Goal: Obtain resource: Download file/media

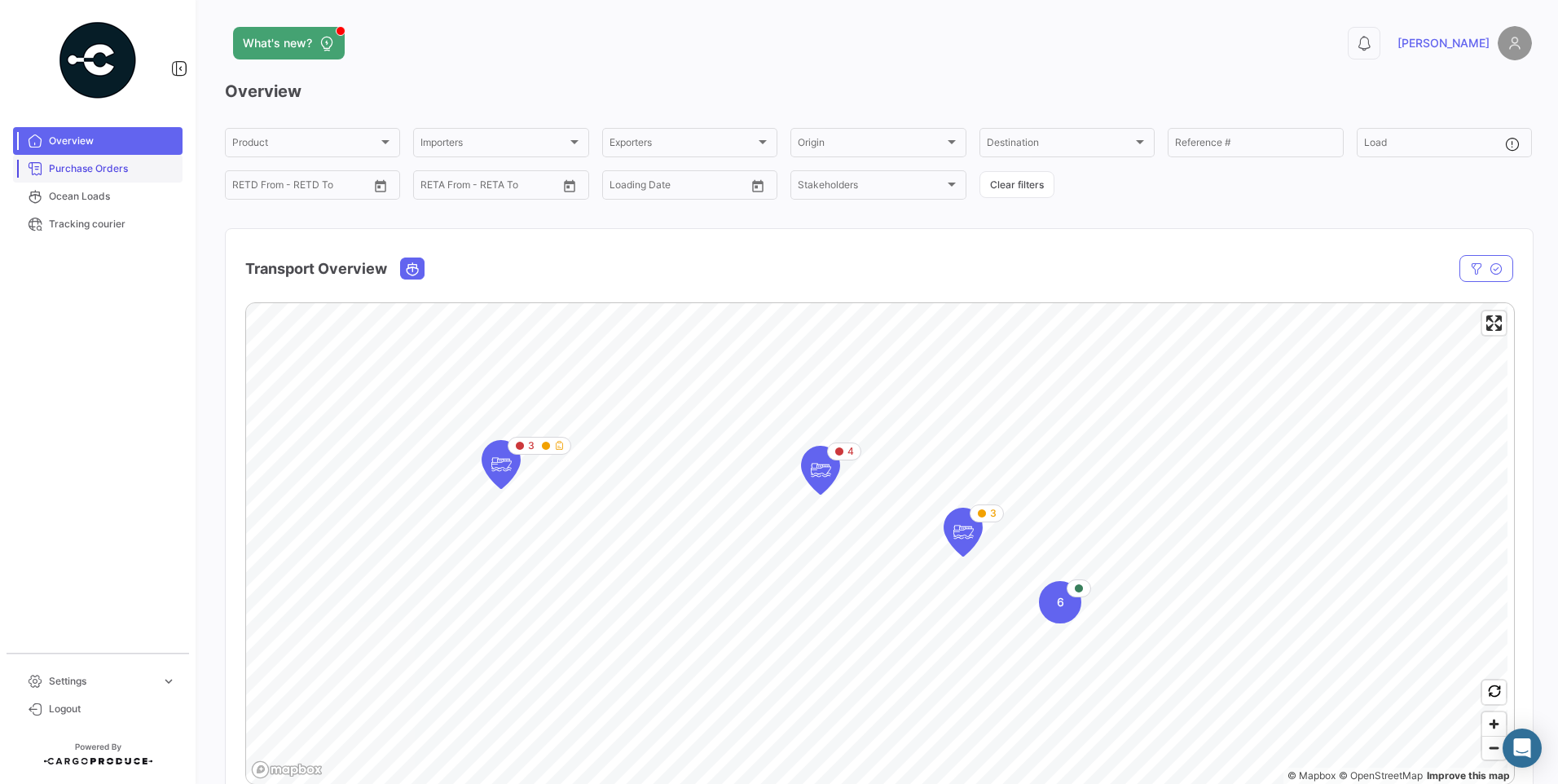
click at [69, 174] on span "Purchase Orders" at bounding box center [113, 168] width 127 height 15
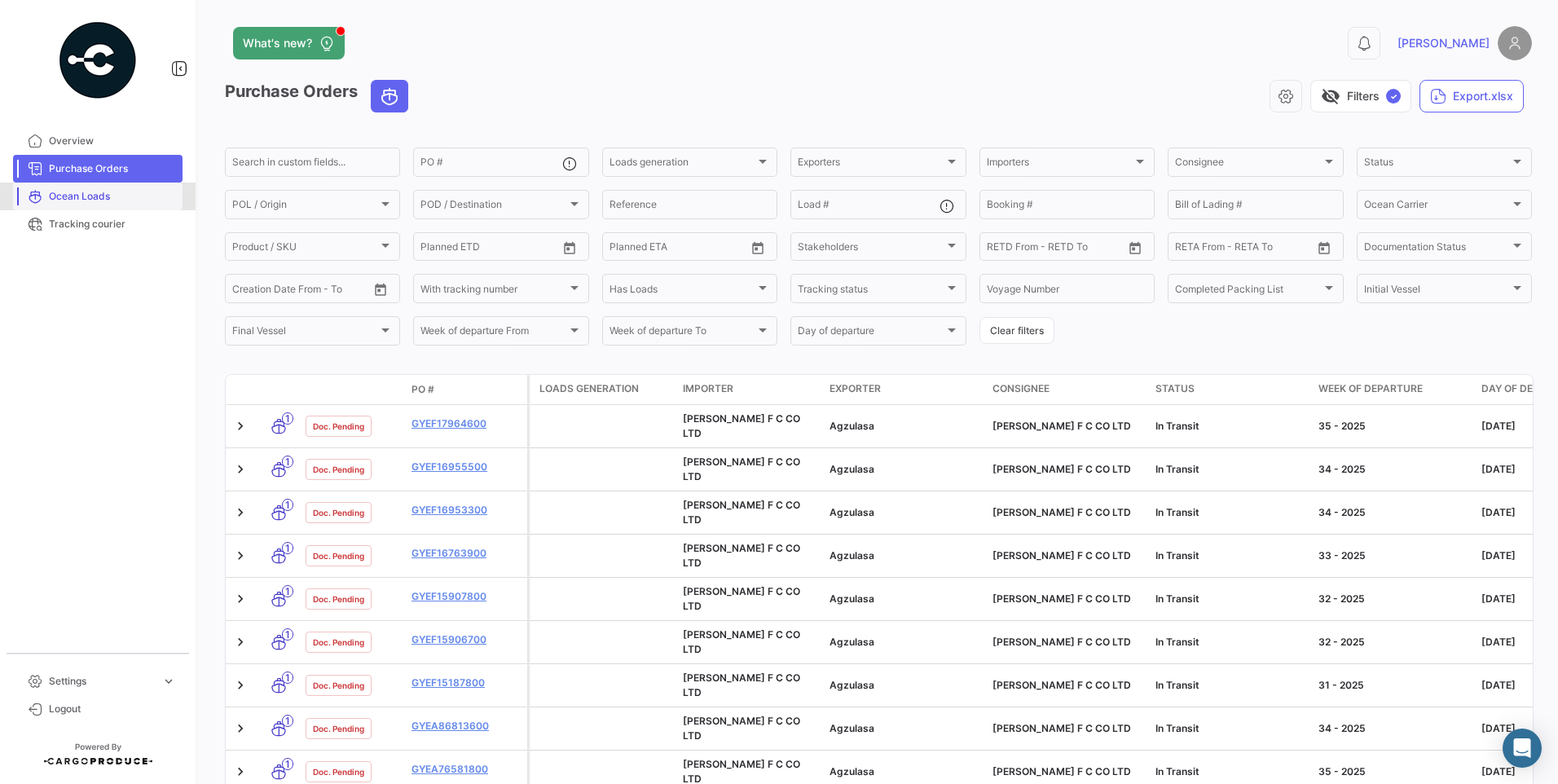
click at [91, 192] on span "Ocean Loads" at bounding box center [113, 196] width 127 height 15
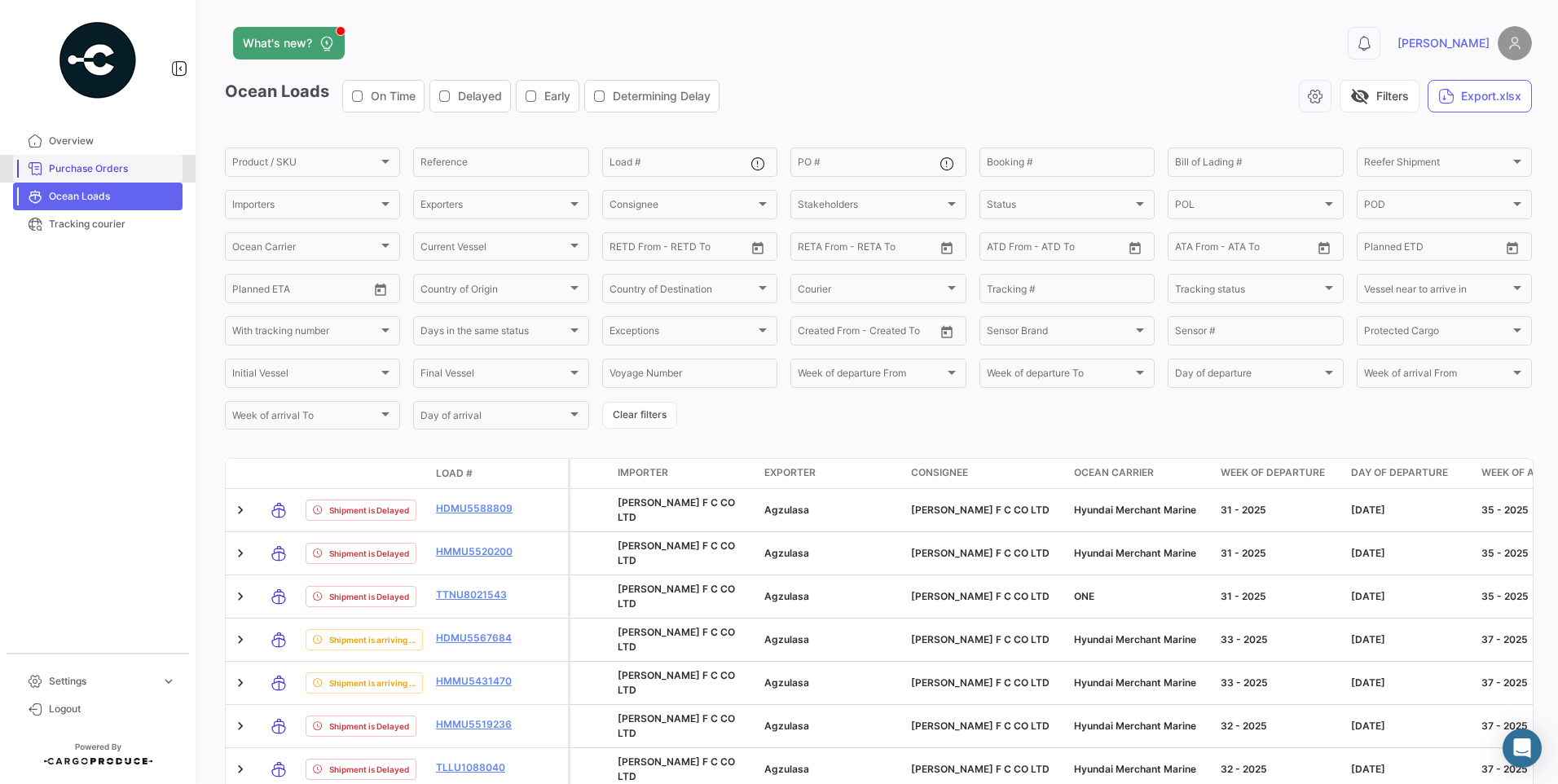
click at [113, 156] on link "Purchase Orders" at bounding box center [97, 168] width 169 height 27
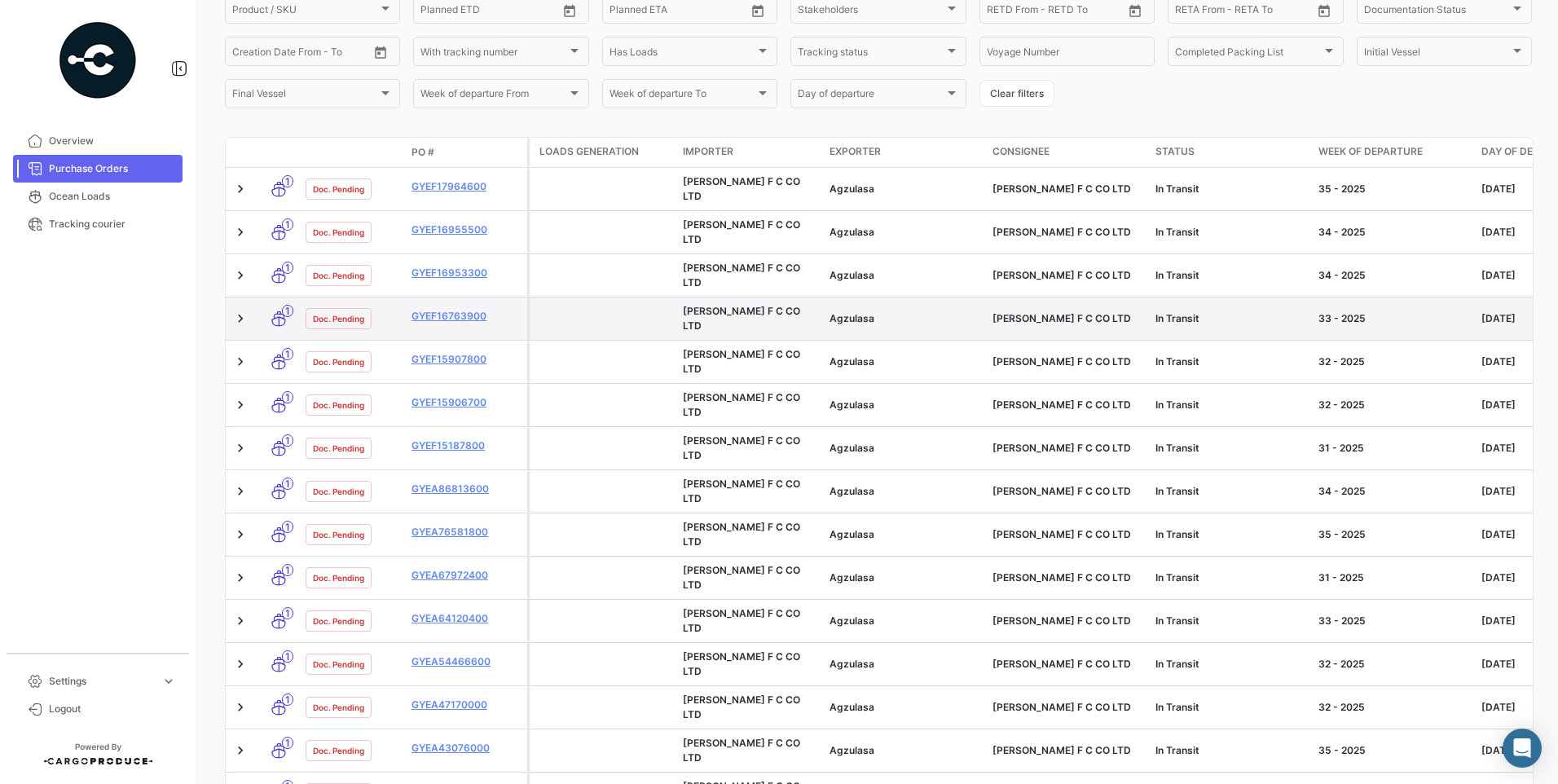
scroll to position [245, 0]
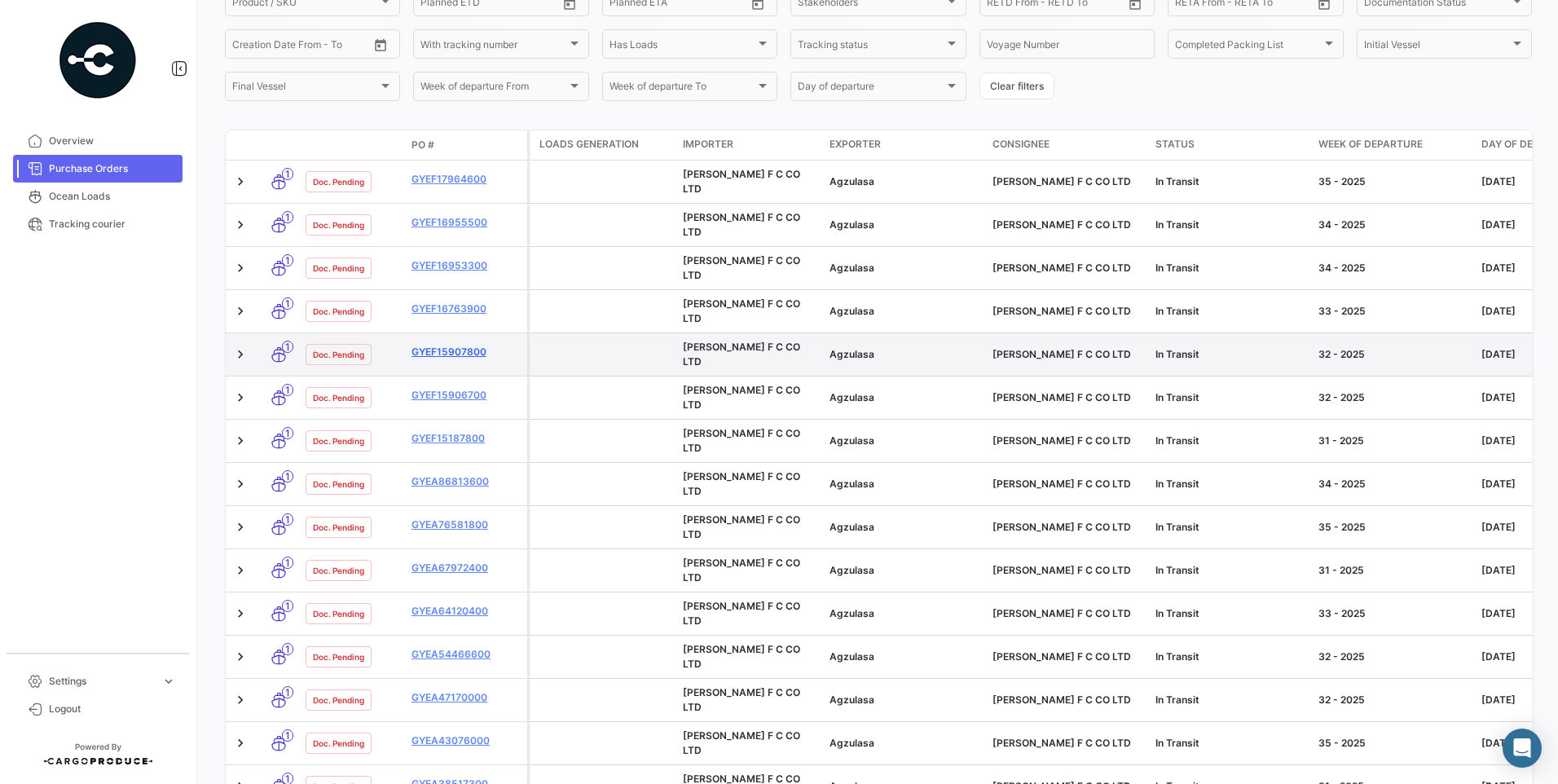
click at [440, 345] on link "GYEF15907800" at bounding box center [466, 352] width 109 height 15
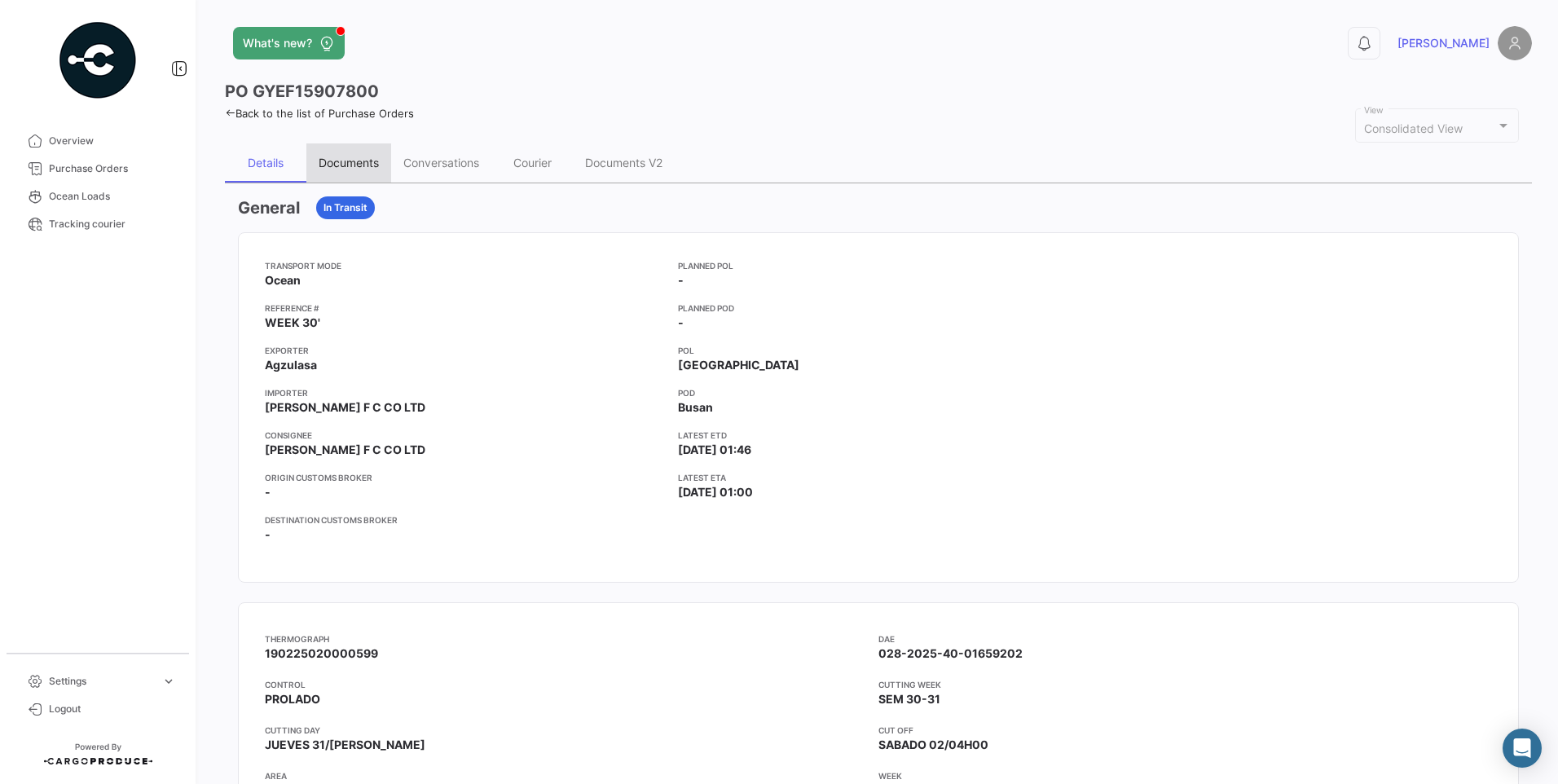
click at [365, 162] on div "Documents" at bounding box center [348, 162] width 60 height 14
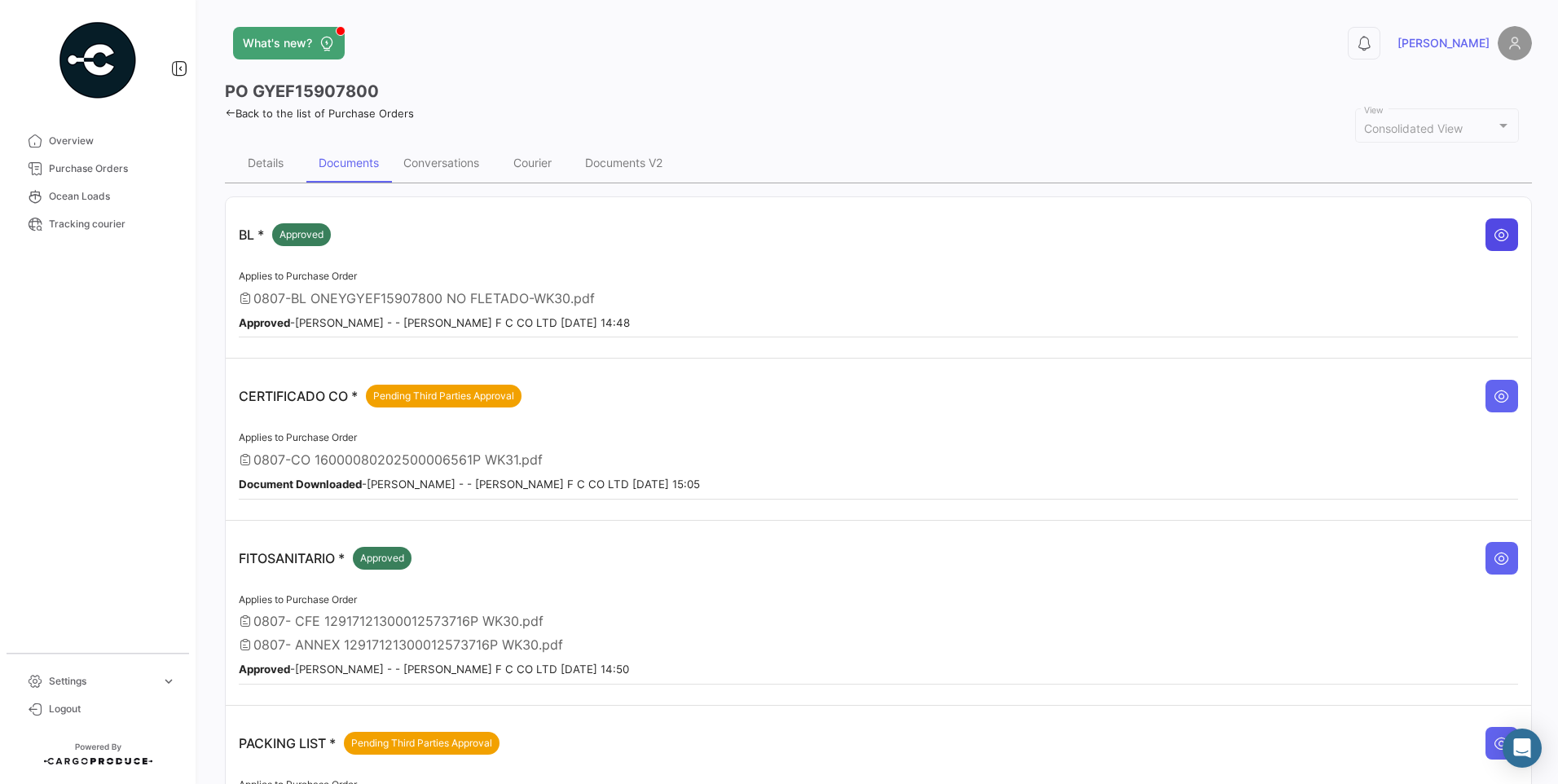
click at [1497, 234] on icon at bounding box center [1502, 235] width 16 height 16
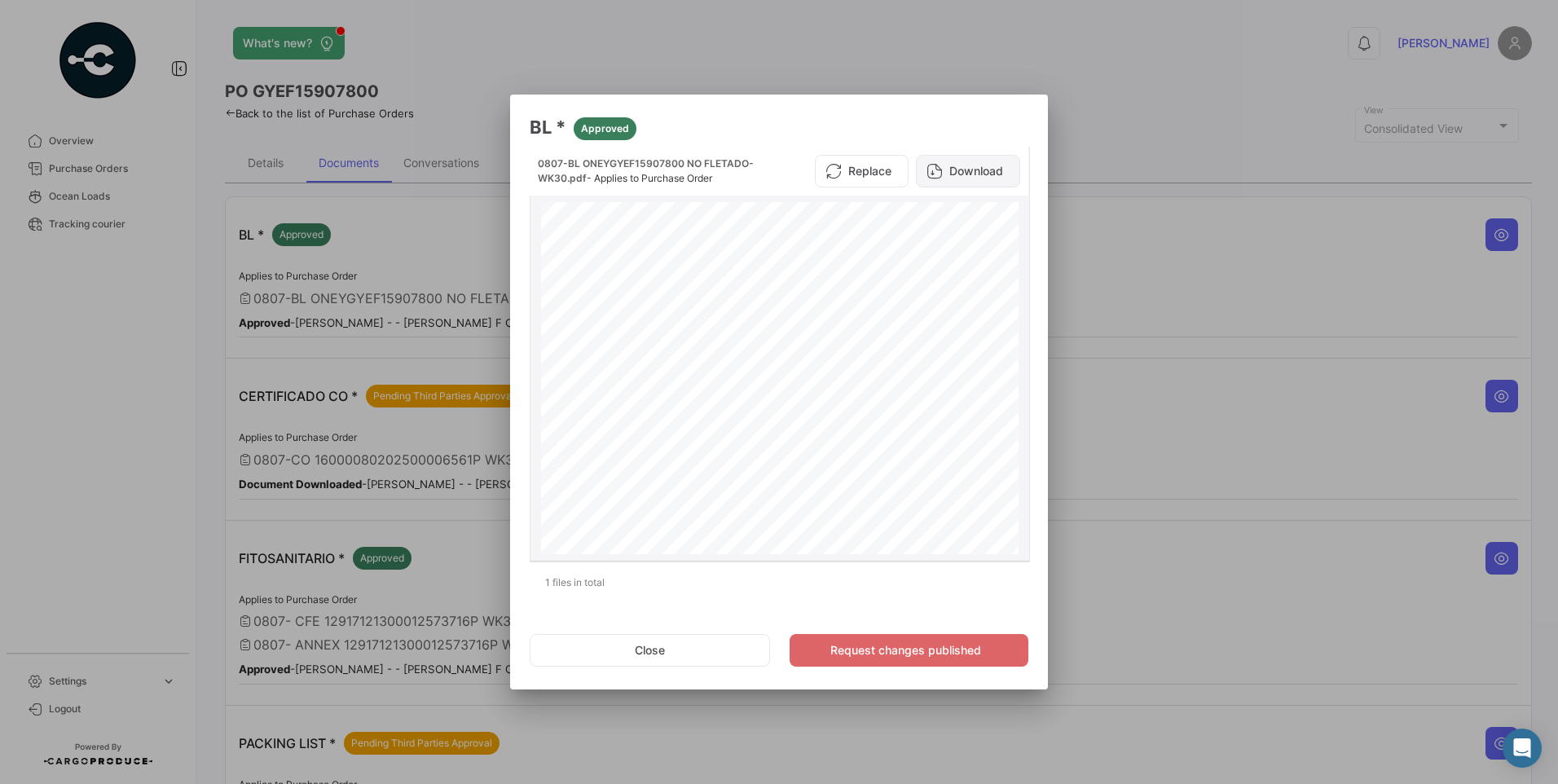
click at [995, 176] on button "Download" at bounding box center [968, 171] width 105 height 33
click at [662, 647] on button "Close" at bounding box center [649, 650] width 240 height 33
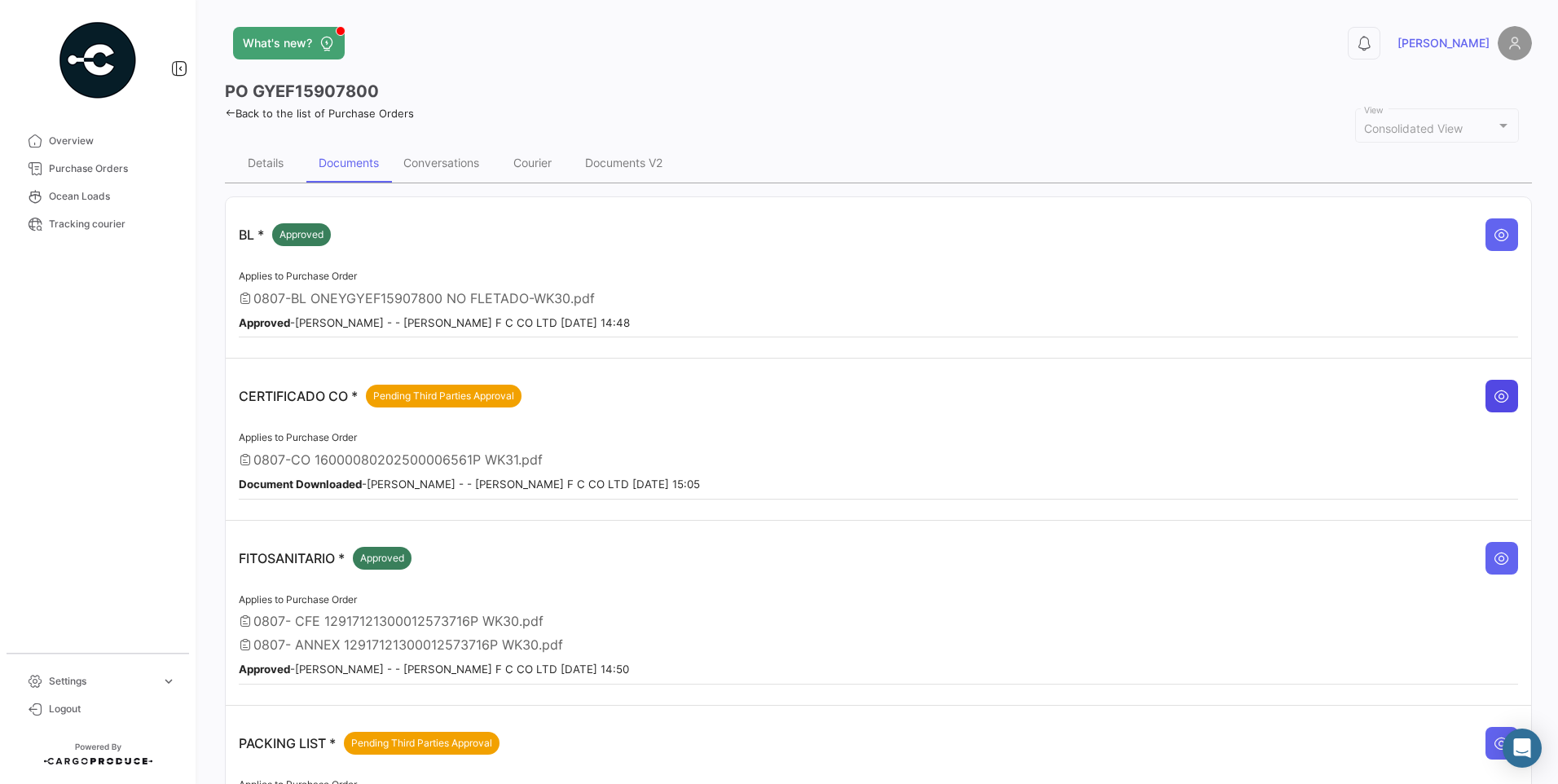
click at [1498, 393] on icon at bounding box center [1502, 396] width 16 height 16
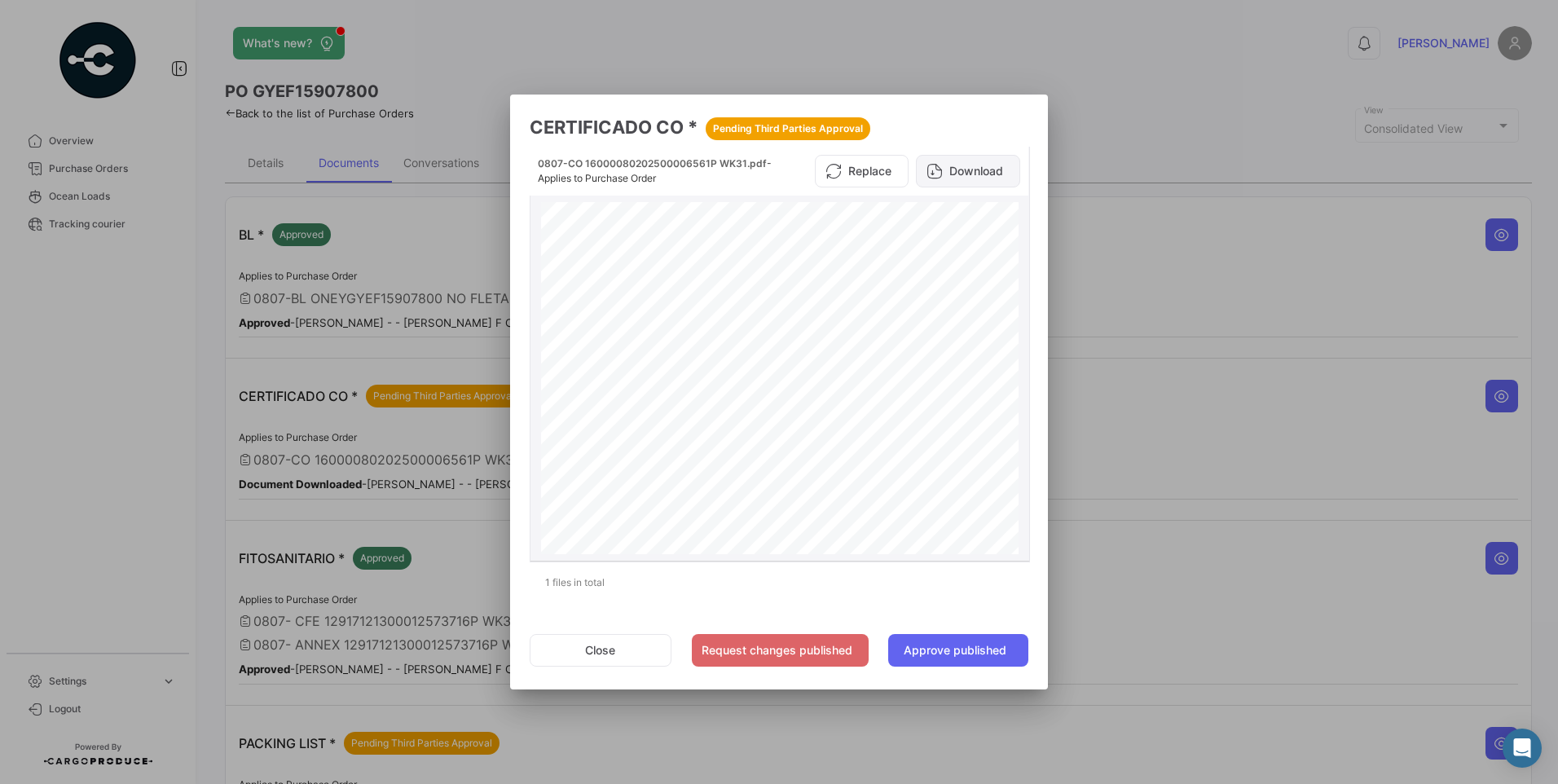
click at [989, 164] on button "Download" at bounding box center [968, 171] width 105 height 33
click at [607, 655] on button "Close" at bounding box center [600, 650] width 142 height 33
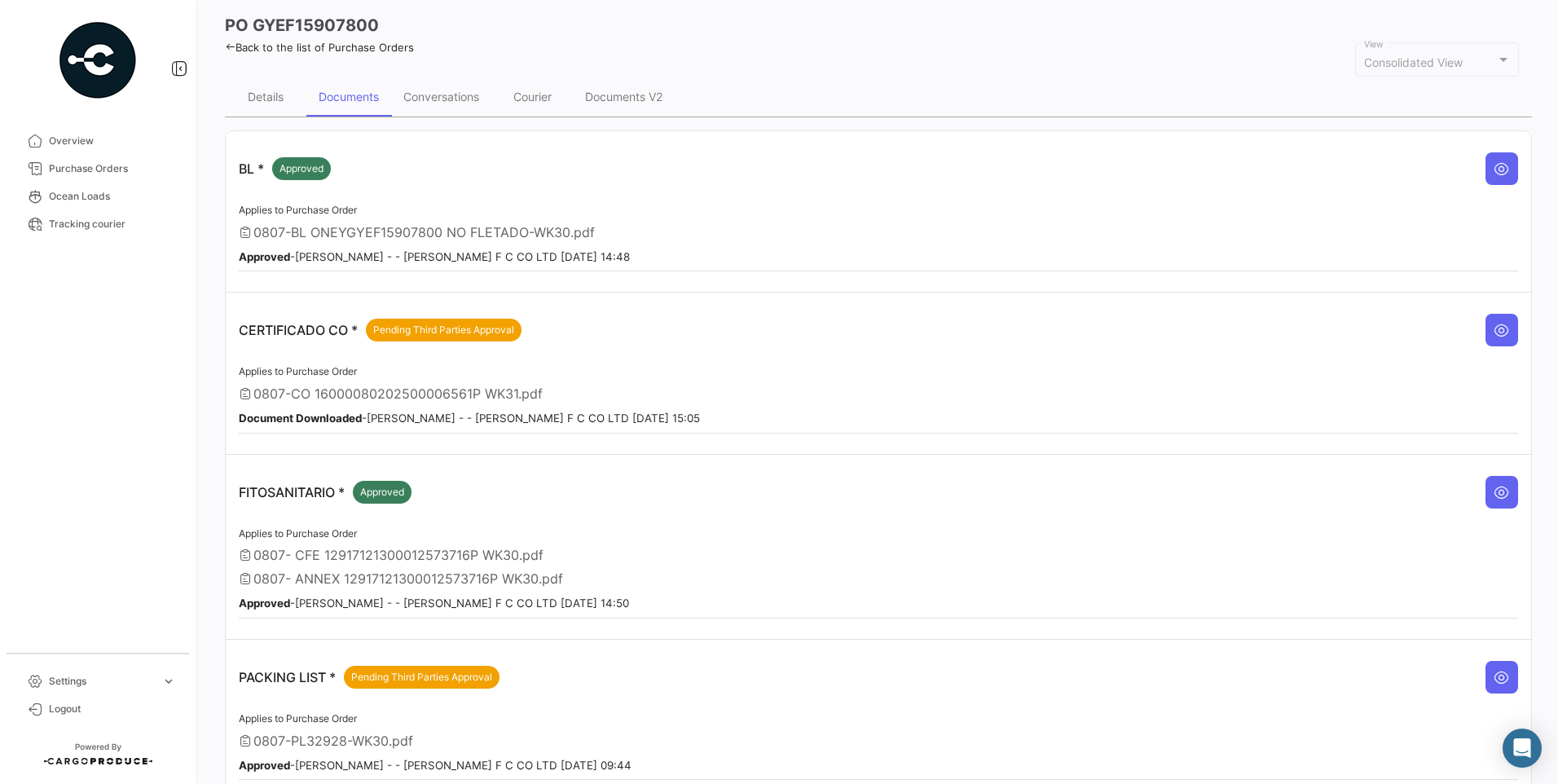
scroll to position [163, 0]
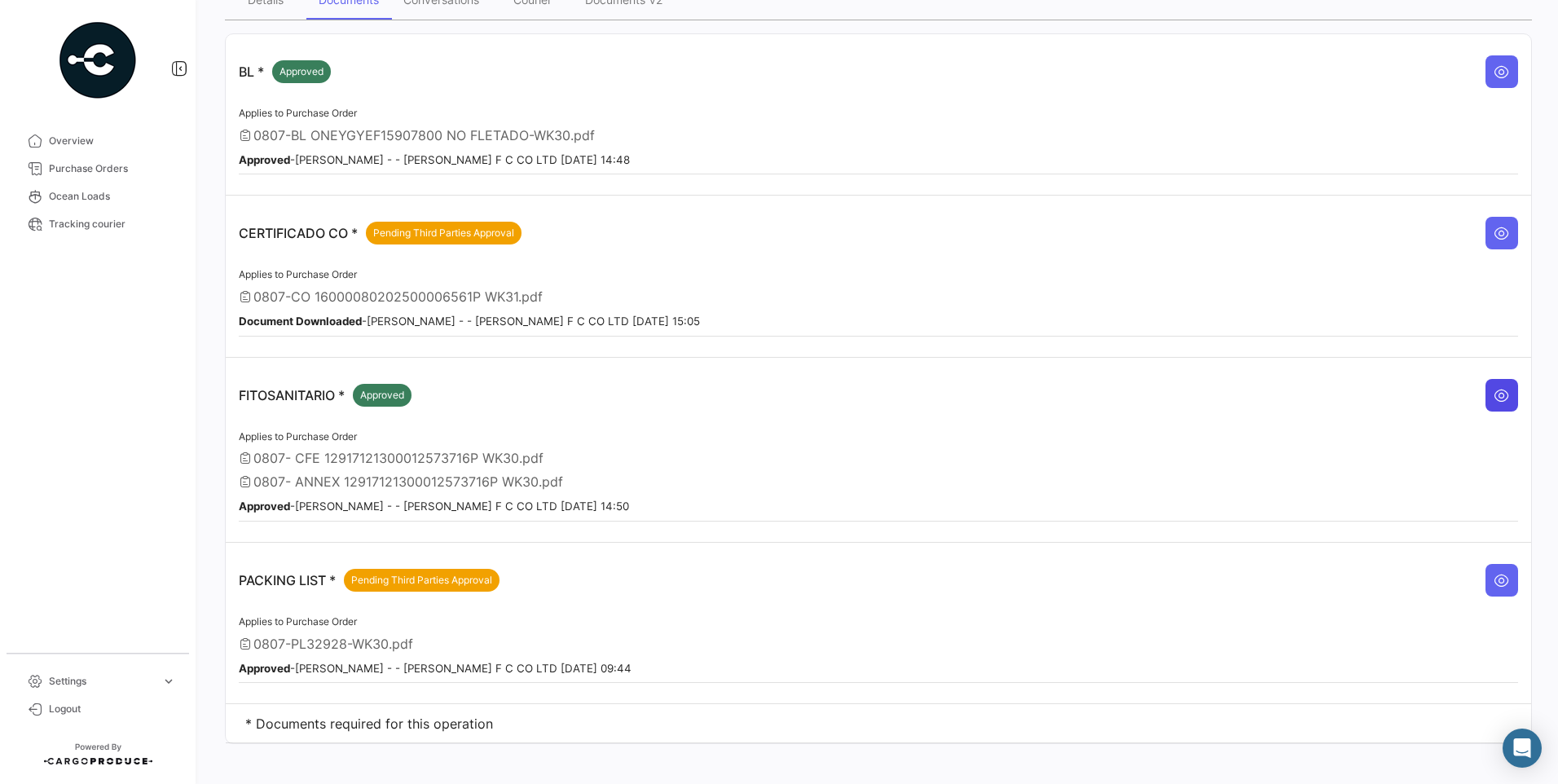
click at [1493, 396] on icon at bounding box center [1502, 395] width 16 height 16
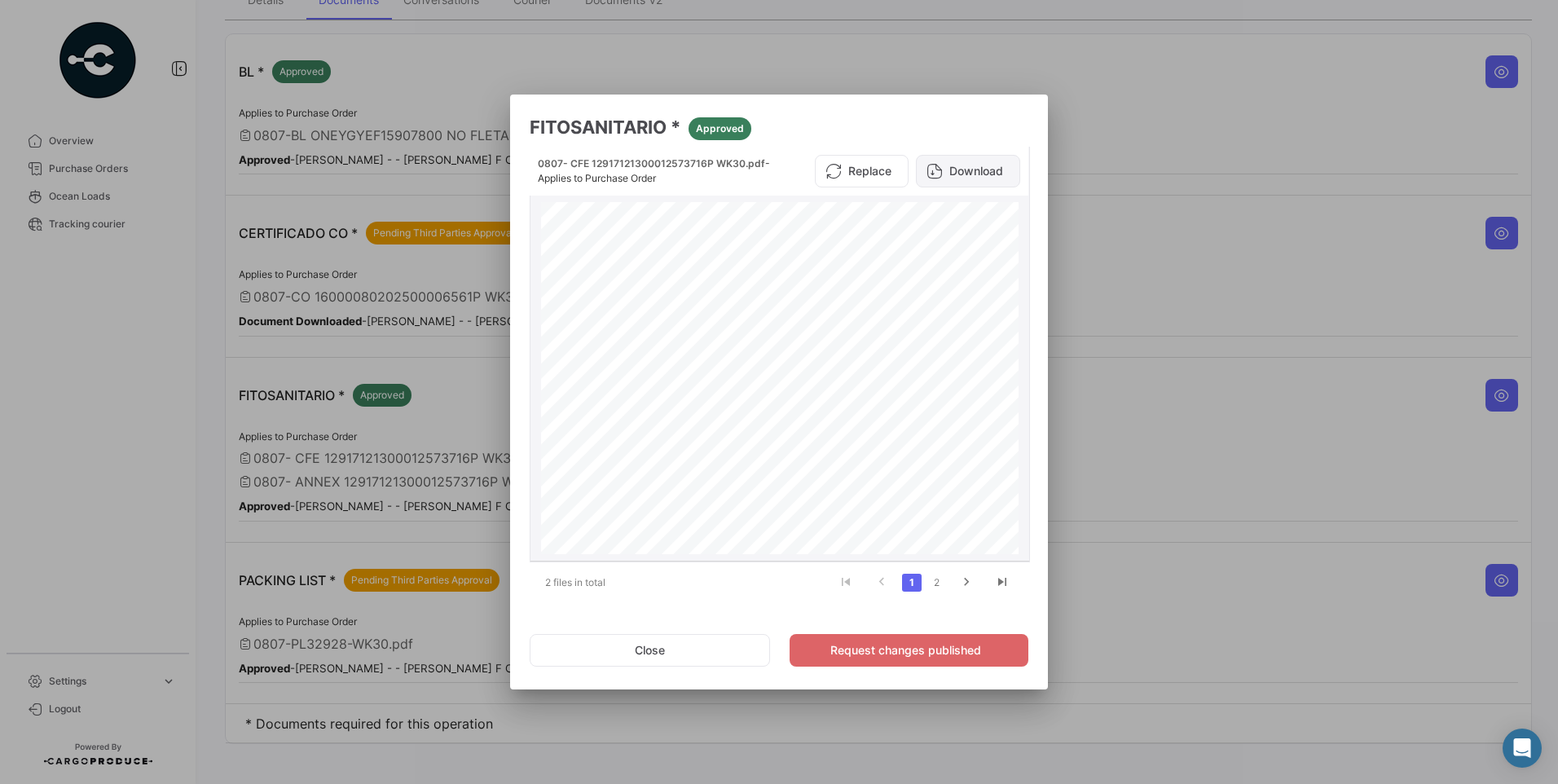
click at [957, 176] on button "Download" at bounding box center [968, 171] width 105 height 33
click at [699, 647] on button "Close" at bounding box center [649, 650] width 240 height 33
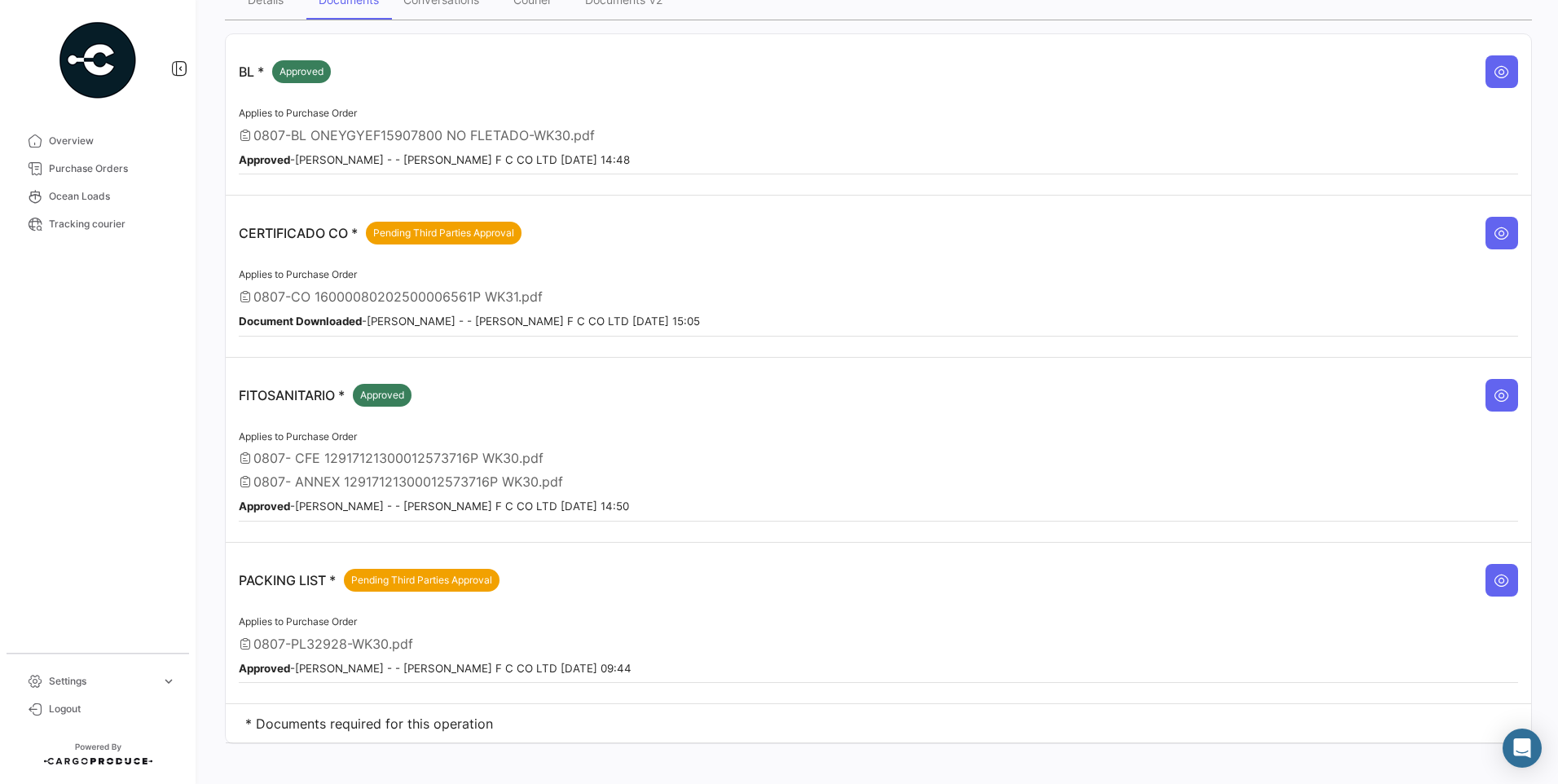
scroll to position [176, 0]
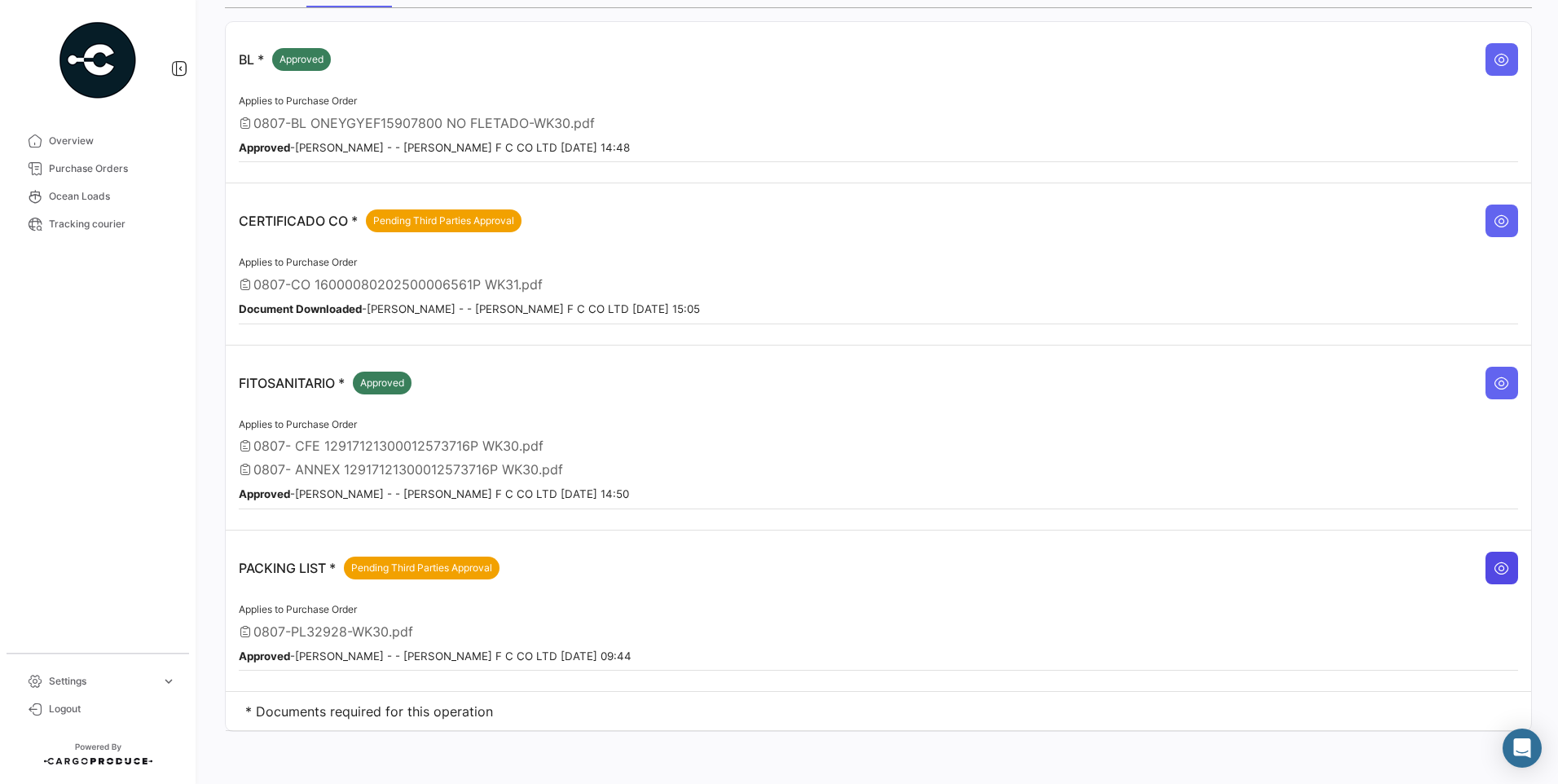
click at [1493, 565] on icon at bounding box center [1502, 568] width 16 height 16
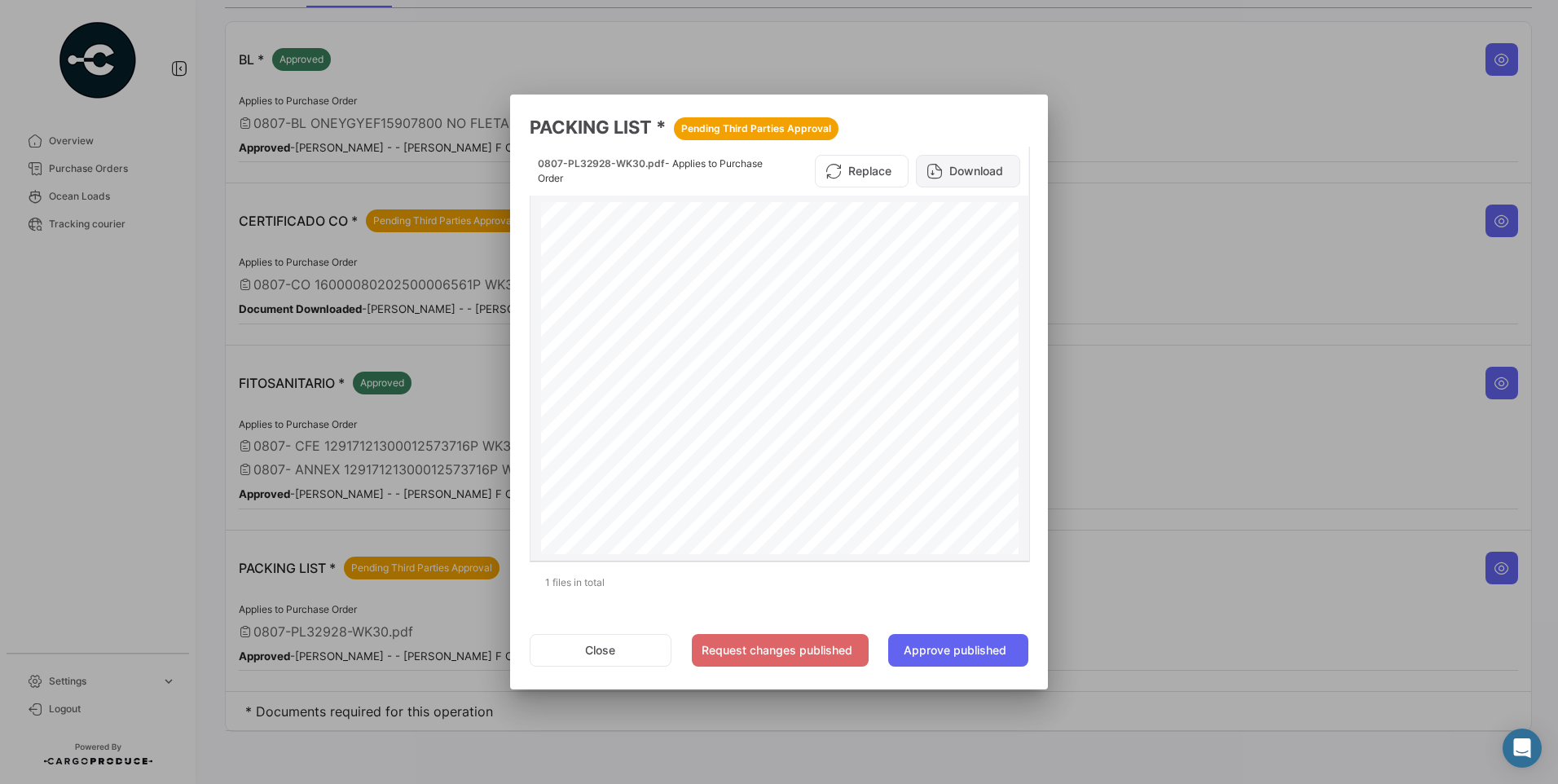
click at [967, 168] on button "Download" at bounding box center [968, 171] width 105 height 33
click at [582, 664] on button "Close" at bounding box center [600, 650] width 142 height 33
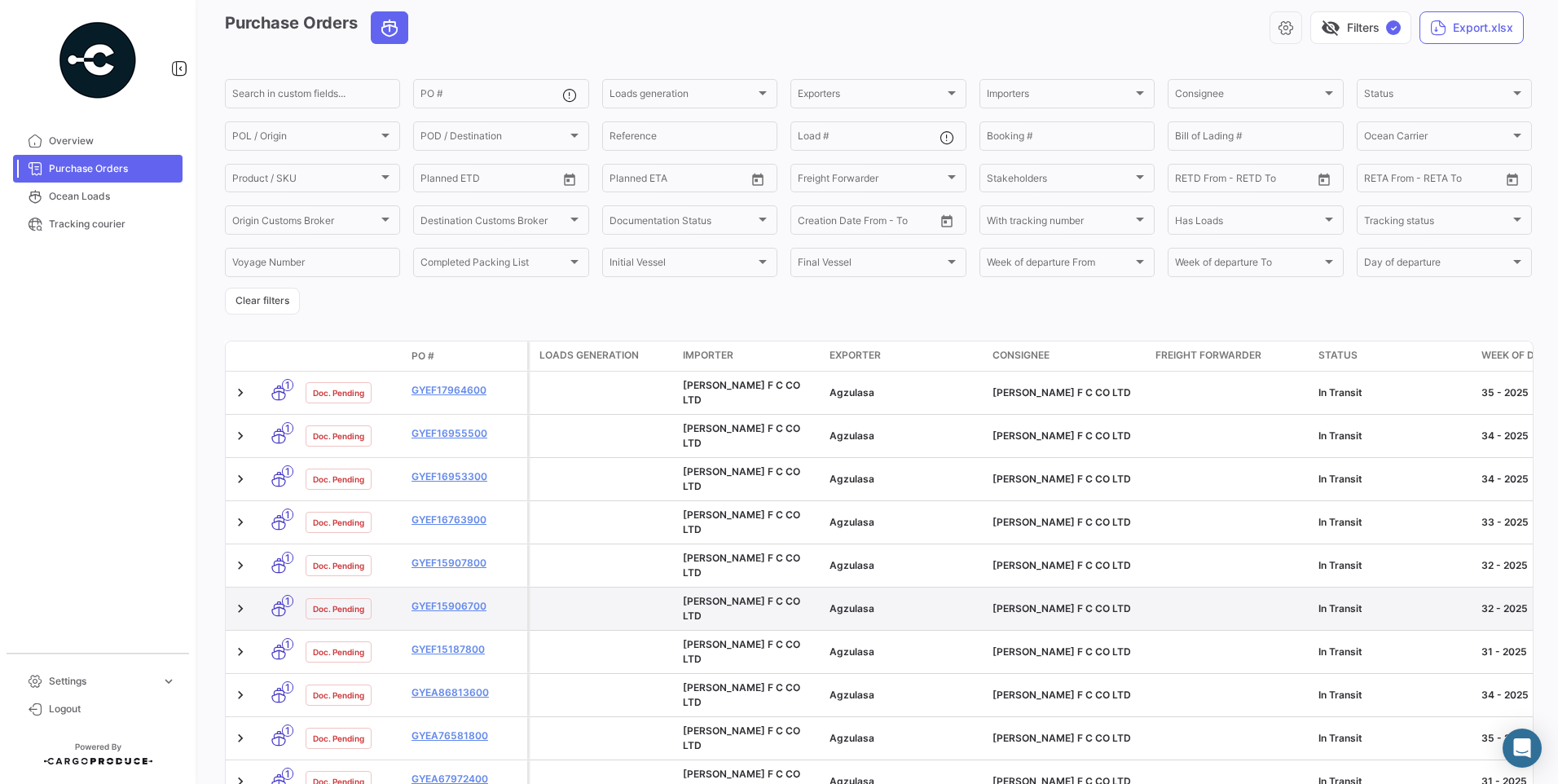
scroll to position [82, 0]
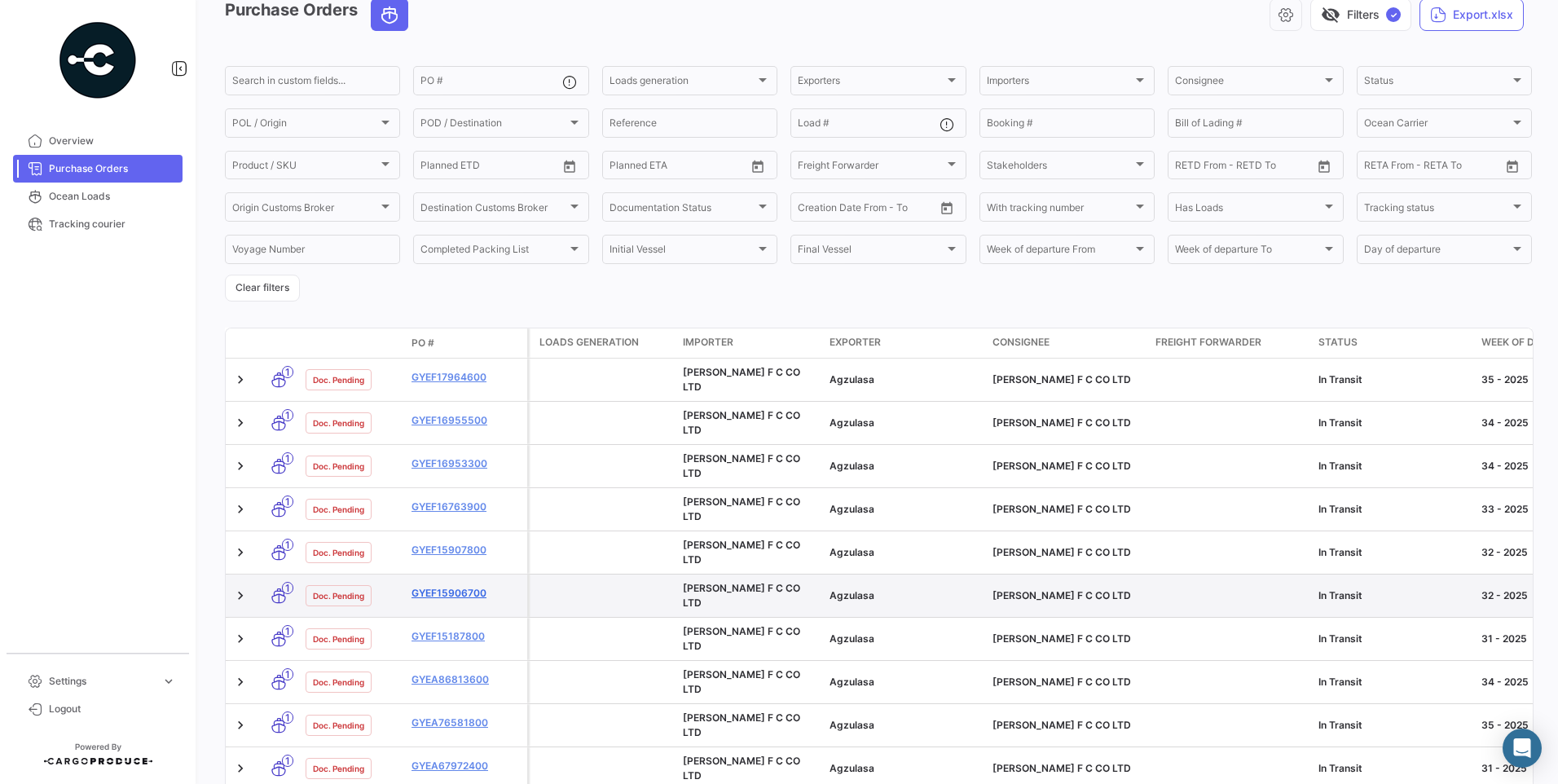
click at [447, 586] on link "GYEF15906700" at bounding box center [466, 593] width 109 height 15
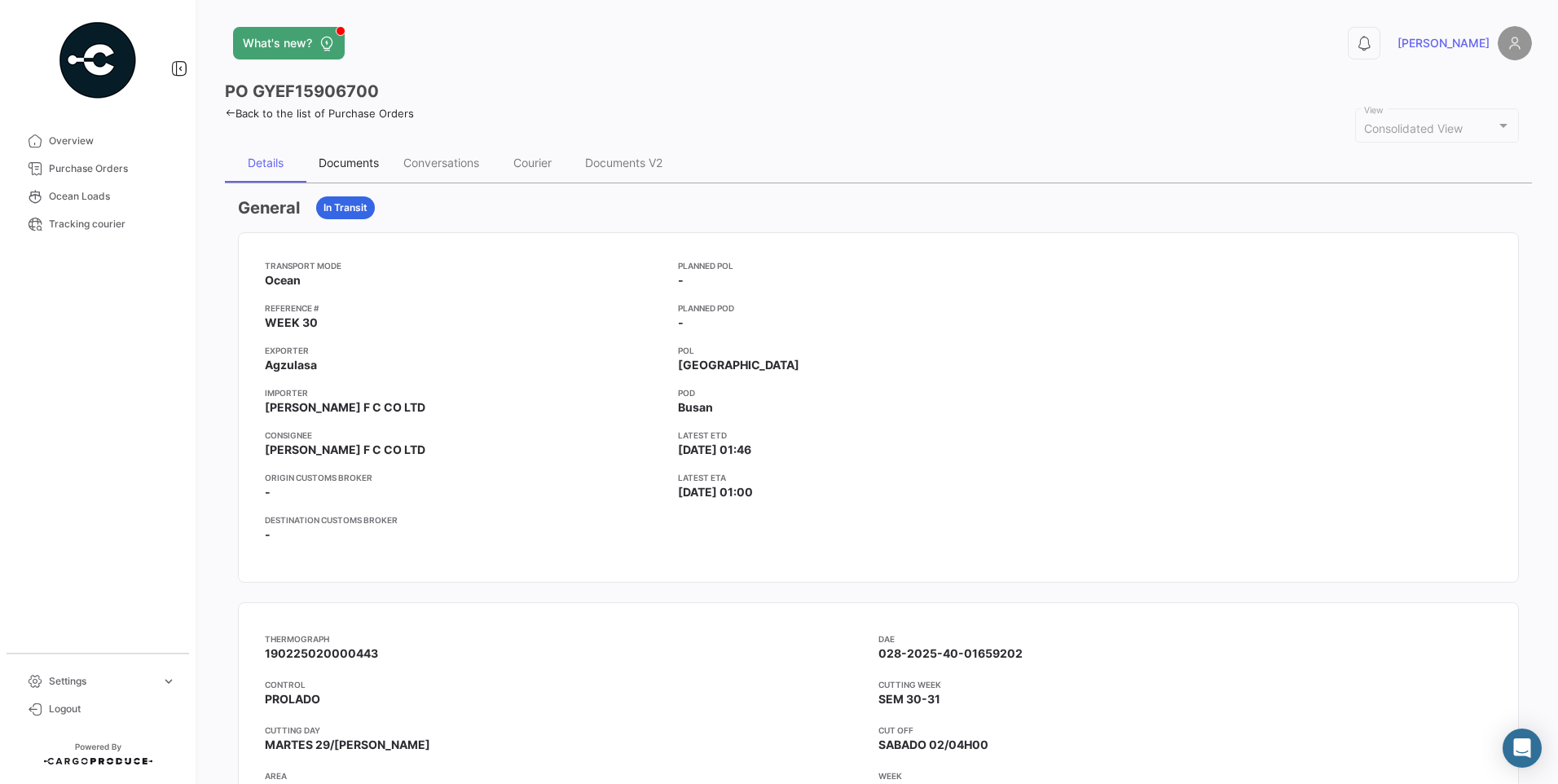
click at [357, 170] on div "Documents" at bounding box center [348, 163] width 85 height 39
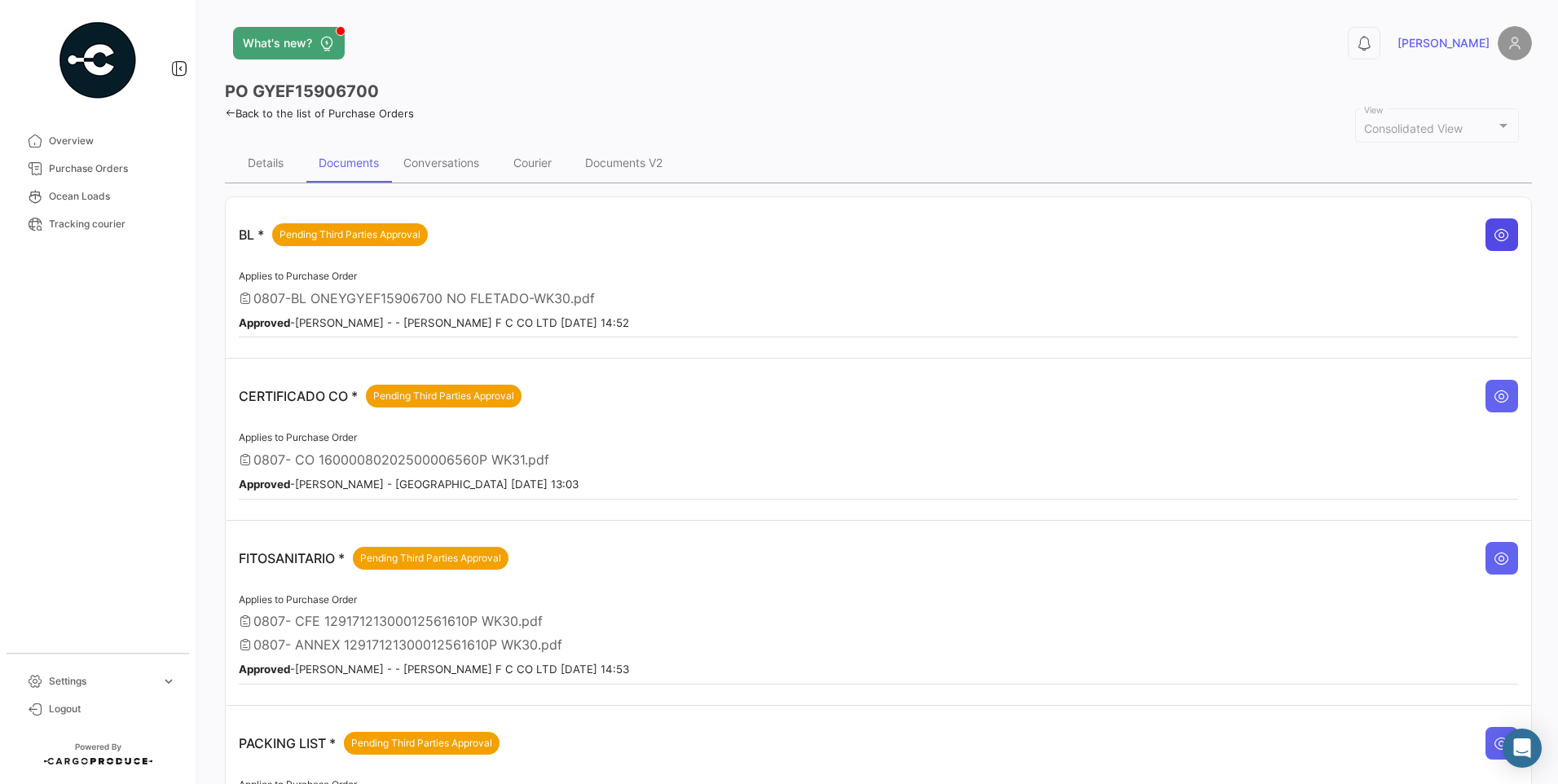
click at [1485, 242] on button at bounding box center [1502, 235] width 33 height 33
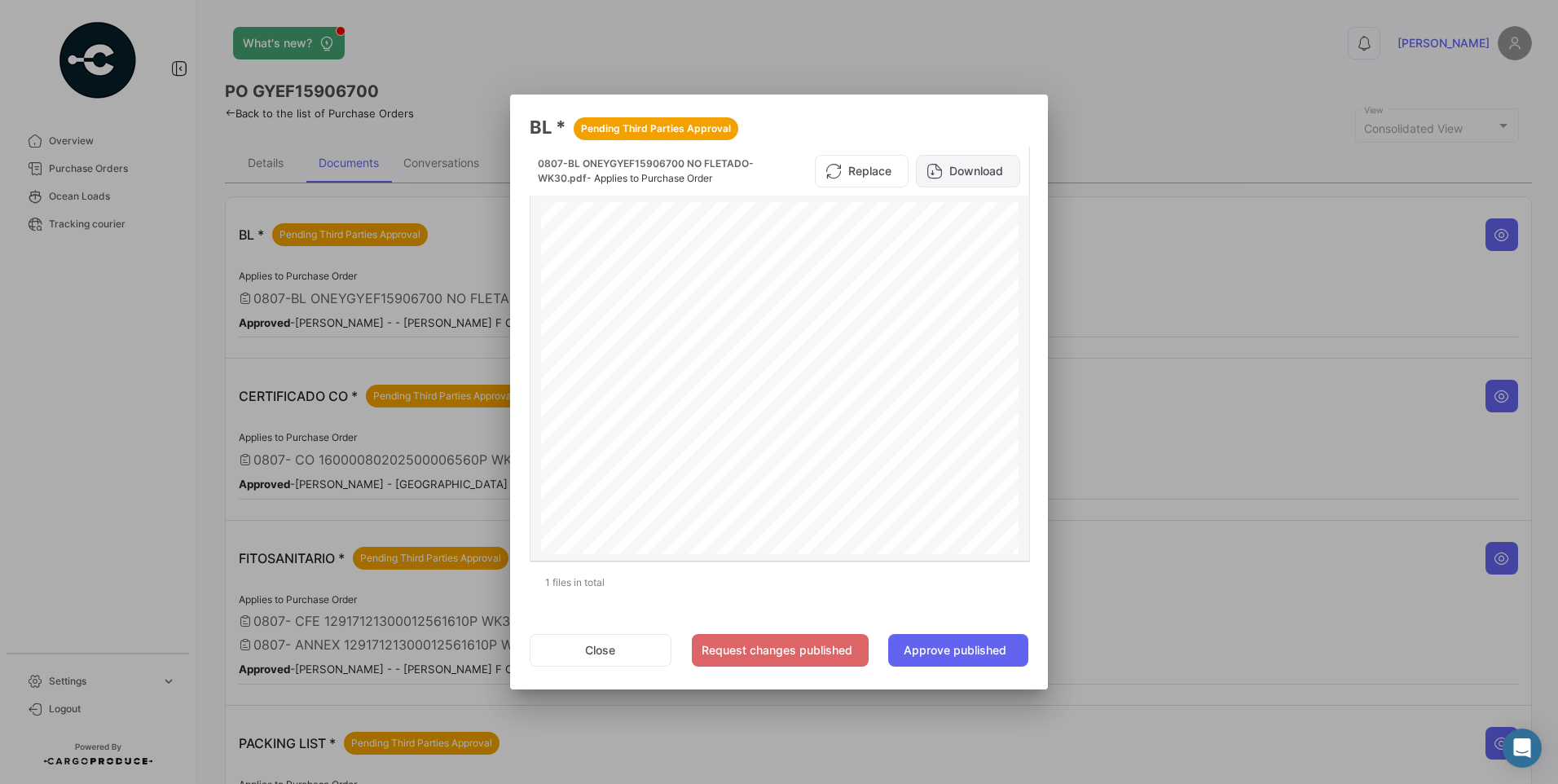
click at [990, 169] on button "Download" at bounding box center [968, 171] width 105 height 33
click at [594, 652] on button "Close" at bounding box center [600, 650] width 142 height 33
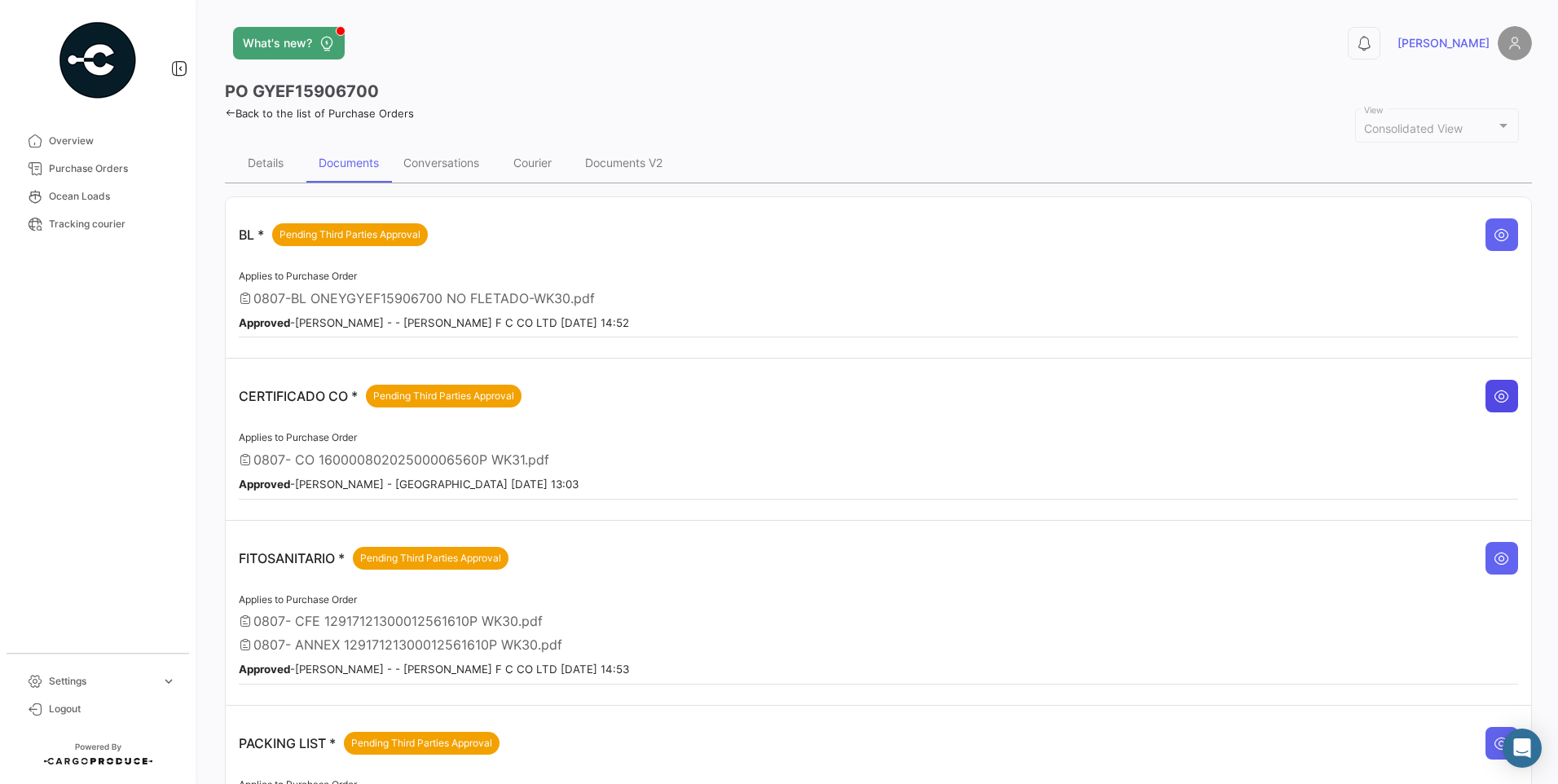
click at [1497, 402] on icon at bounding box center [1502, 396] width 16 height 16
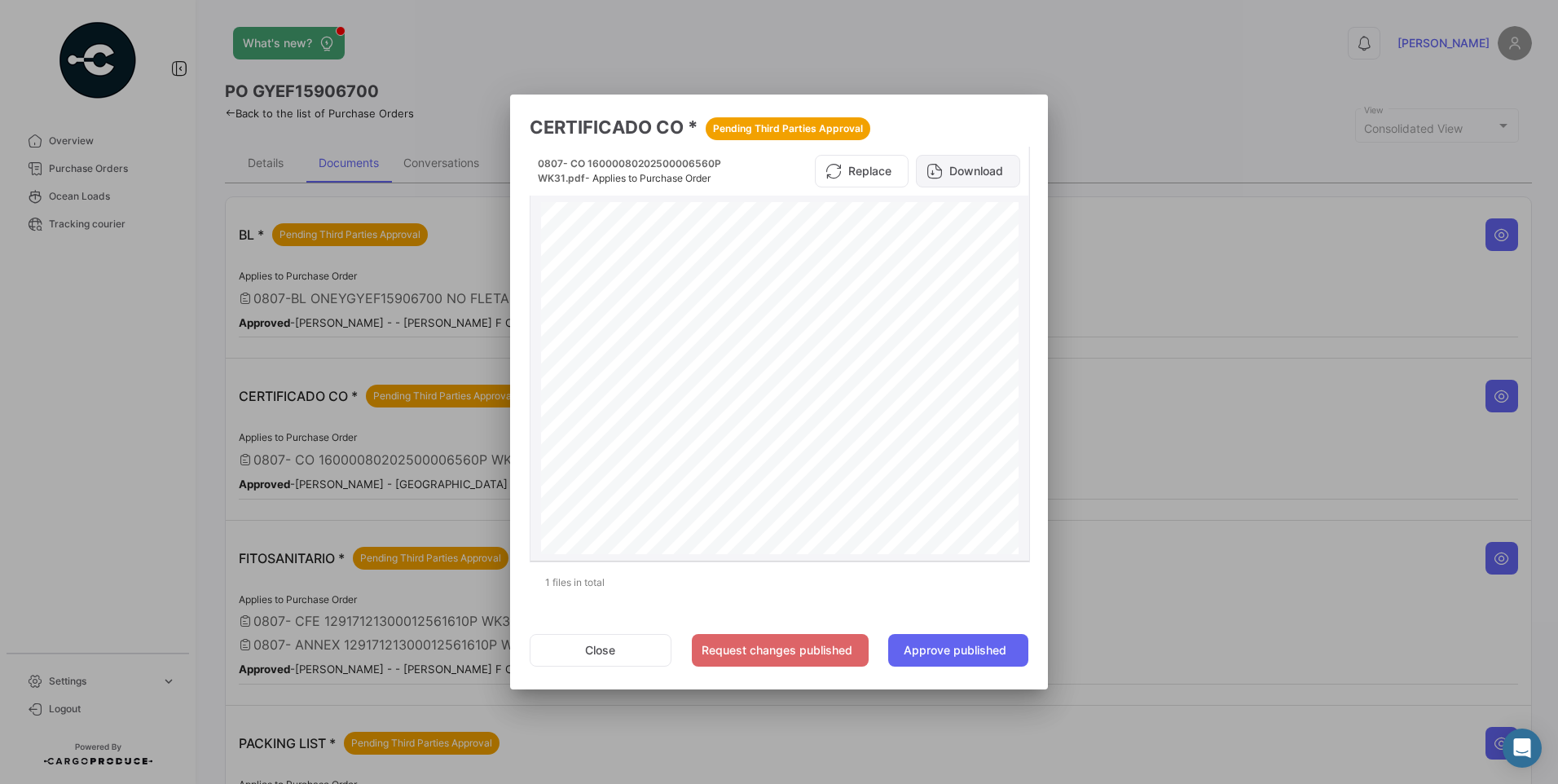
click at [986, 176] on button "Download" at bounding box center [968, 171] width 105 height 33
click at [625, 648] on button "Close" at bounding box center [600, 650] width 142 height 33
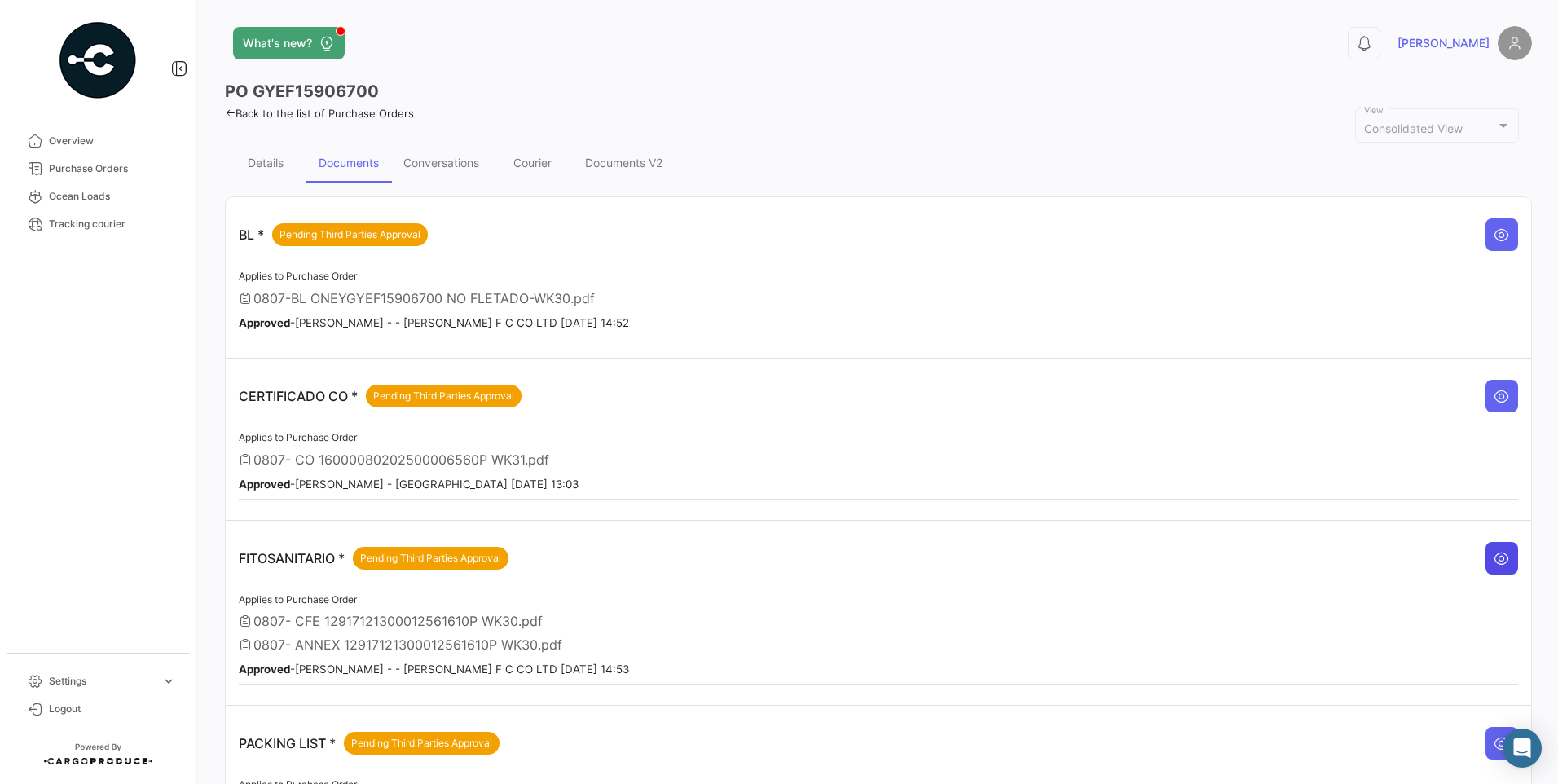
click at [1493, 550] on icon at bounding box center [1502, 558] width 16 height 16
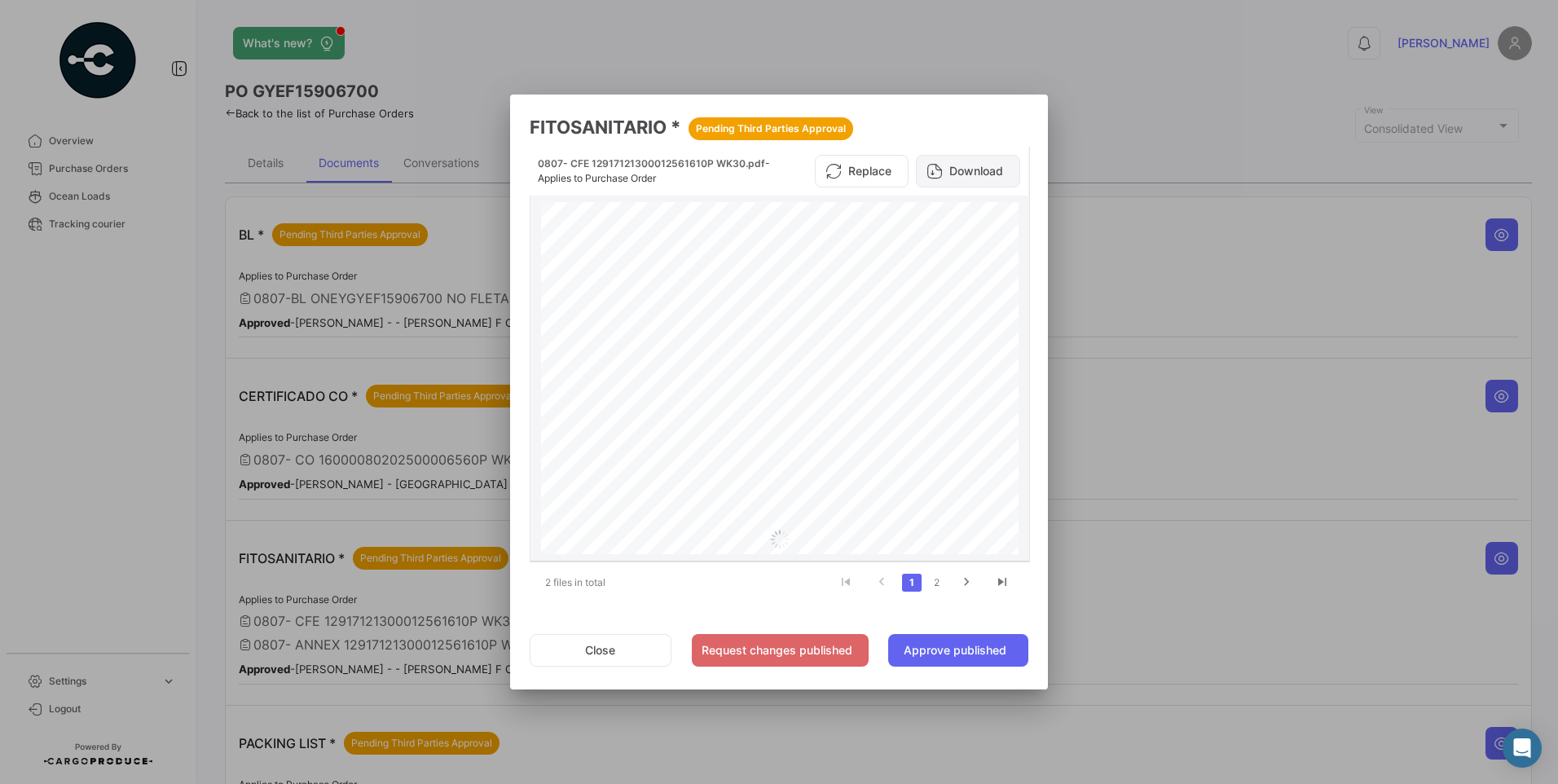
click at [995, 166] on button "Download" at bounding box center [968, 171] width 105 height 33
click at [618, 647] on button "Close" at bounding box center [600, 650] width 142 height 33
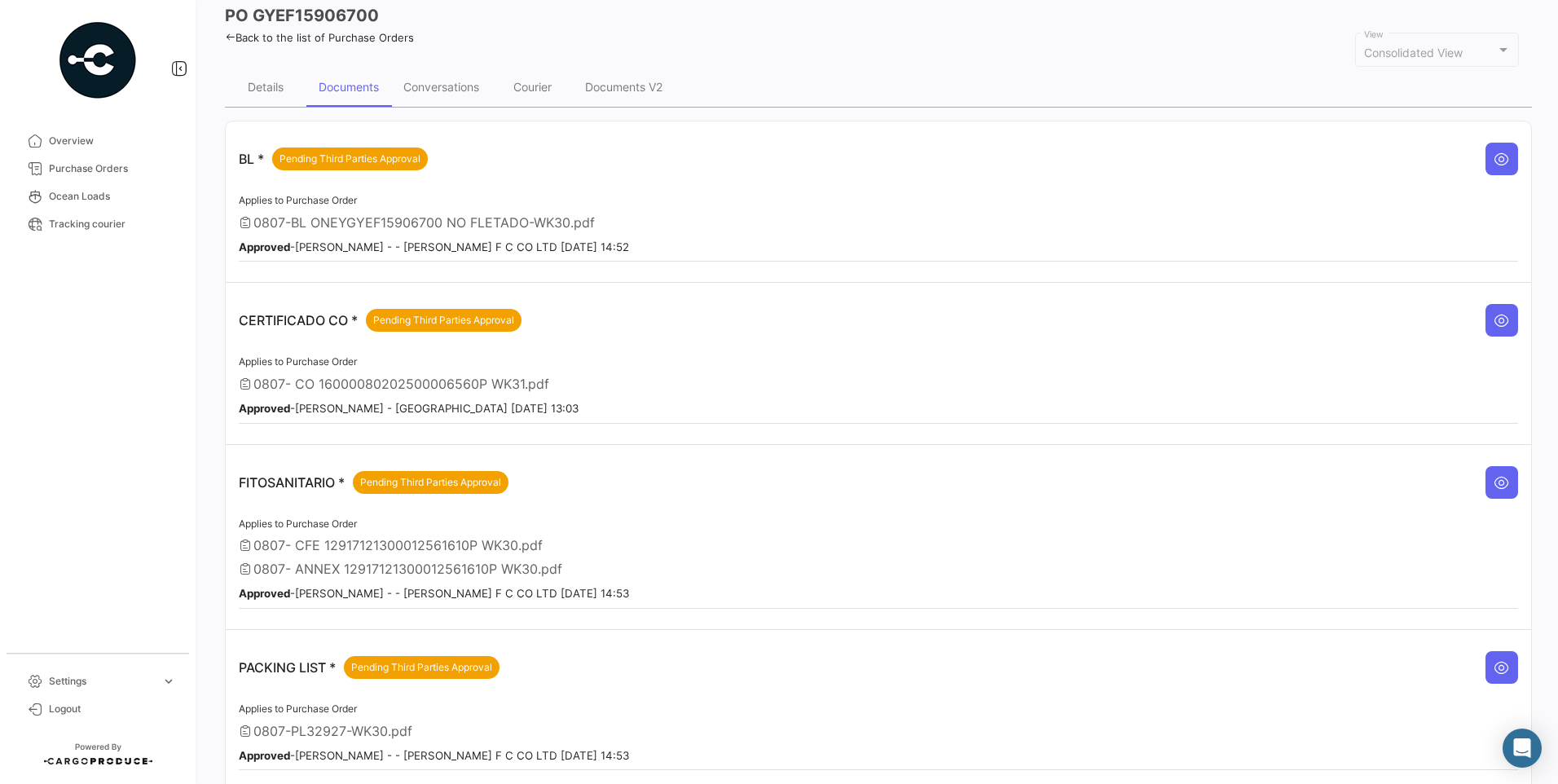
scroll to position [176, 0]
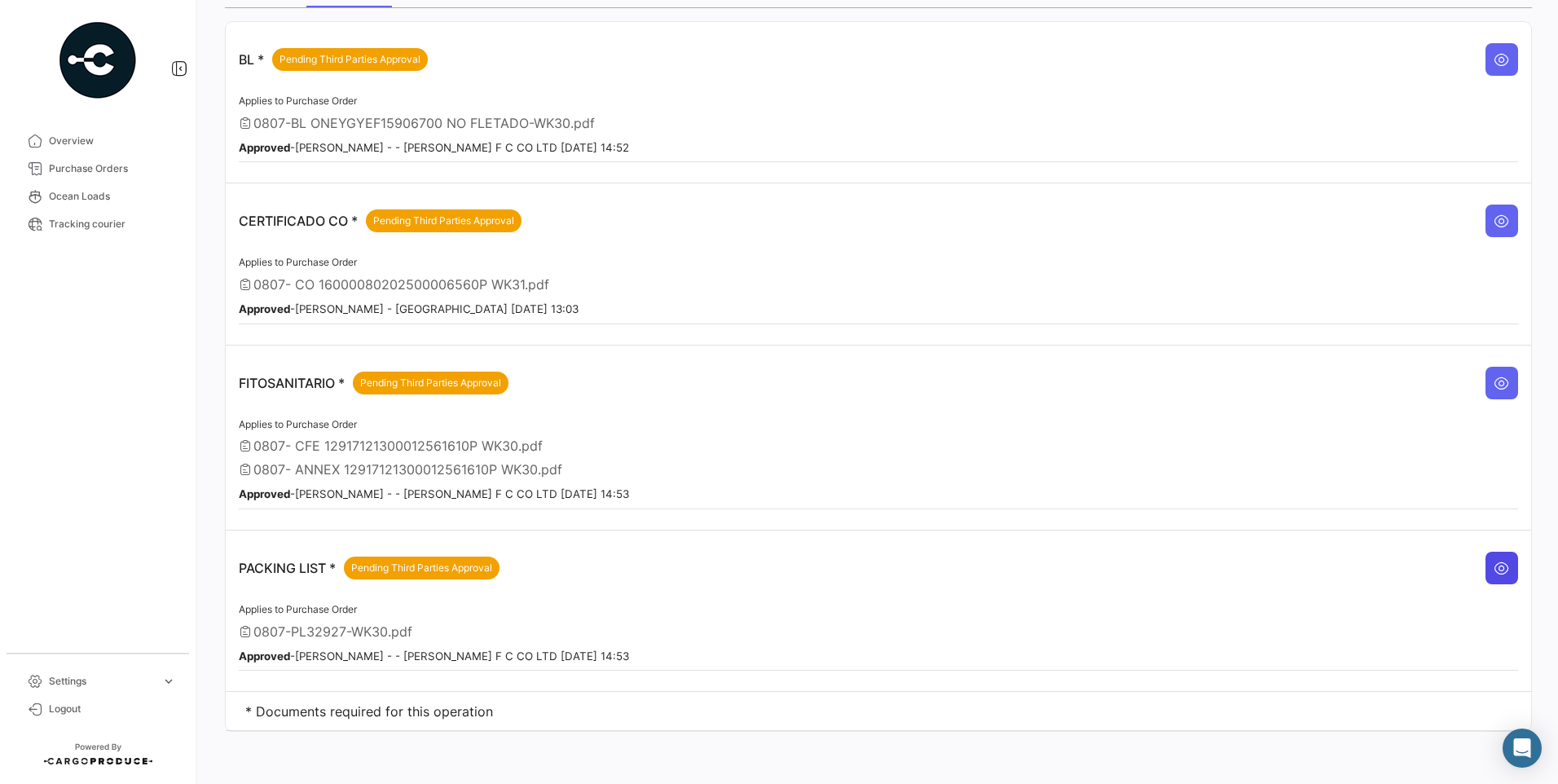
click at [1493, 568] on icon at bounding box center [1502, 568] width 16 height 16
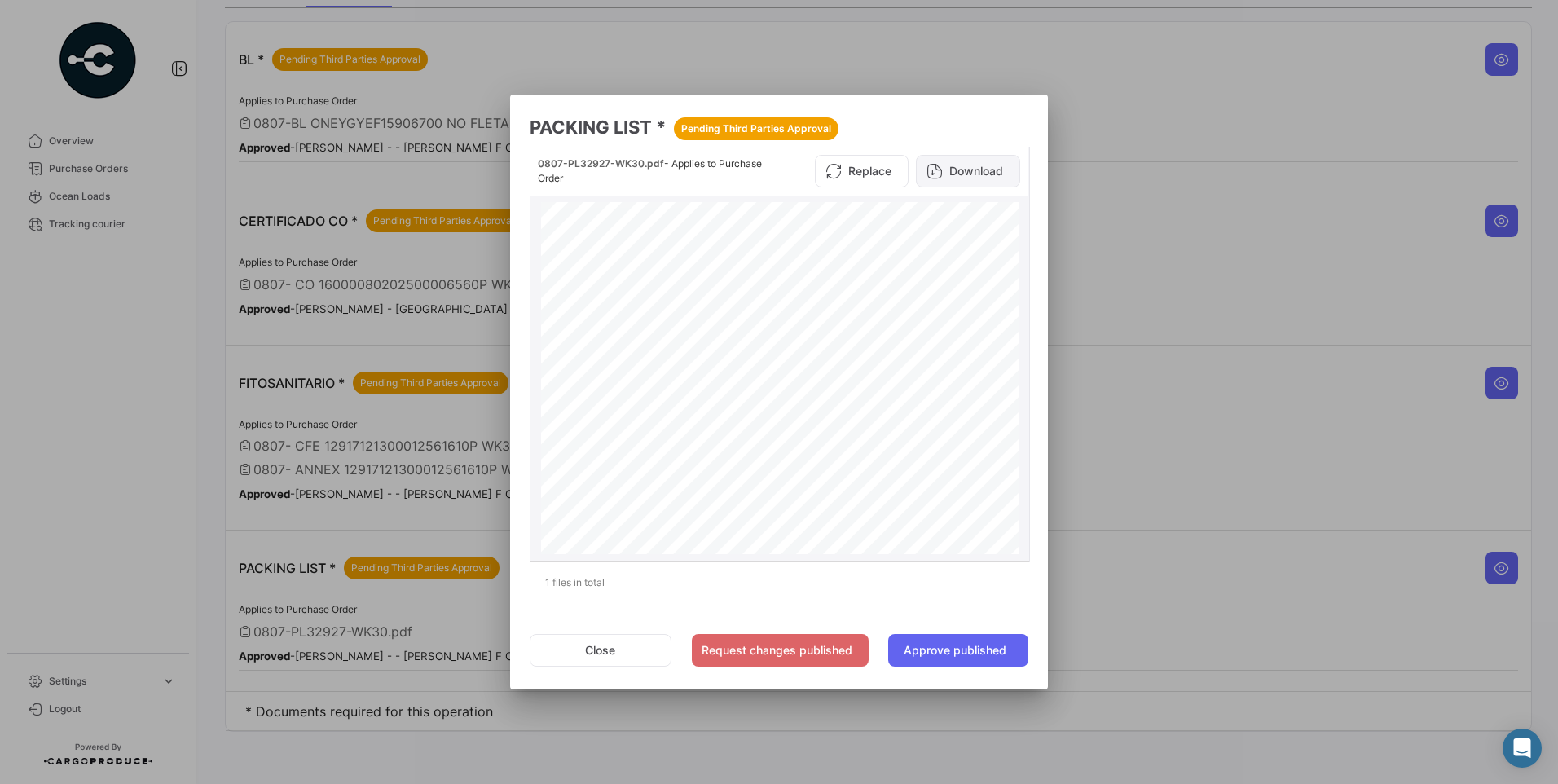
click at [957, 167] on button "Download" at bounding box center [968, 171] width 105 height 33
click at [613, 651] on button "Close" at bounding box center [600, 650] width 142 height 33
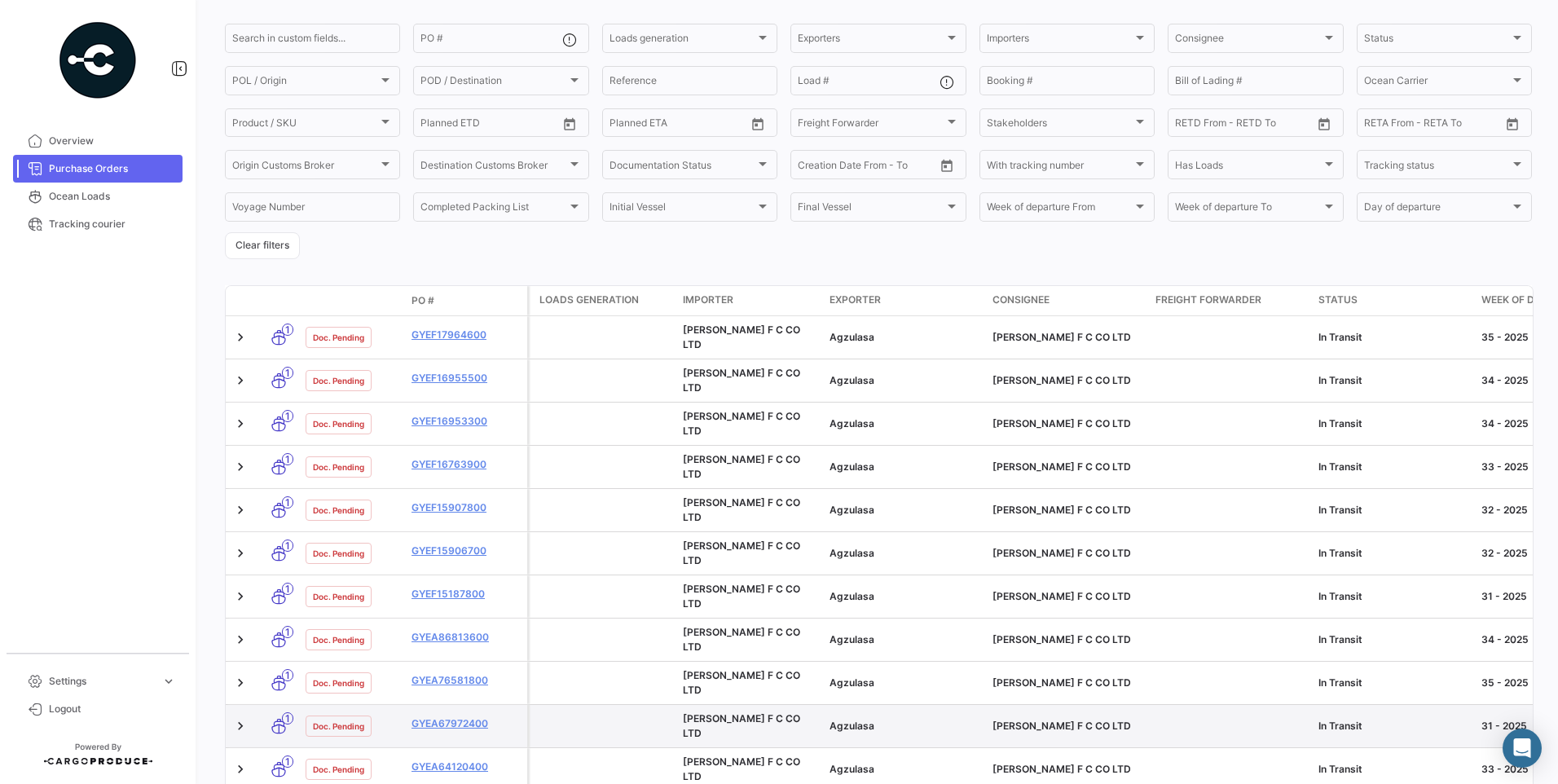
scroll to position [326, 0]
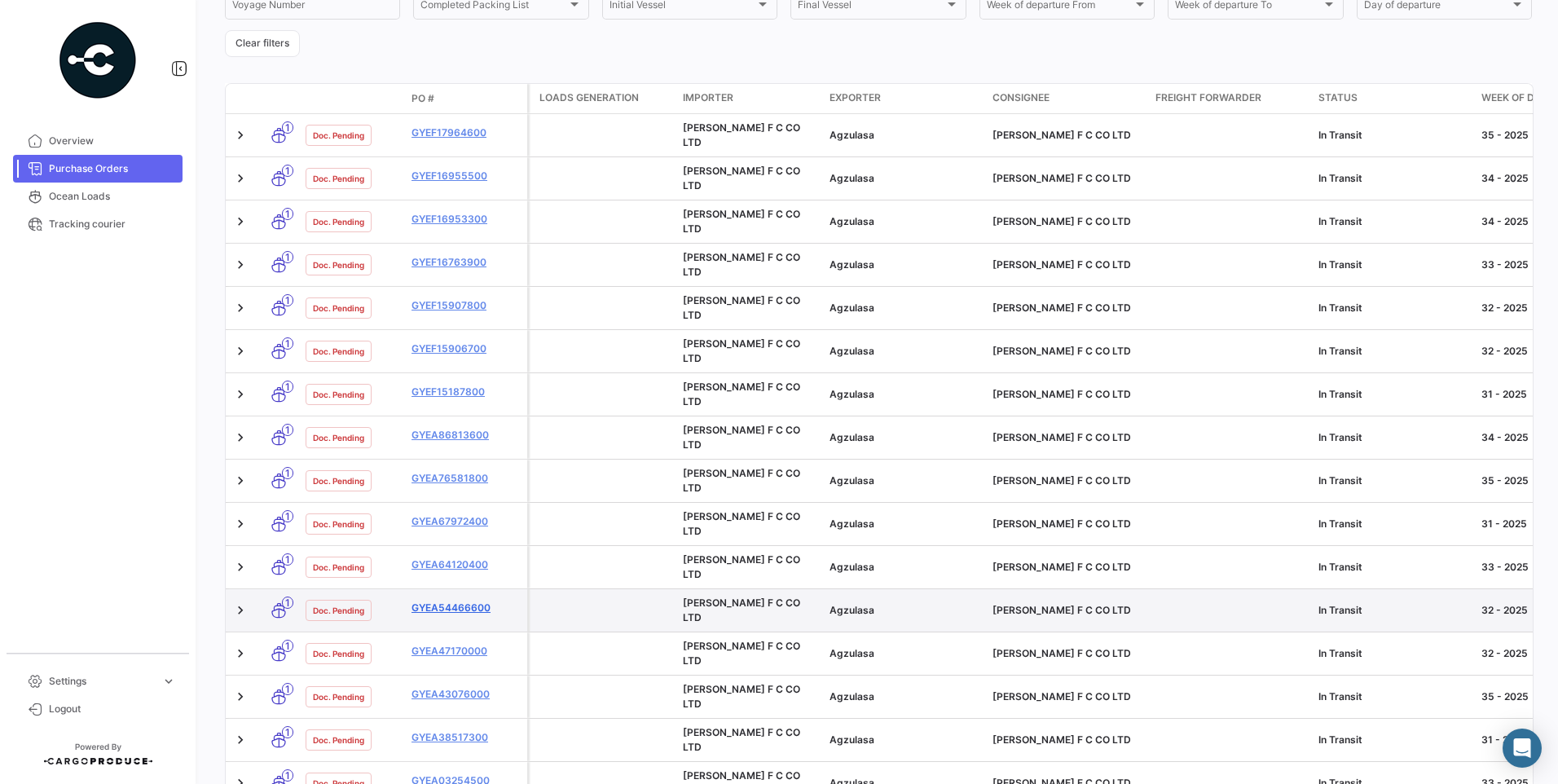
click at [427, 600] on link "GYEA54466600" at bounding box center [466, 608] width 109 height 15
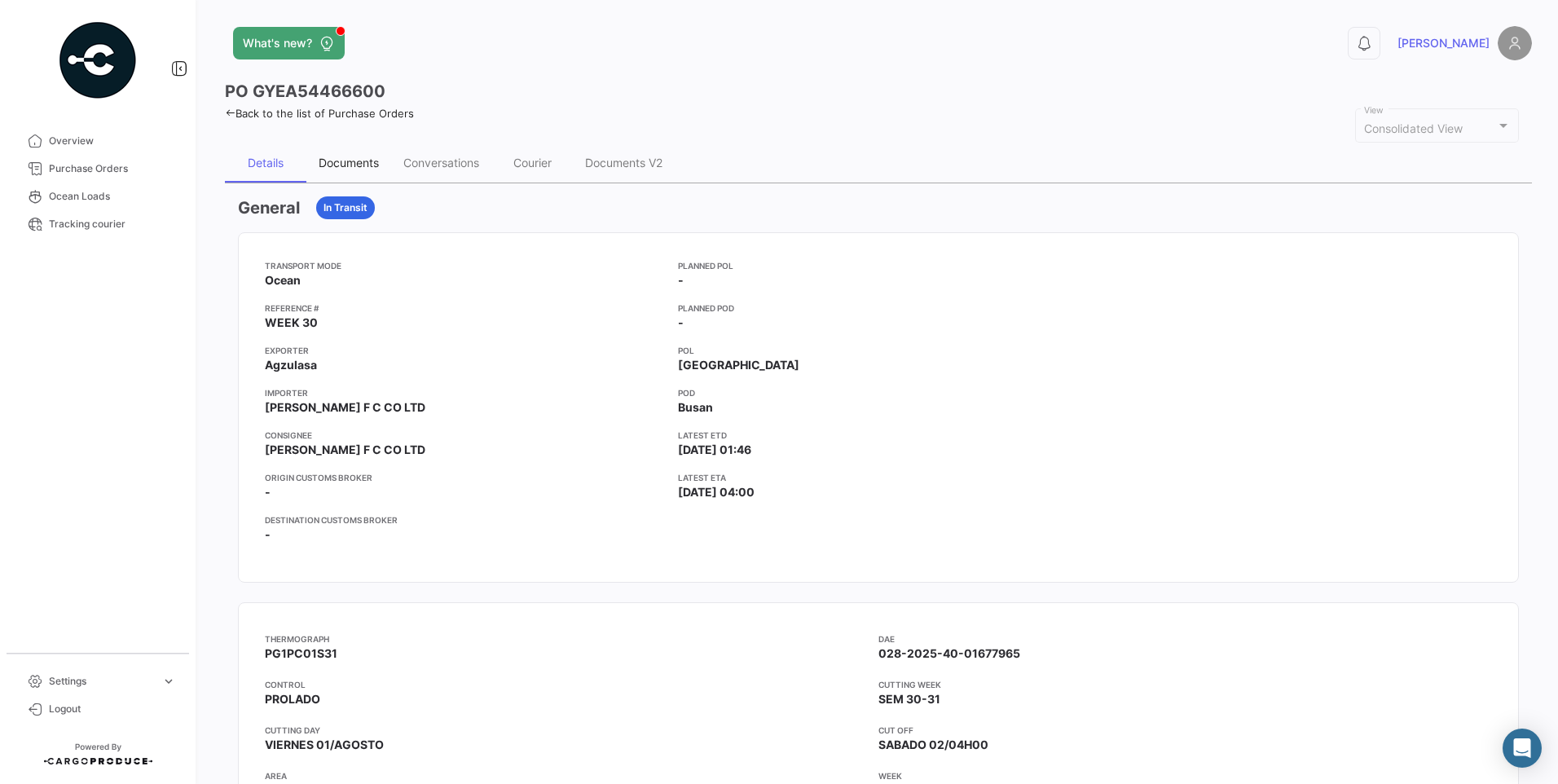
click at [374, 163] on div "Documents" at bounding box center [348, 162] width 60 height 14
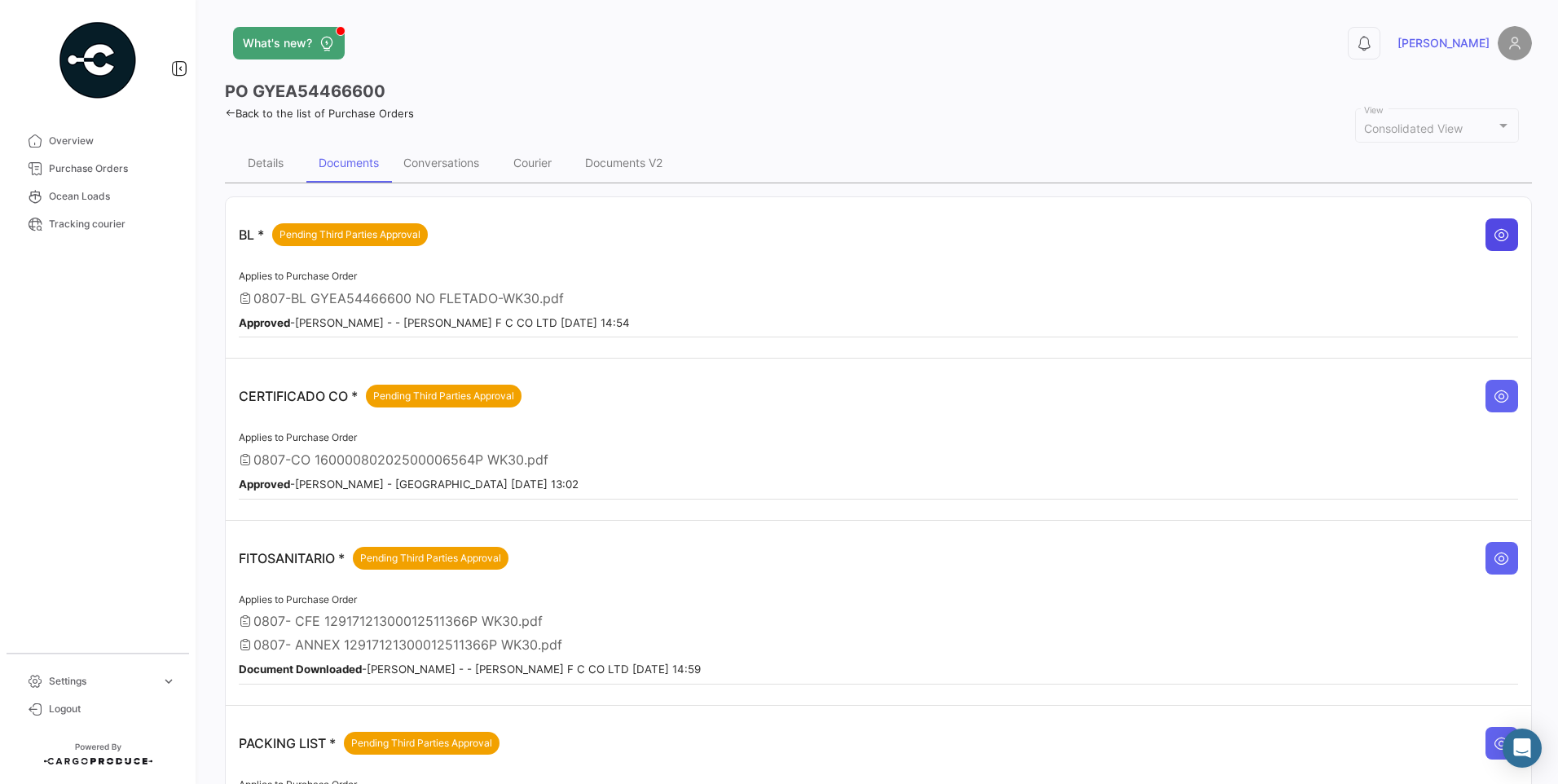
click at [1495, 236] on icon at bounding box center [1502, 235] width 16 height 16
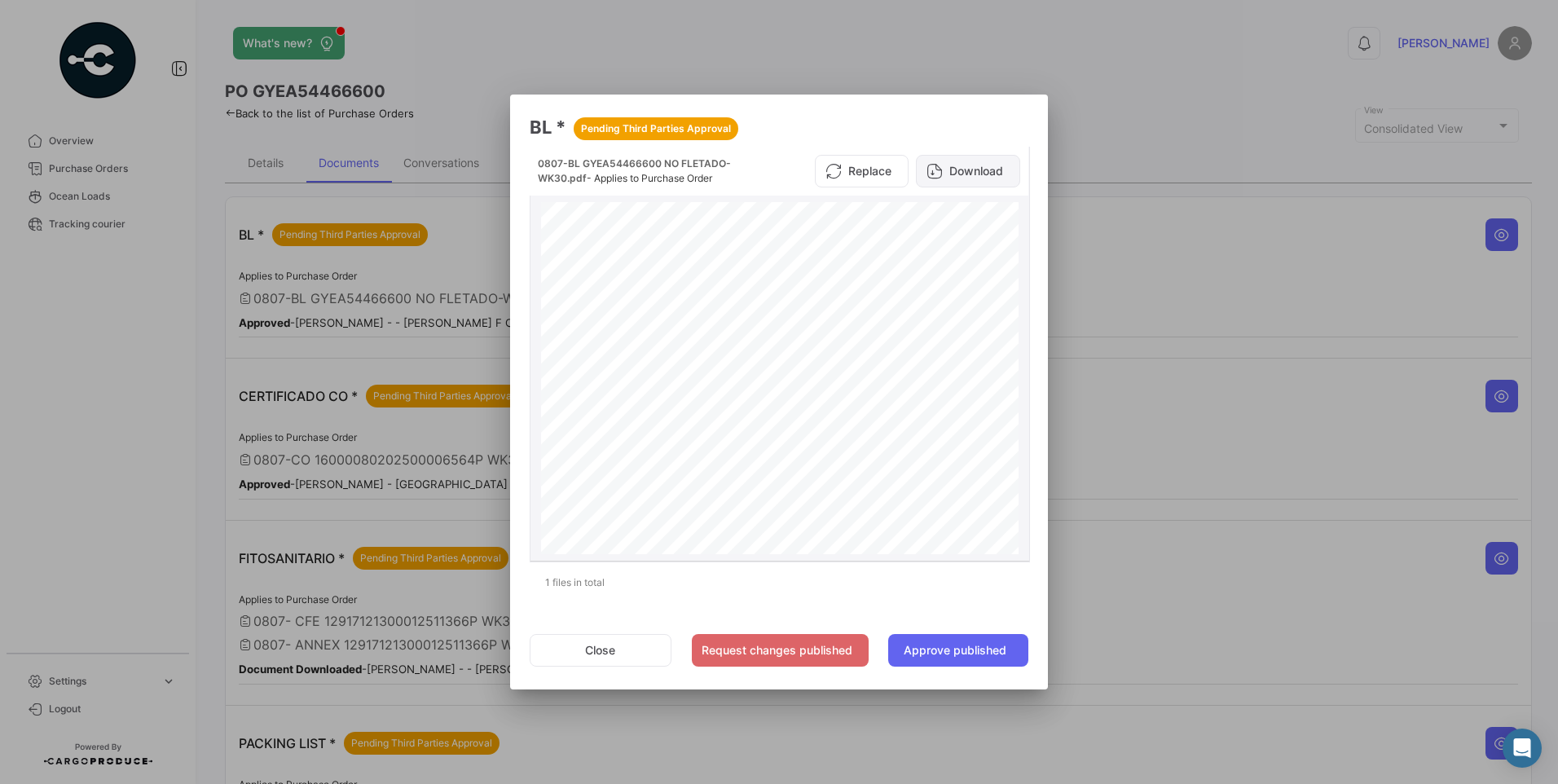
click at [982, 172] on button "Download" at bounding box center [968, 171] width 105 height 33
click at [612, 645] on button "Close" at bounding box center [600, 650] width 142 height 33
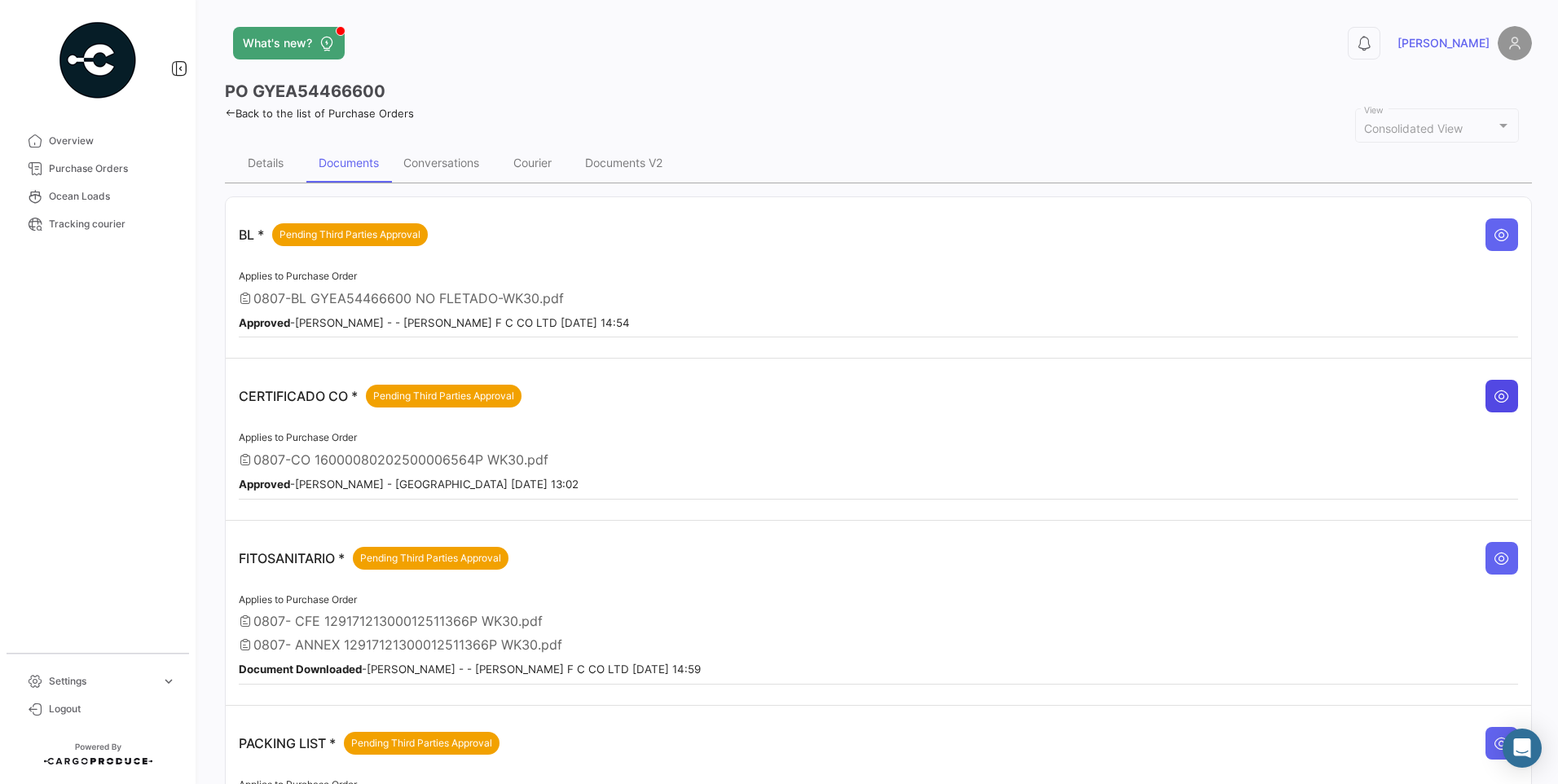
click at [1493, 395] on icon at bounding box center [1502, 396] width 16 height 16
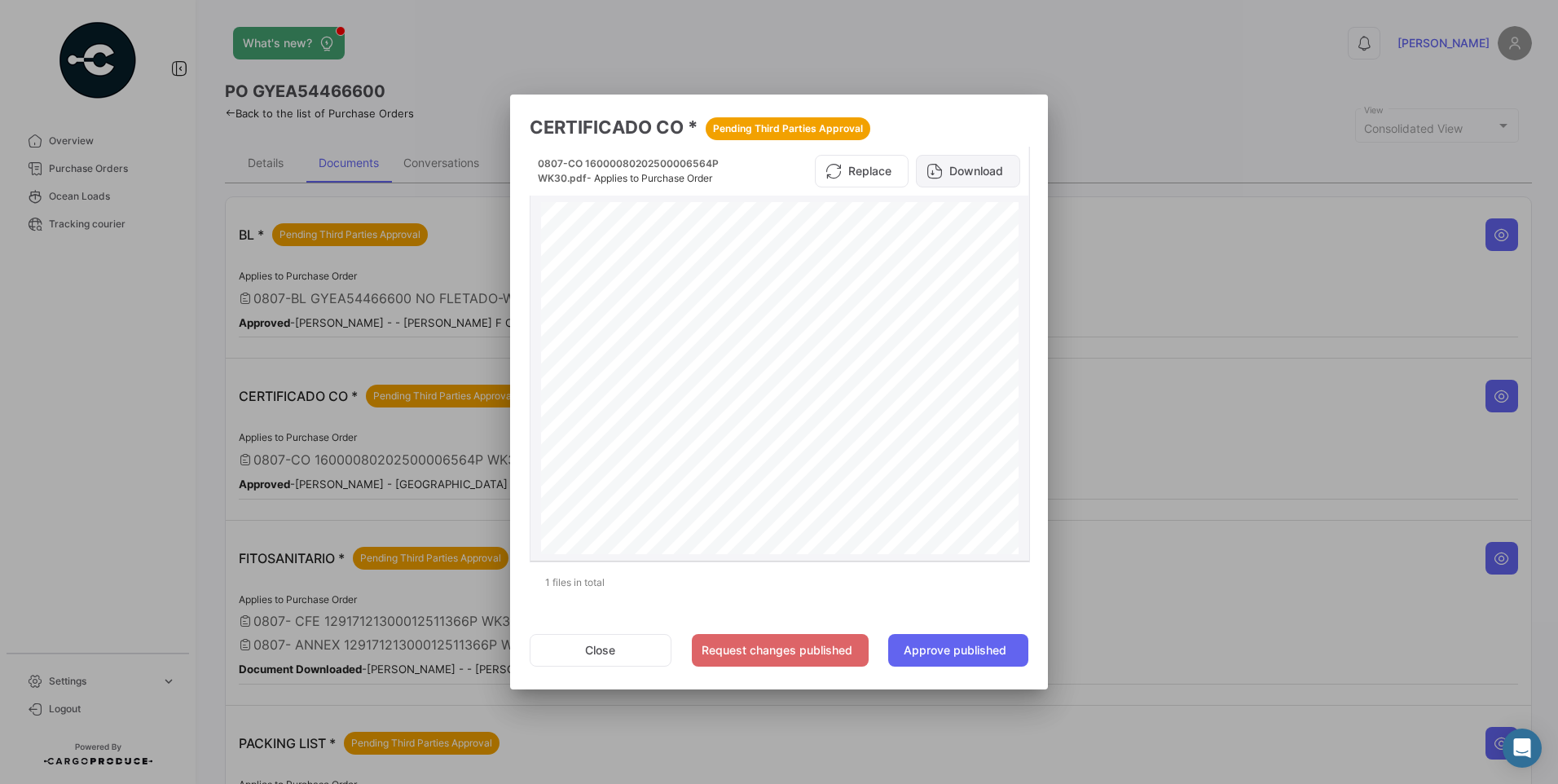
click at [979, 171] on button "Download" at bounding box center [968, 171] width 105 height 33
click at [638, 659] on button "Close" at bounding box center [600, 650] width 142 height 33
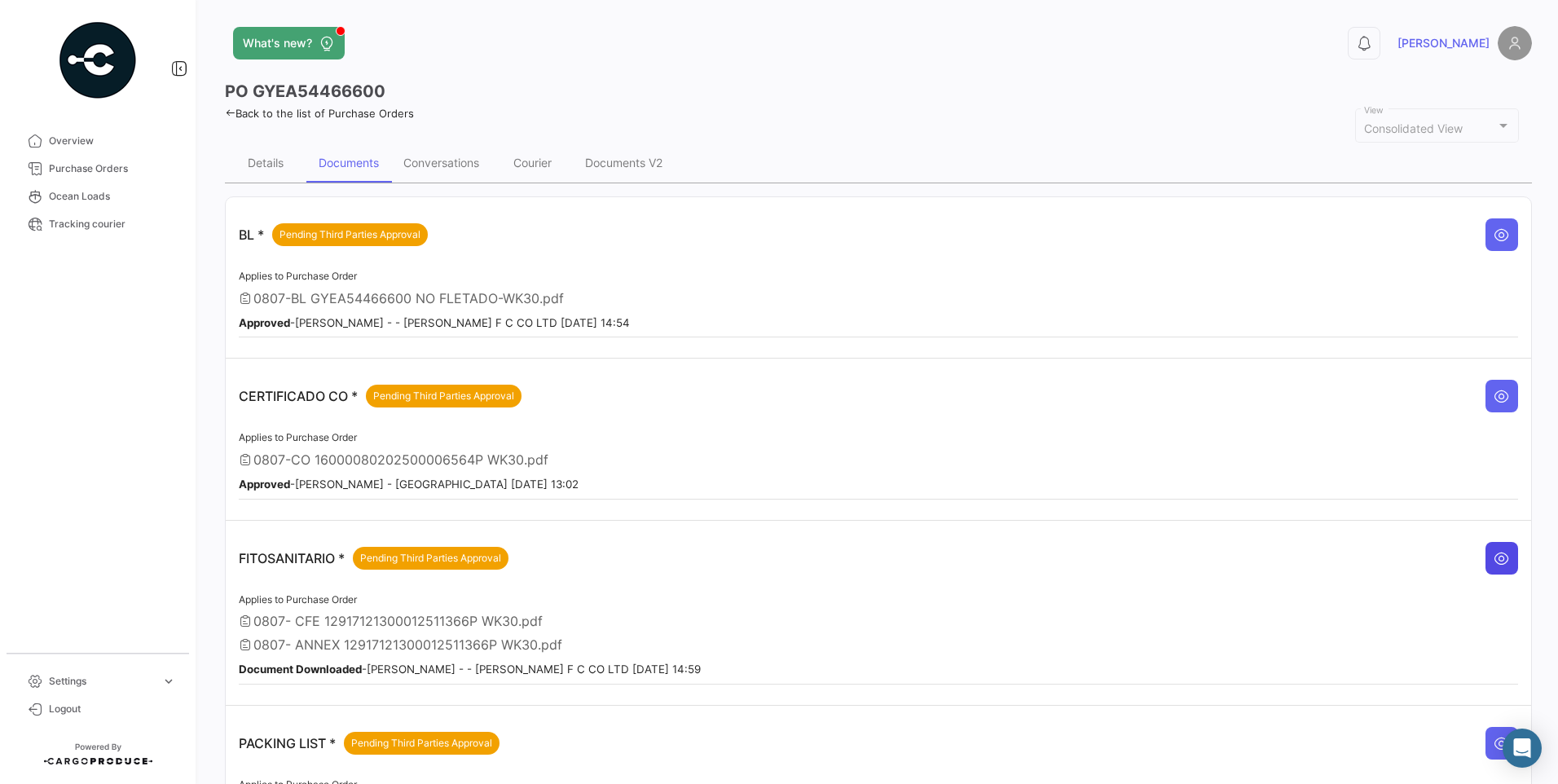
click at [1493, 559] on icon at bounding box center [1502, 558] width 16 height 16
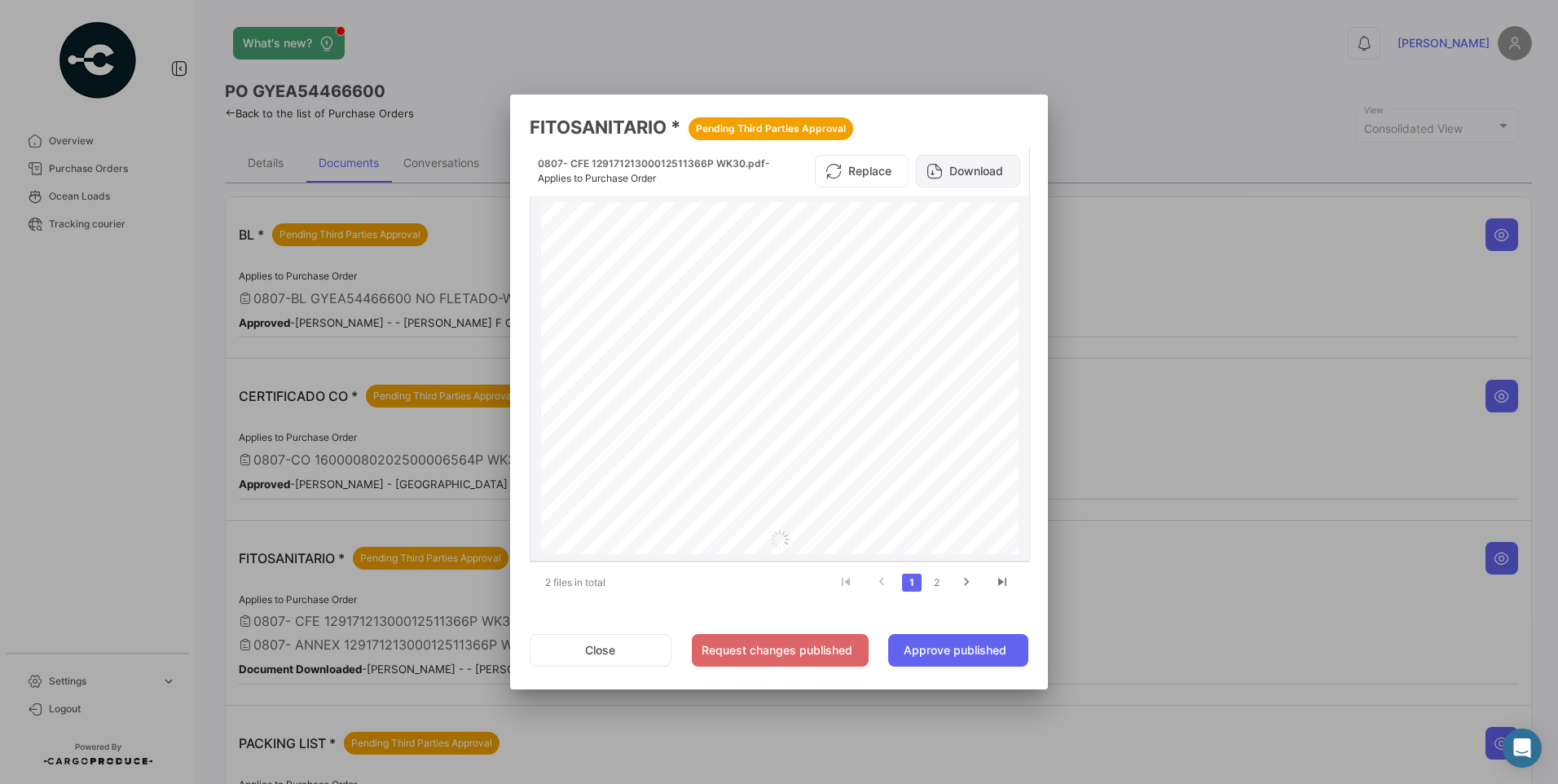
click at [984, 169] on button "Download" at bounding box center [968, 171] width 105 height 33
click at [603, 648] on button "Close" at bounding box center [600, 650] width 142 height 33
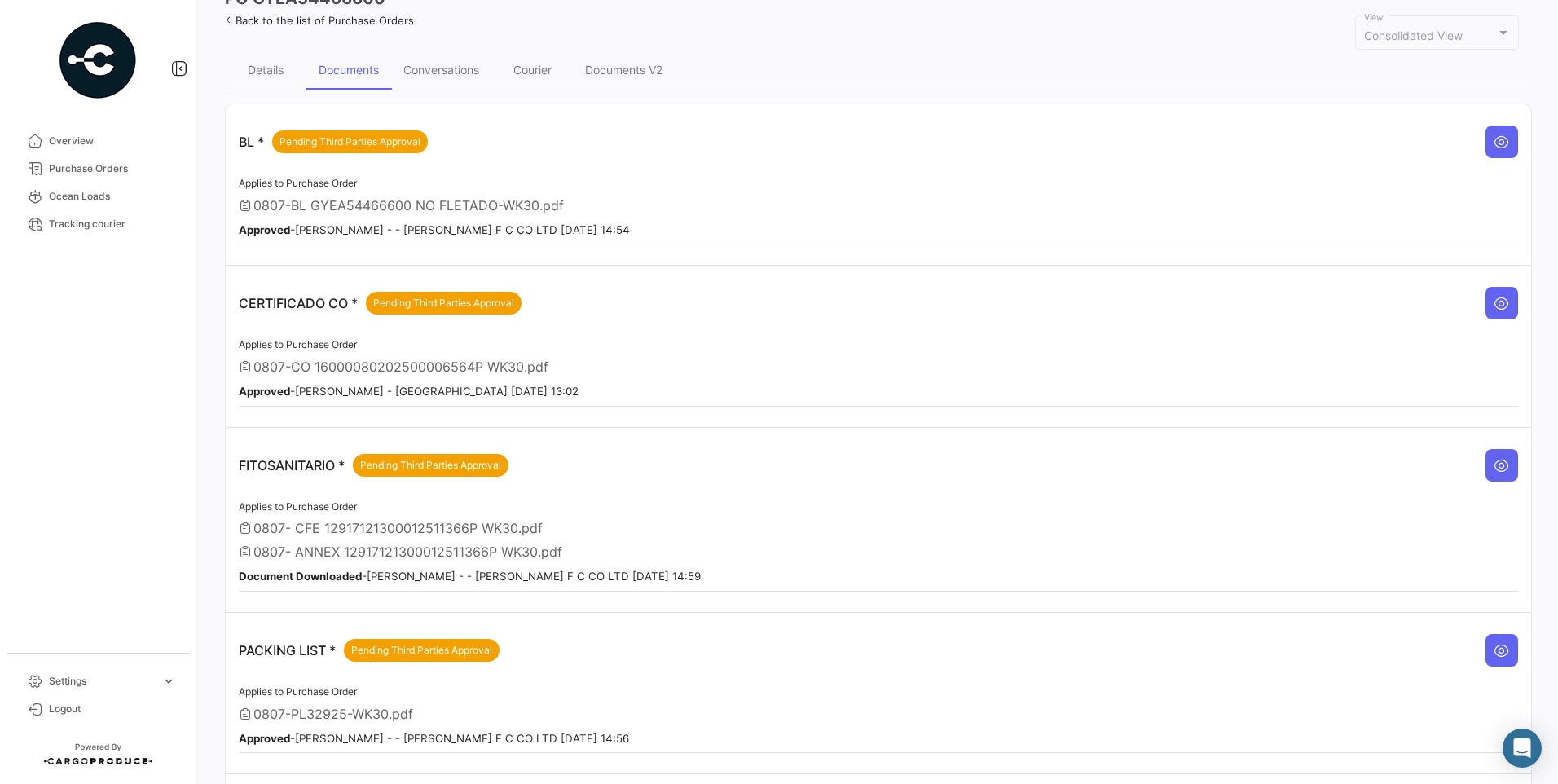
scroll to position [176, 0]
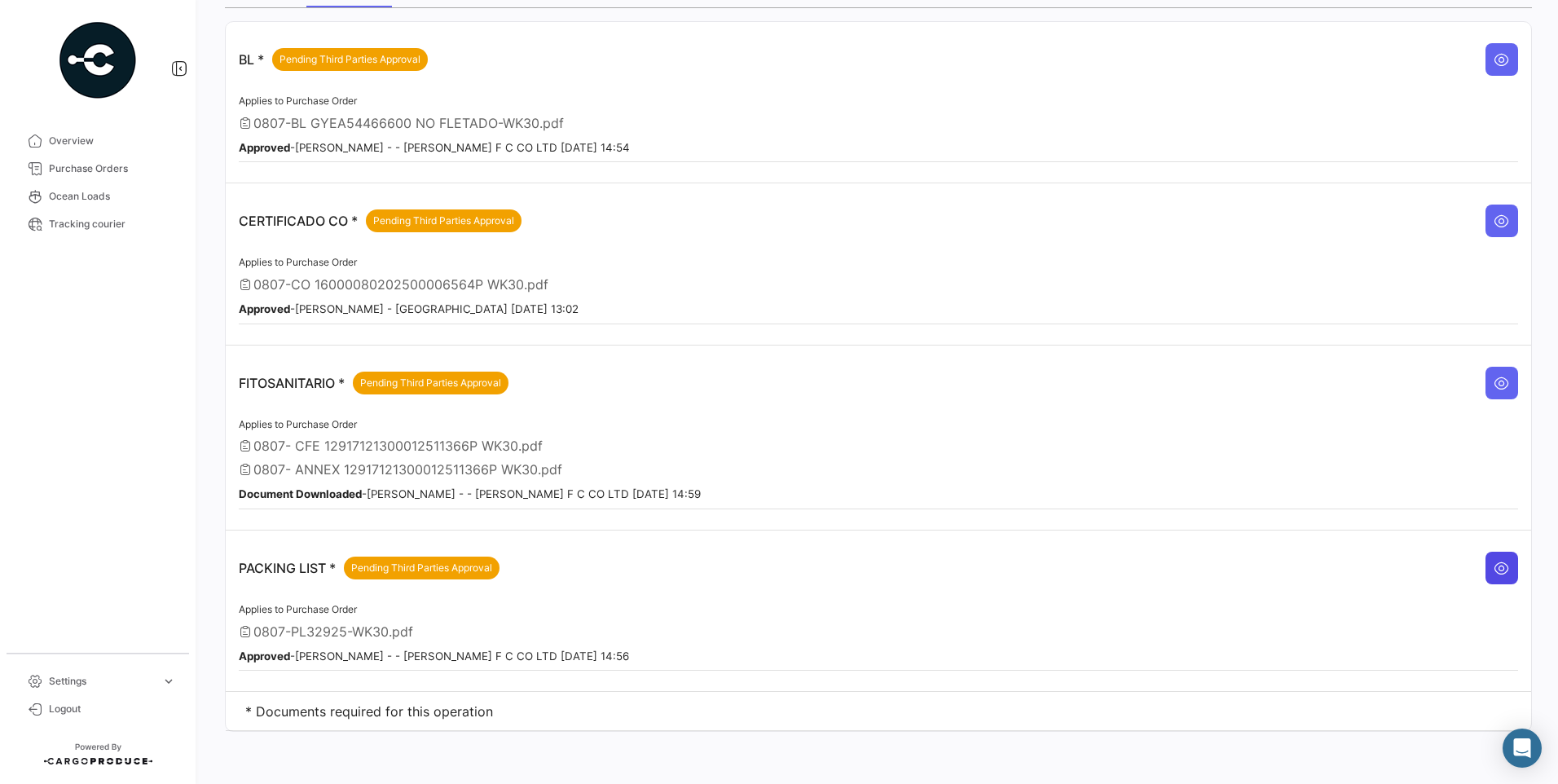
click at [1493, 566] on icon at bounding box center [1502, 568] width 16 height 16
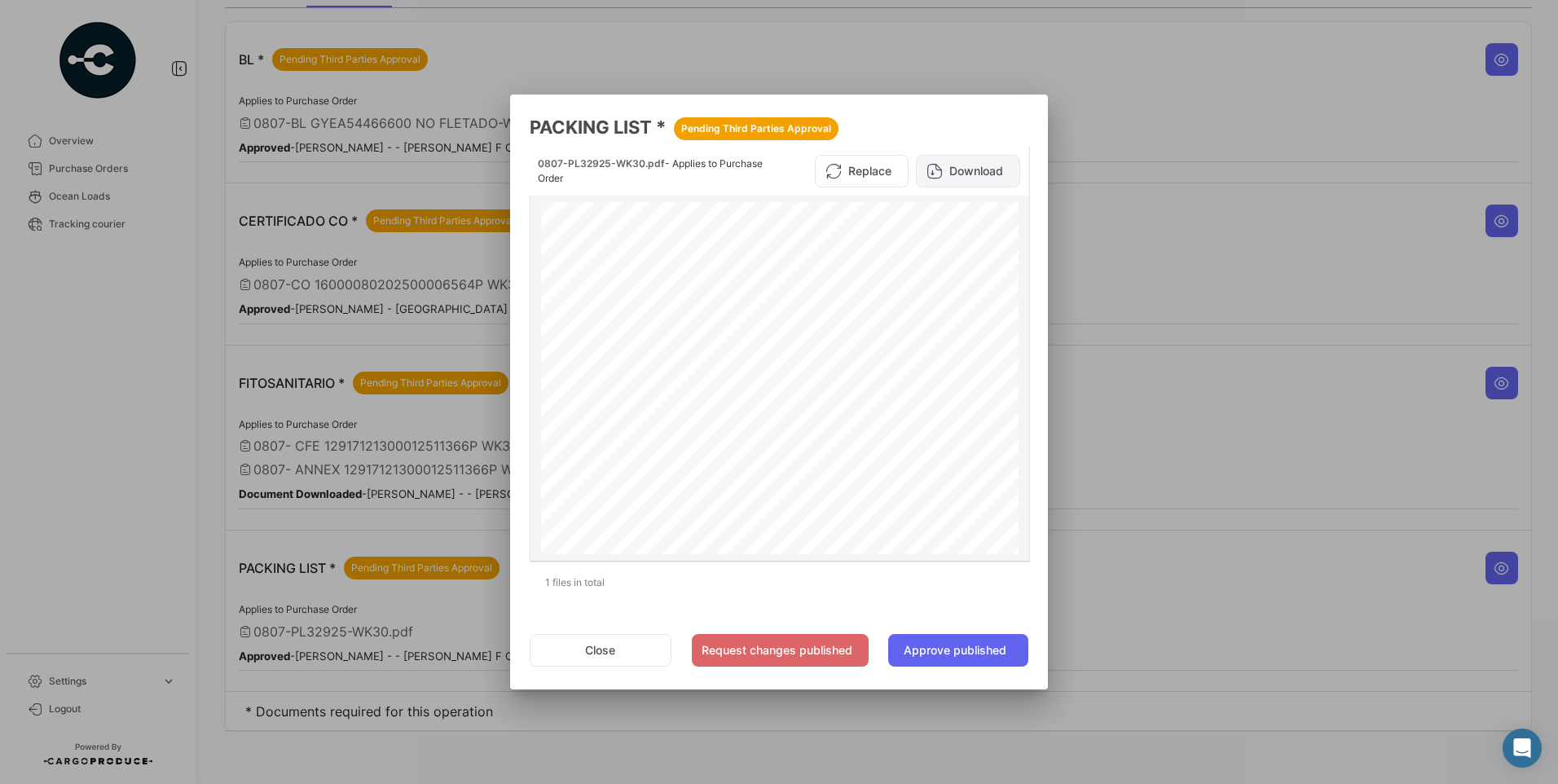
click at [996, 170] on button "Download" at bounding box center [968, 171] width 105 height 33
click at [625, 659] on button "Close" at bounding box center [600, 650] width 142 height 33
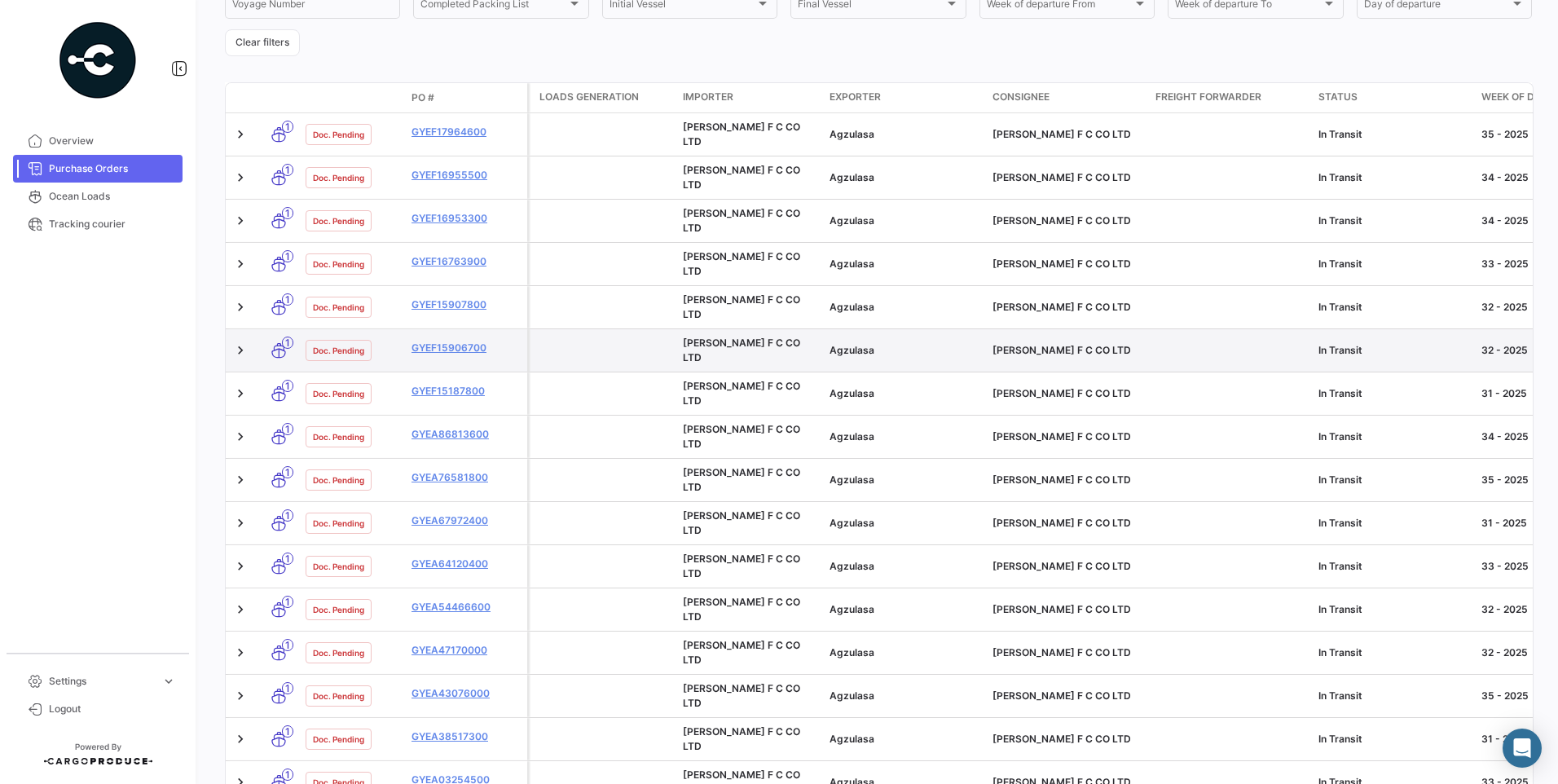
scroll to position [327, 0]
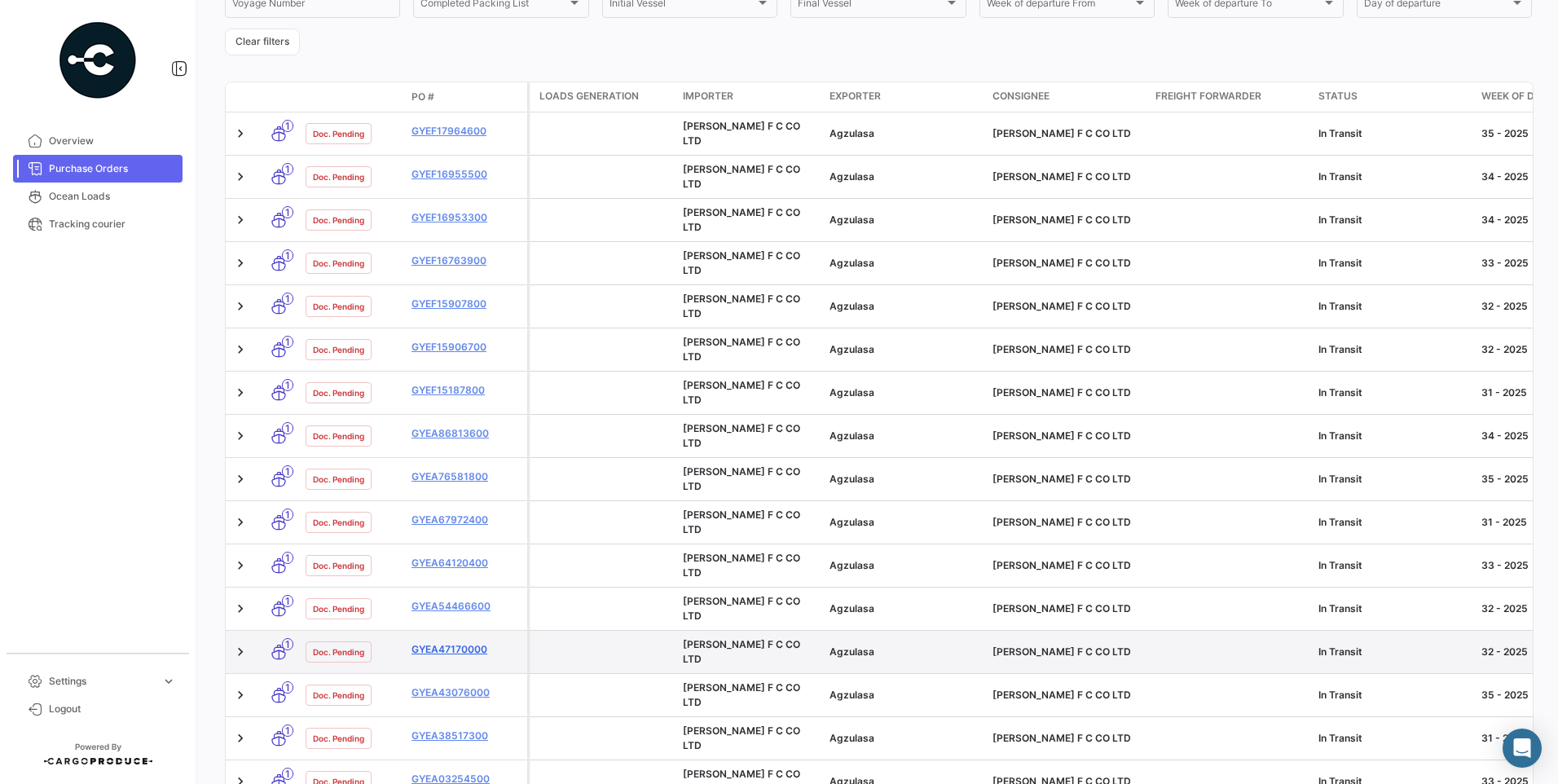
click at [467, 642] on link "GYEA47170000" at bounding box center [466, 649] width 109 height 15
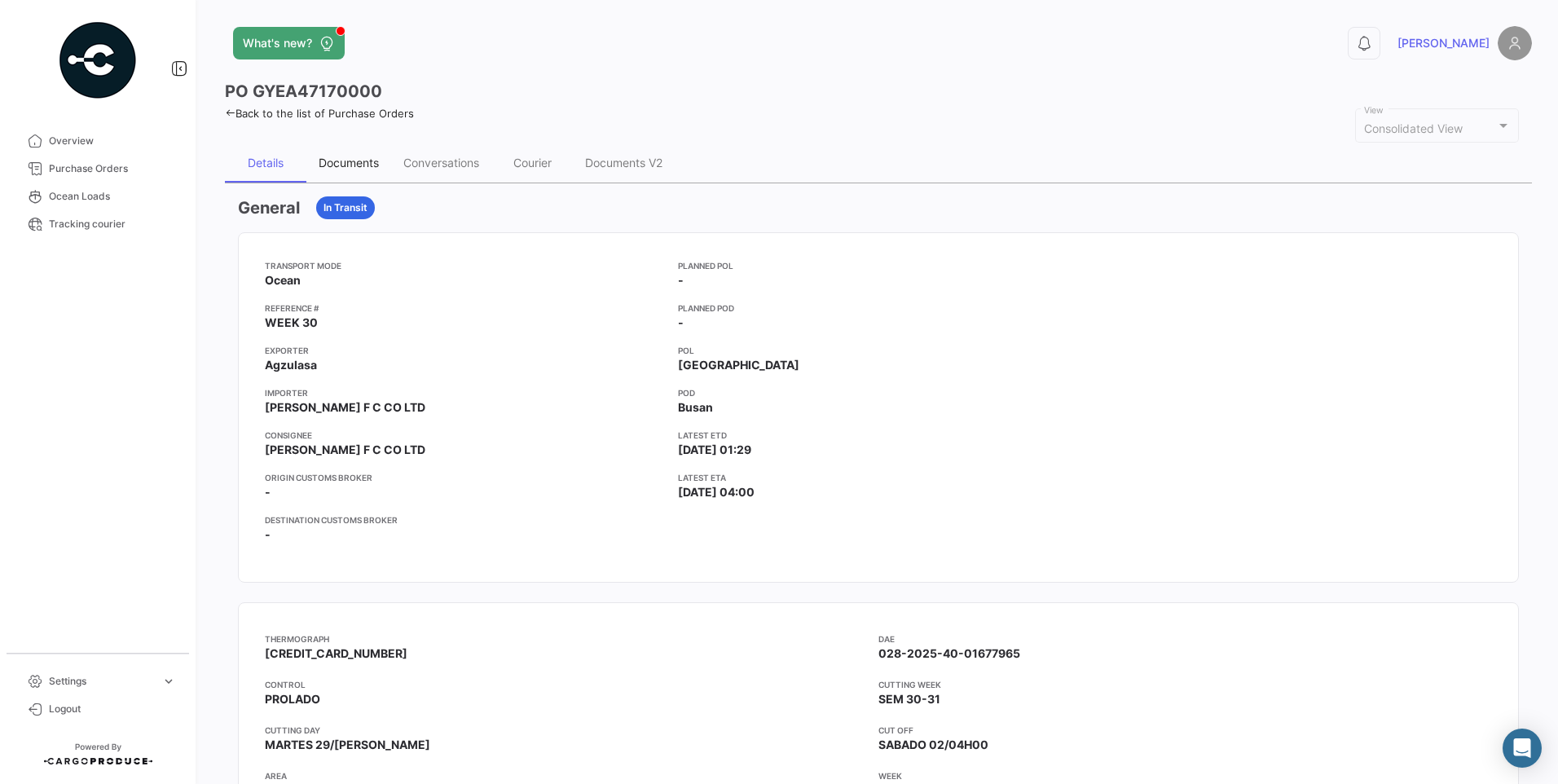
click at [364, 160] on div "Documents" at bounding box center [348, 162] width 60 height 14
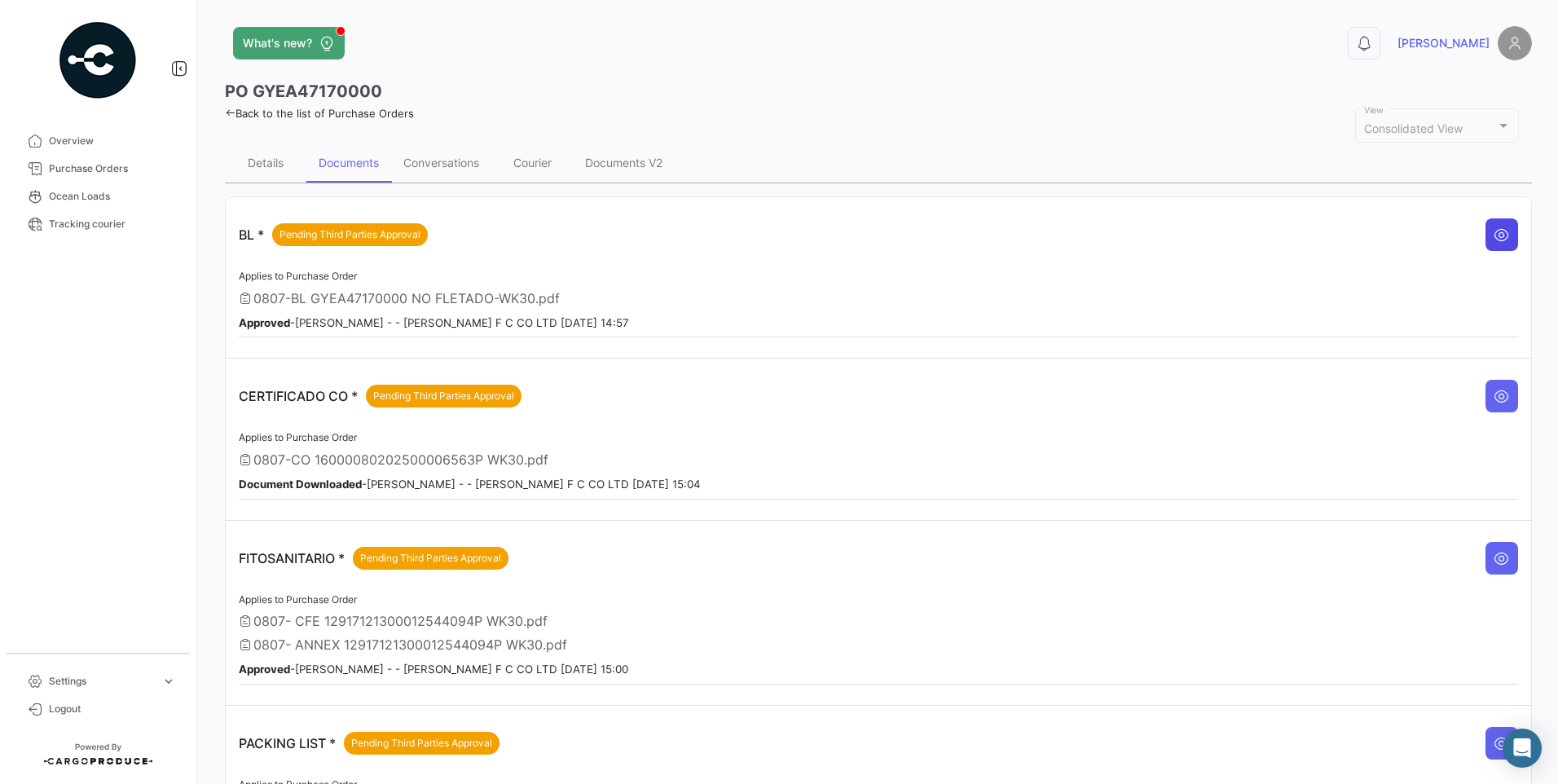
click at [1505, 238] on button at bounding box center [1502, 235] width 33 height 33
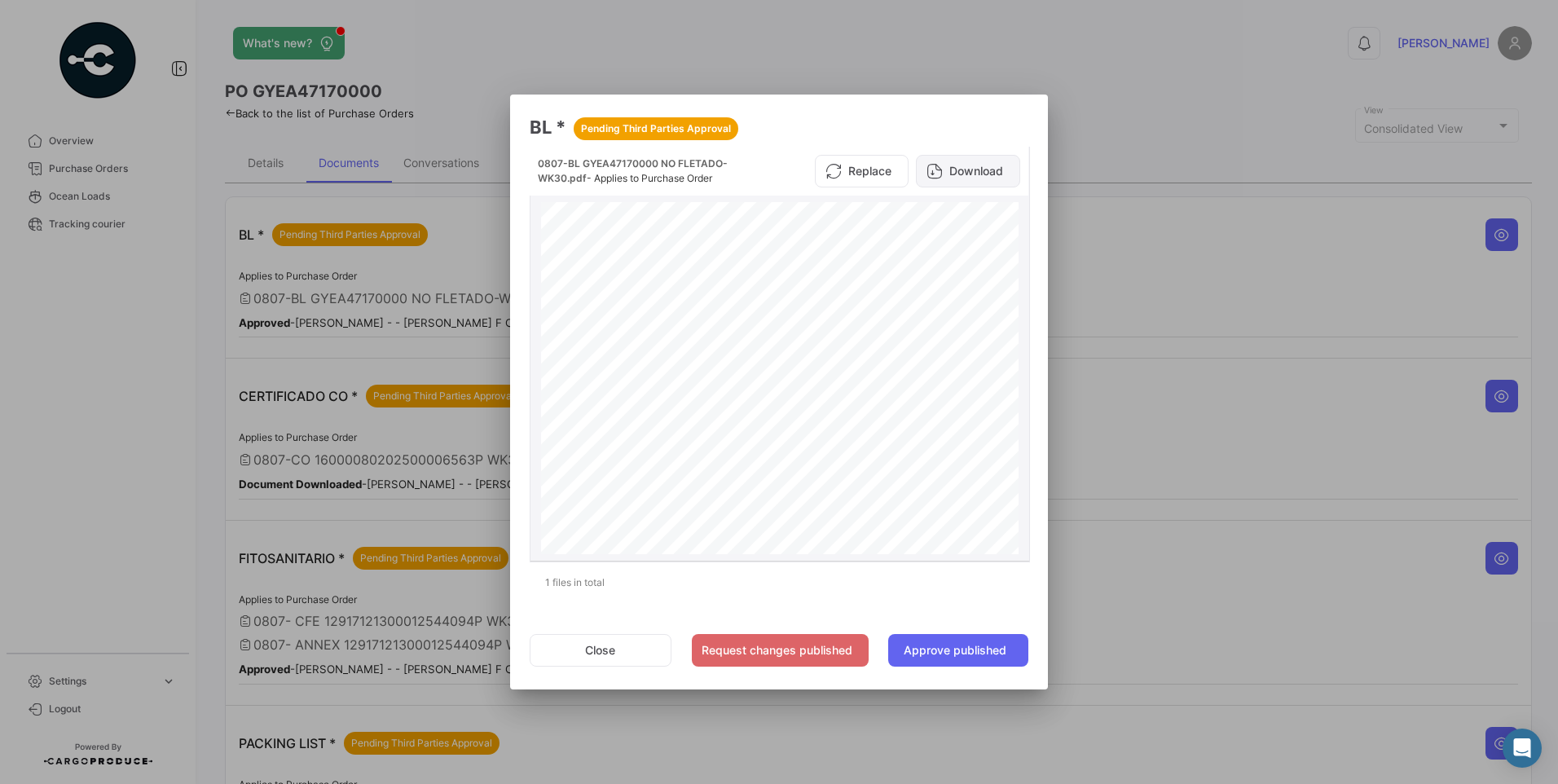
click at [1009, 166] on button "Download" at bounding box center [968, 171] width 105 height 33
click at [584, 655] on button "Close" at bounding box center [600, 650] width 142 height 33
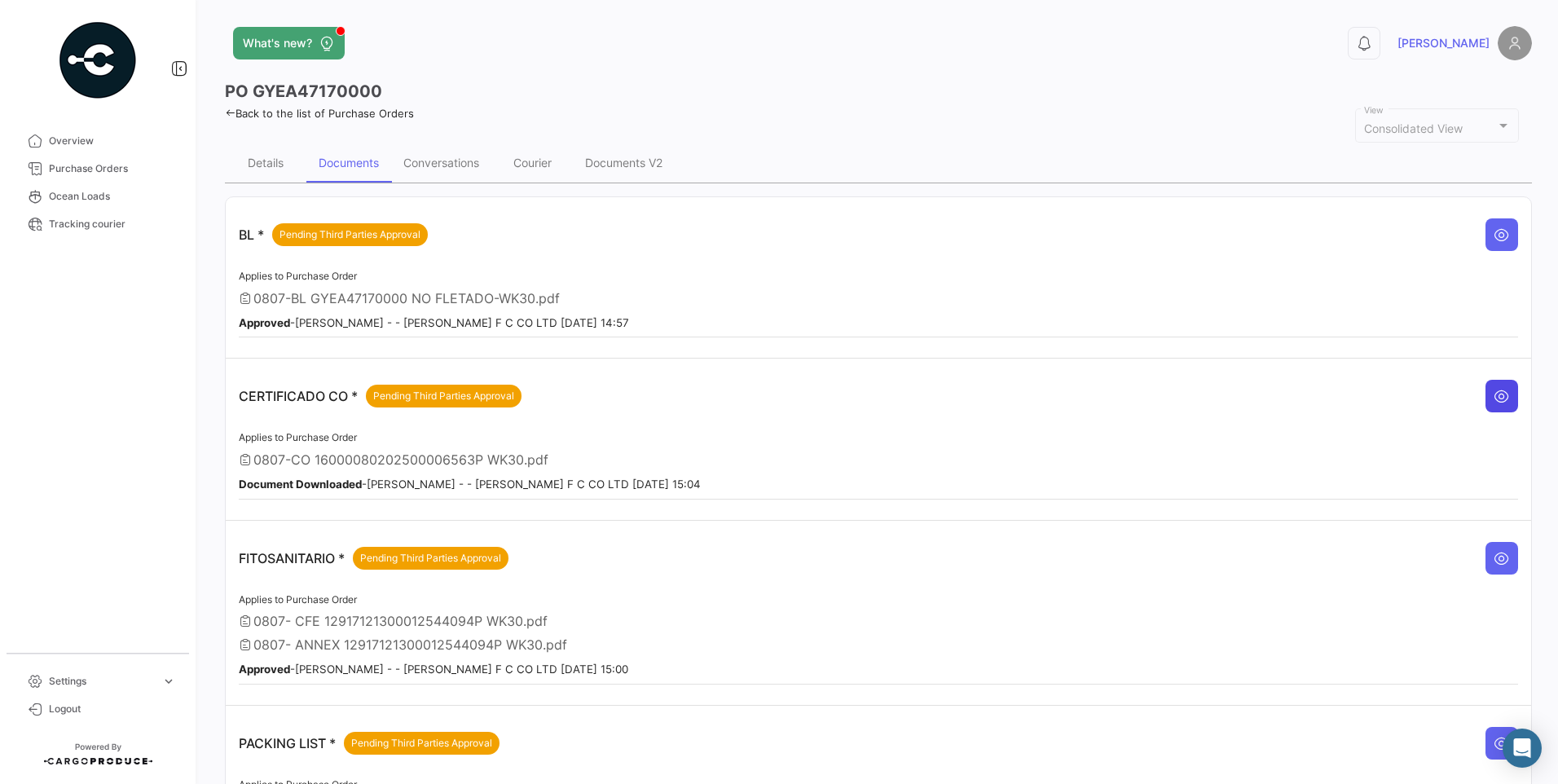
click at [1493, 398] on icon at bounding box center [1502, 396] width 16 height 16
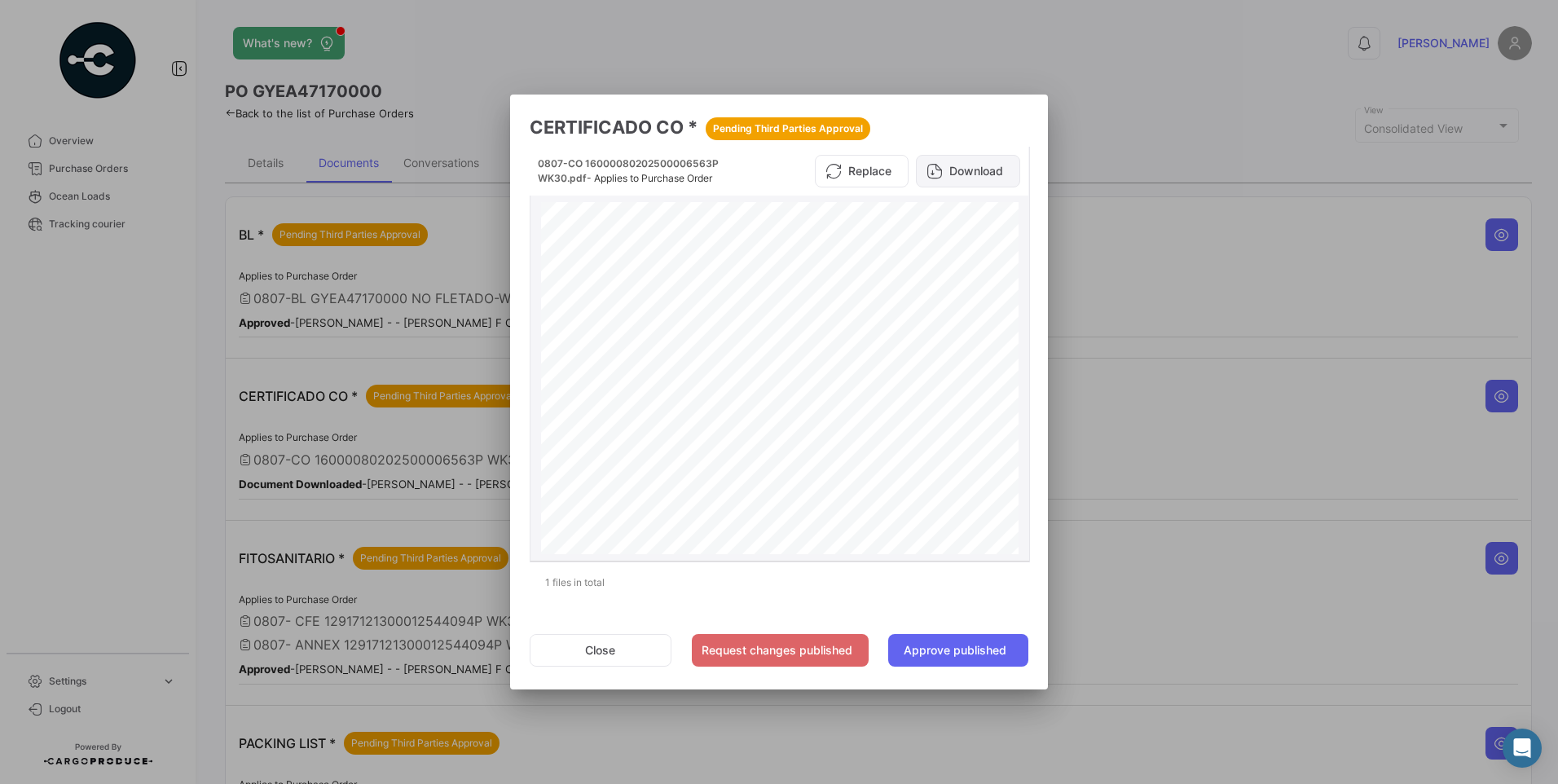
click at [980, 175] on button "Download" at bounding box center [968, 171] width 105 height 33
click at [607, 648] on button "Close" at bounding box center [600, 650] width 142 height 33
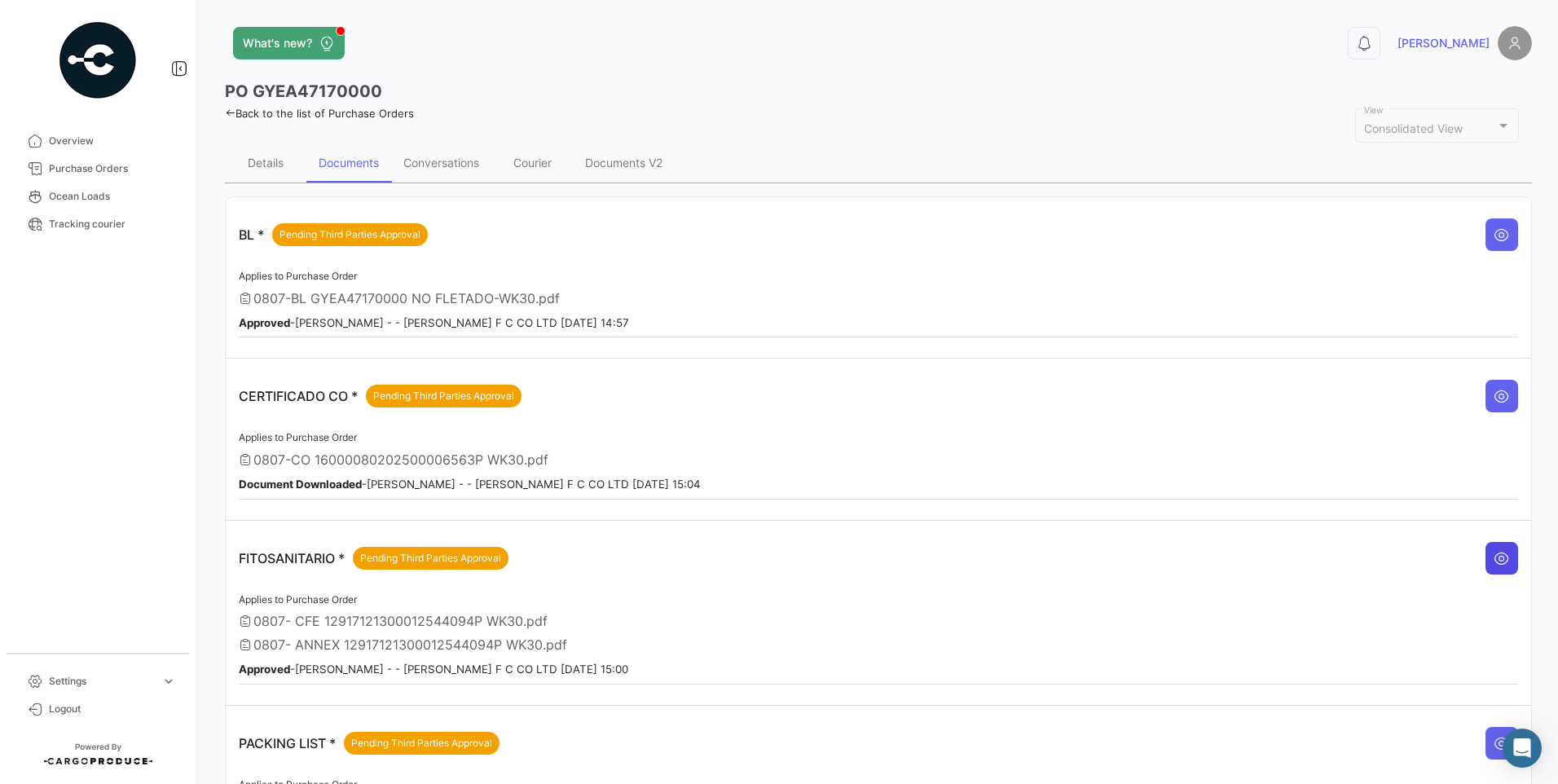
click at [1485, 560] on button at bounding box center [1502, 558] width 33 height 33
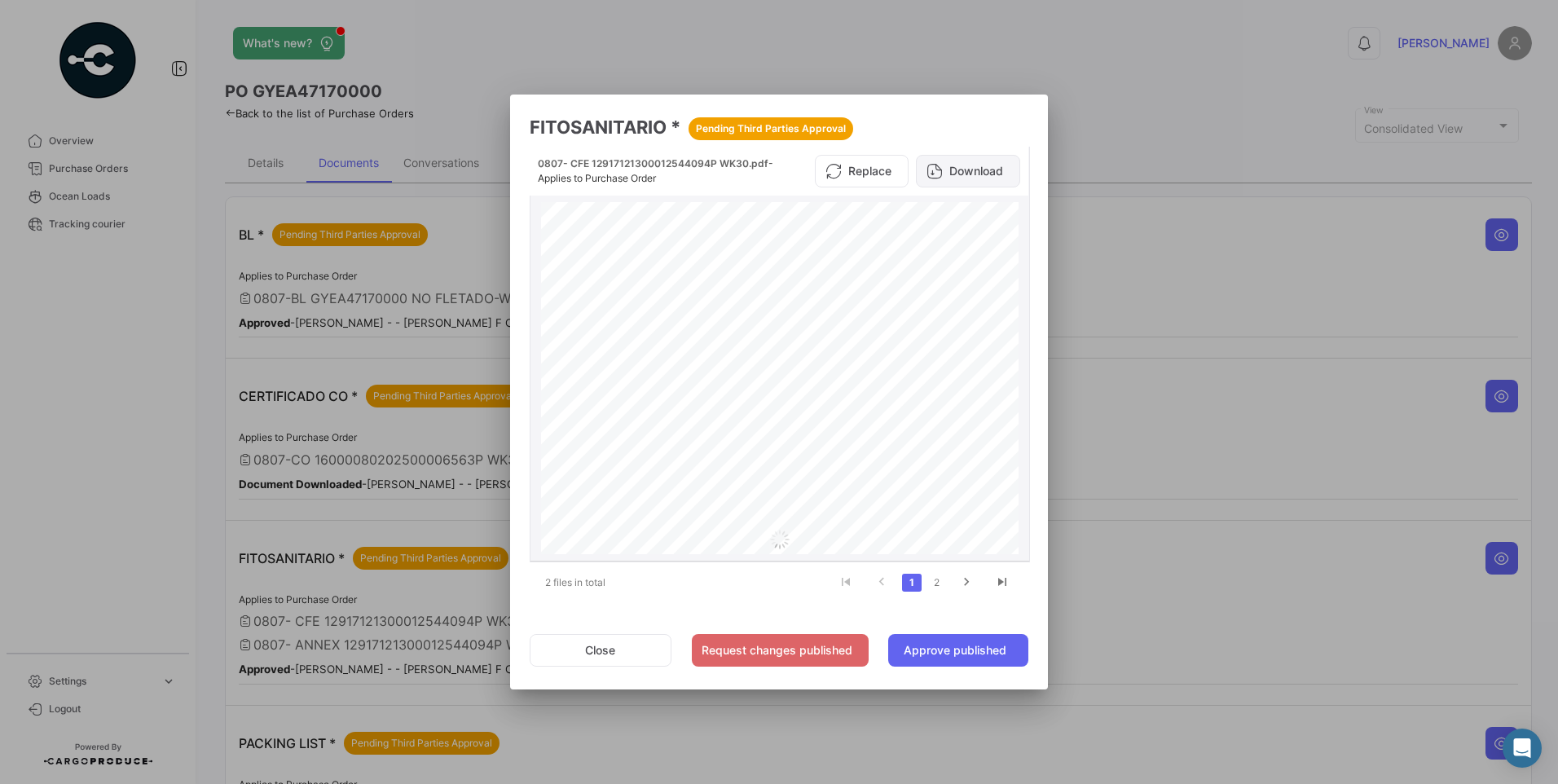
click at [990, 171] on button "Download" at bounding box center [968, 171] width 105 height 33
click at [638, 648] on button "Close" at bounding box center [600, 650] width 142 height 33
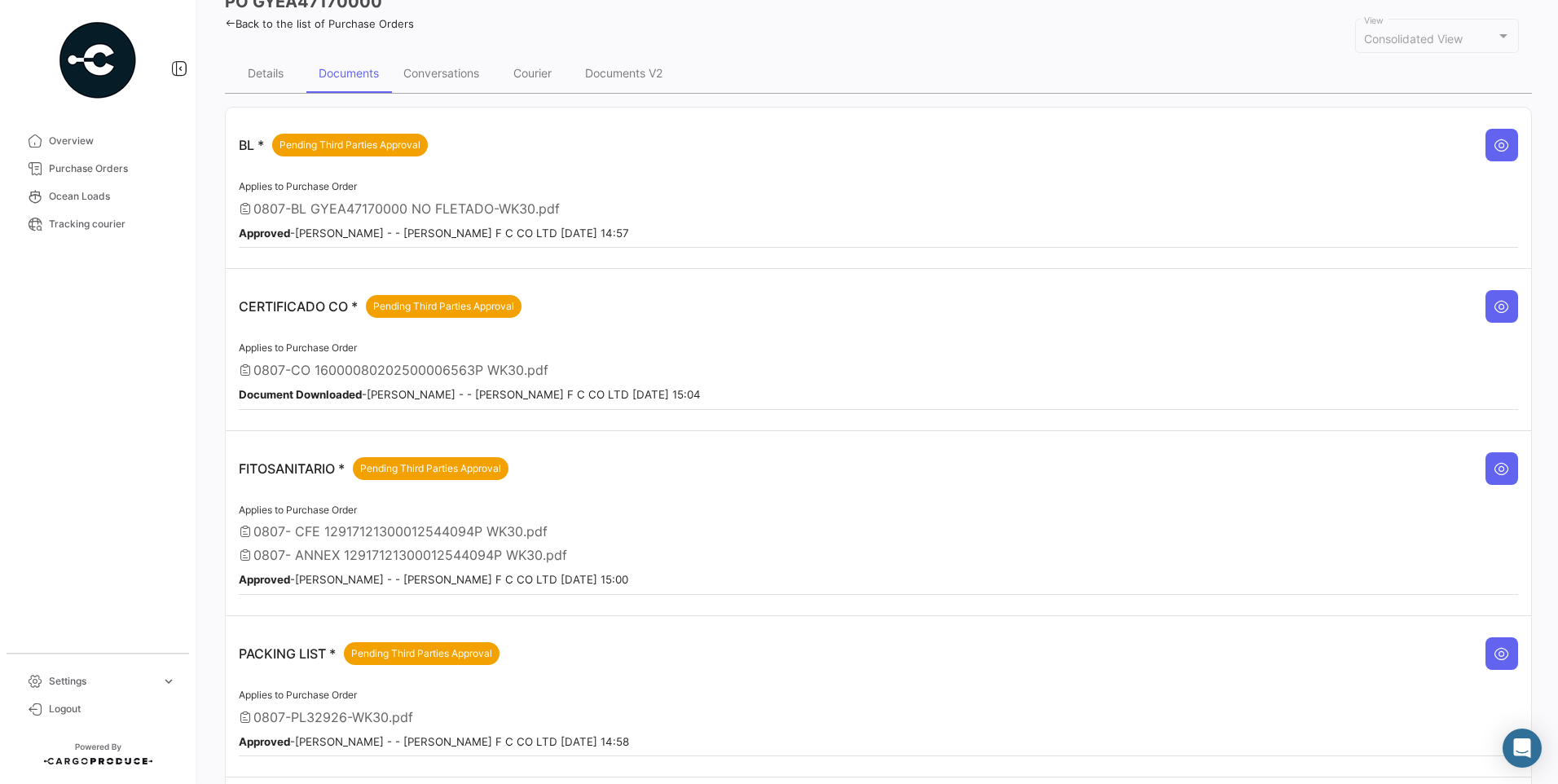
scroll to position [176, 0]
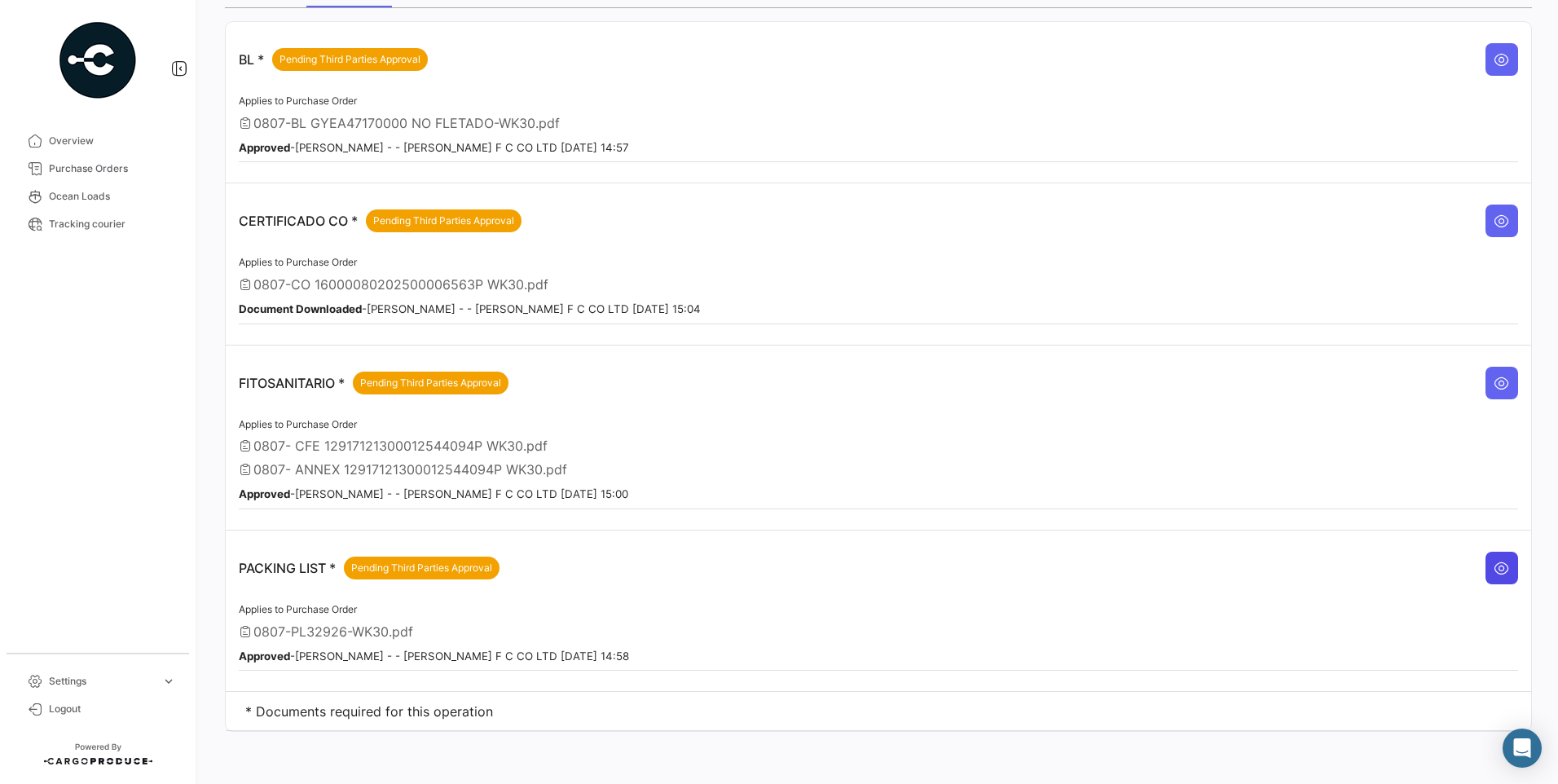
click at [1496, 574] on icon at bounding box center [1502, 568] width 16 height 16
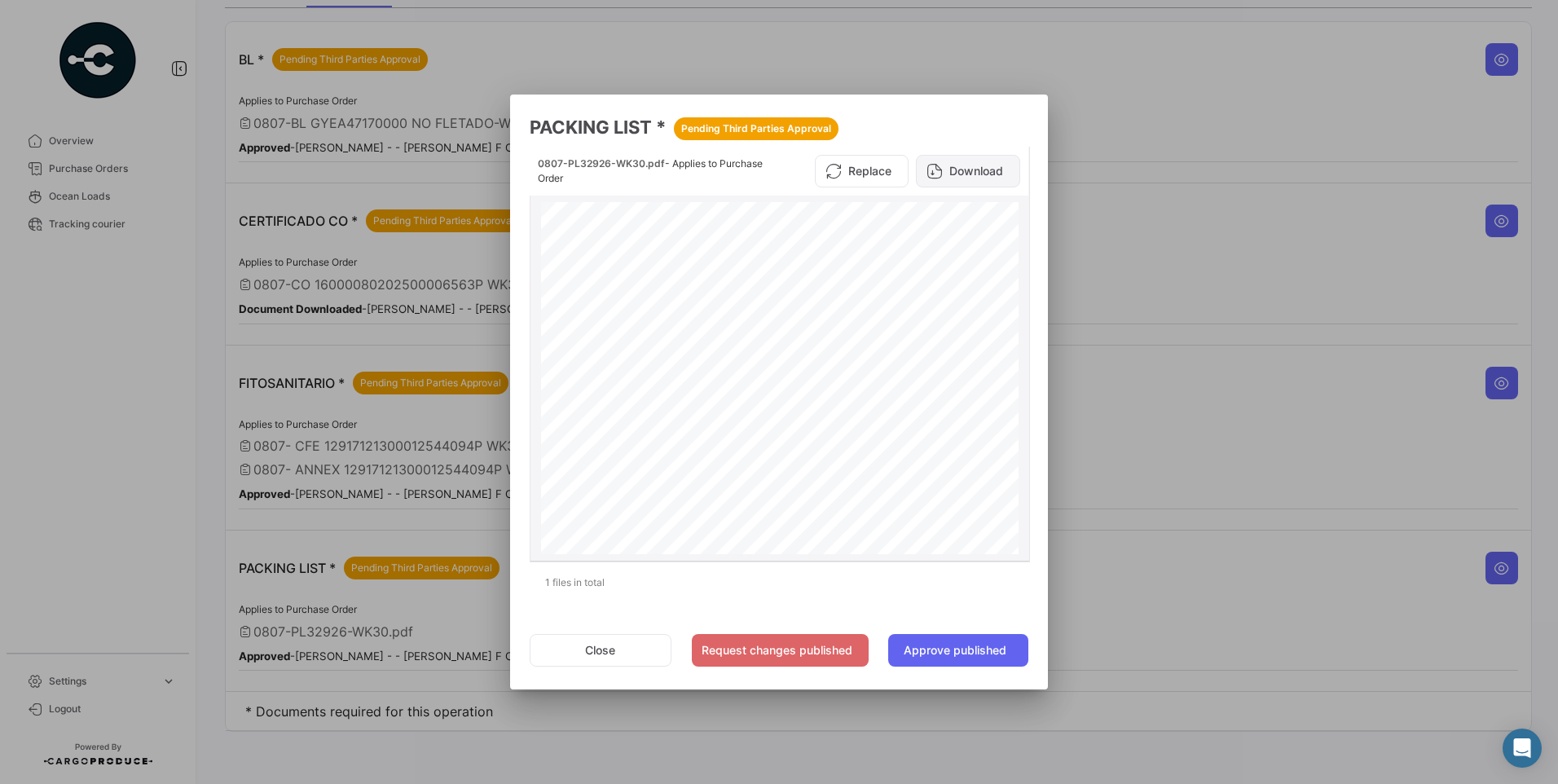
click at [961, 176] on button "Download" at bounding box center [968, 171] width 105 height 33
click at [649, 644] on button "Close" at bounding box center [600, 650] width 142 height 33
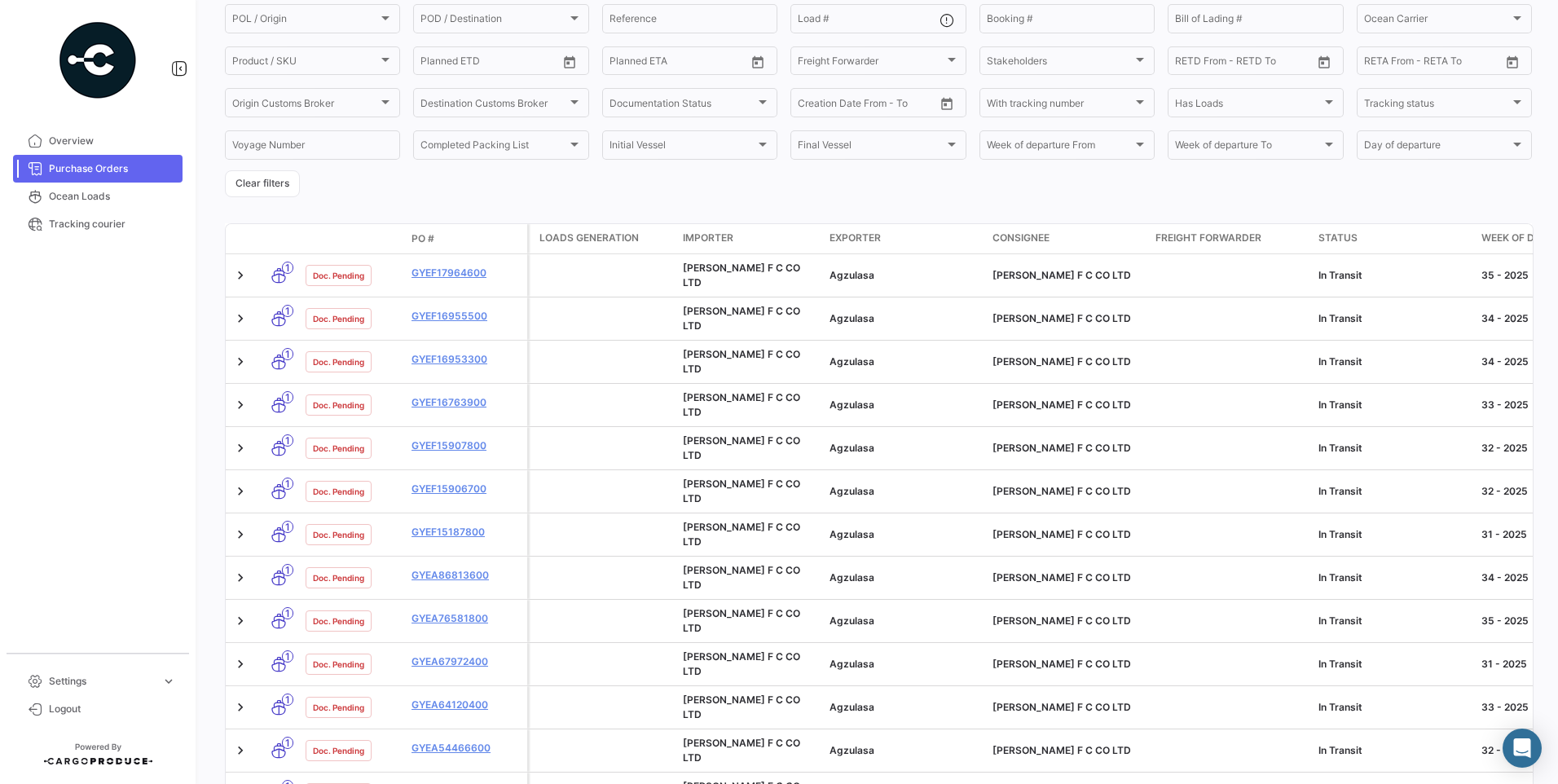
scroll to position [163, 0]
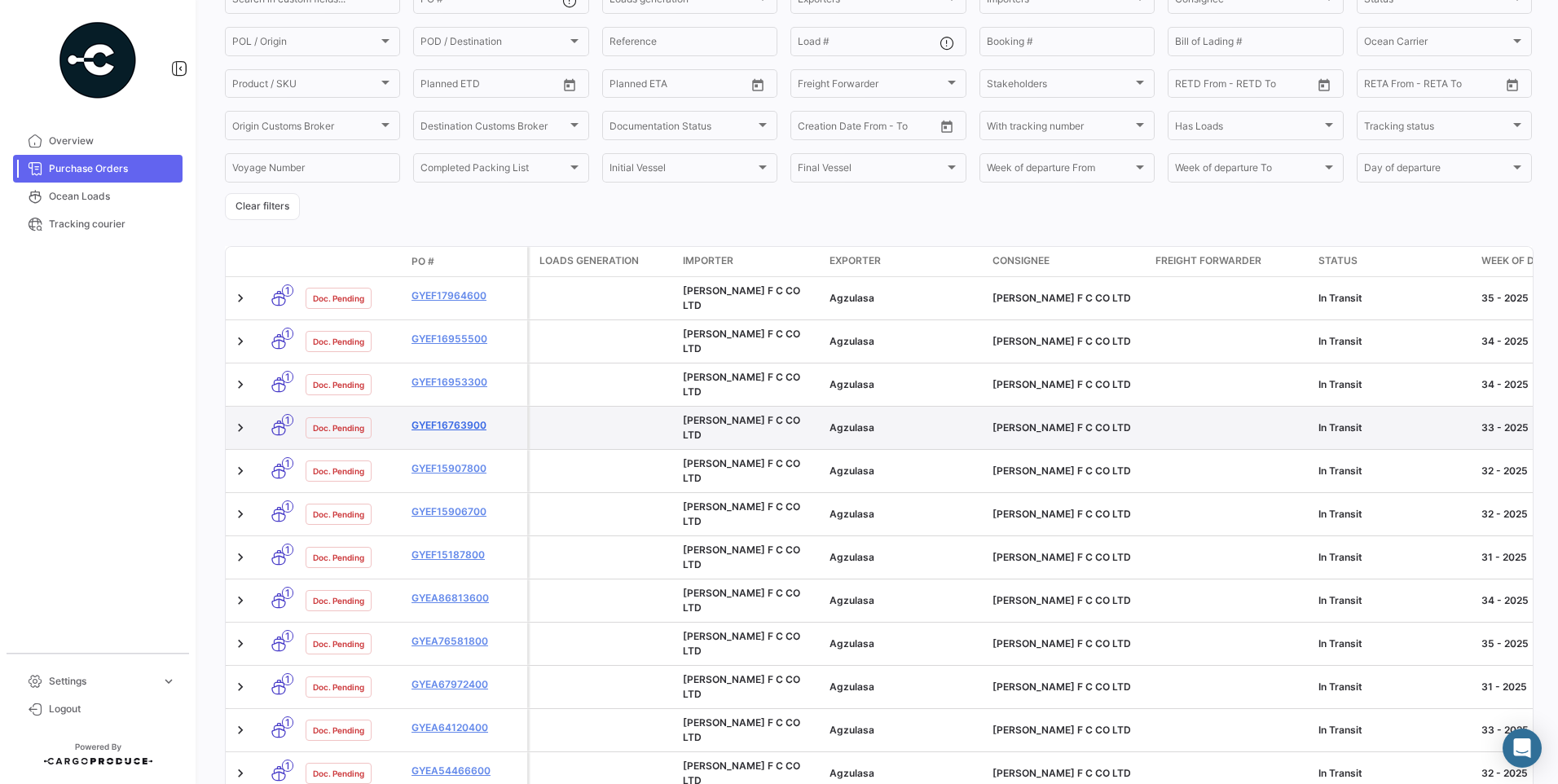
click at [455, 418] on link "GYEF16763900" at bounding box center [466, 426] width 109 height 15
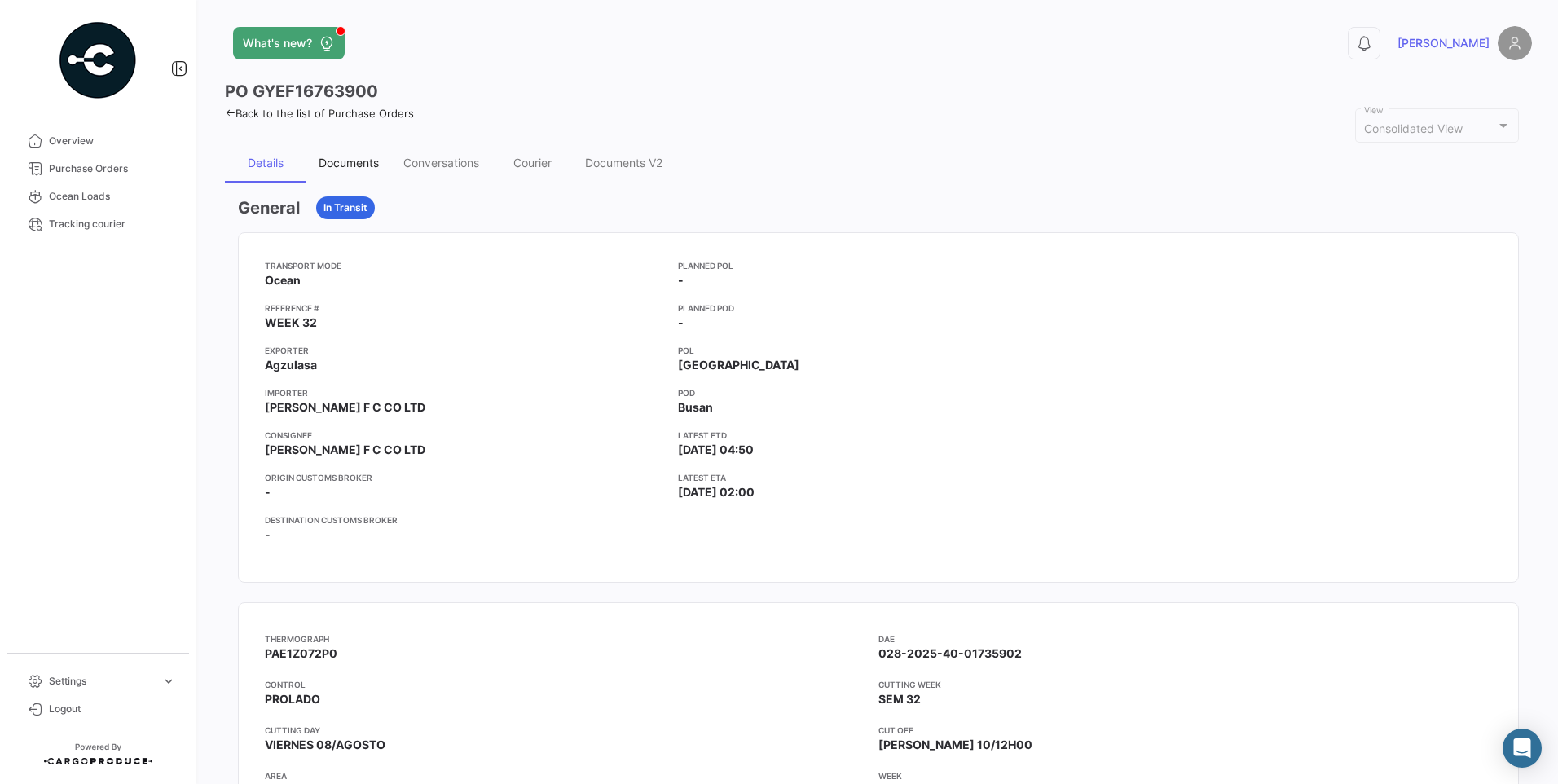
click at [341, 164] on div "Documents" at bounding box center [348, 162] width 60 height 14
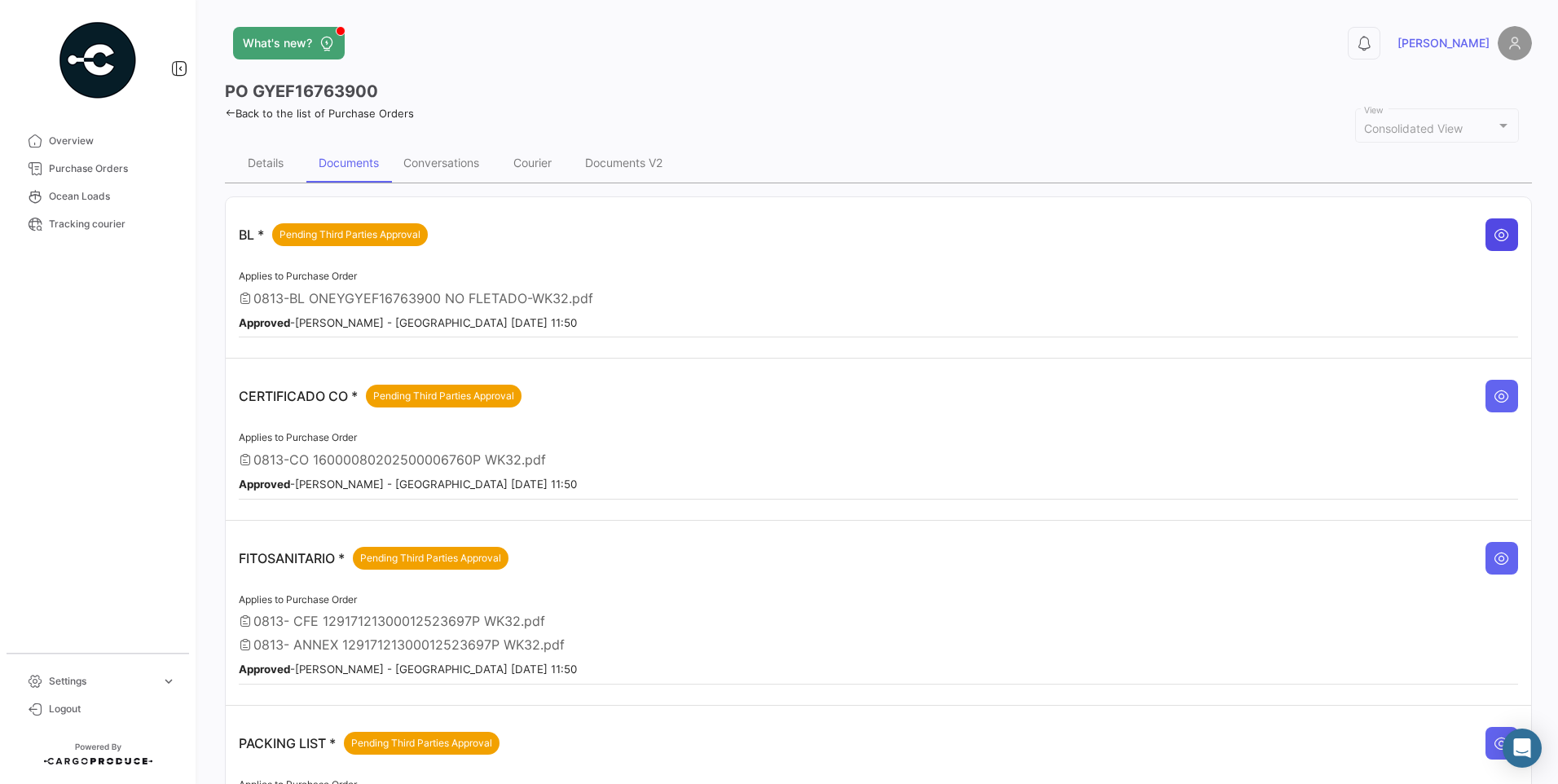
click at [1493, 242] on icon at bounding box center [1502, 235] width 16 height 16
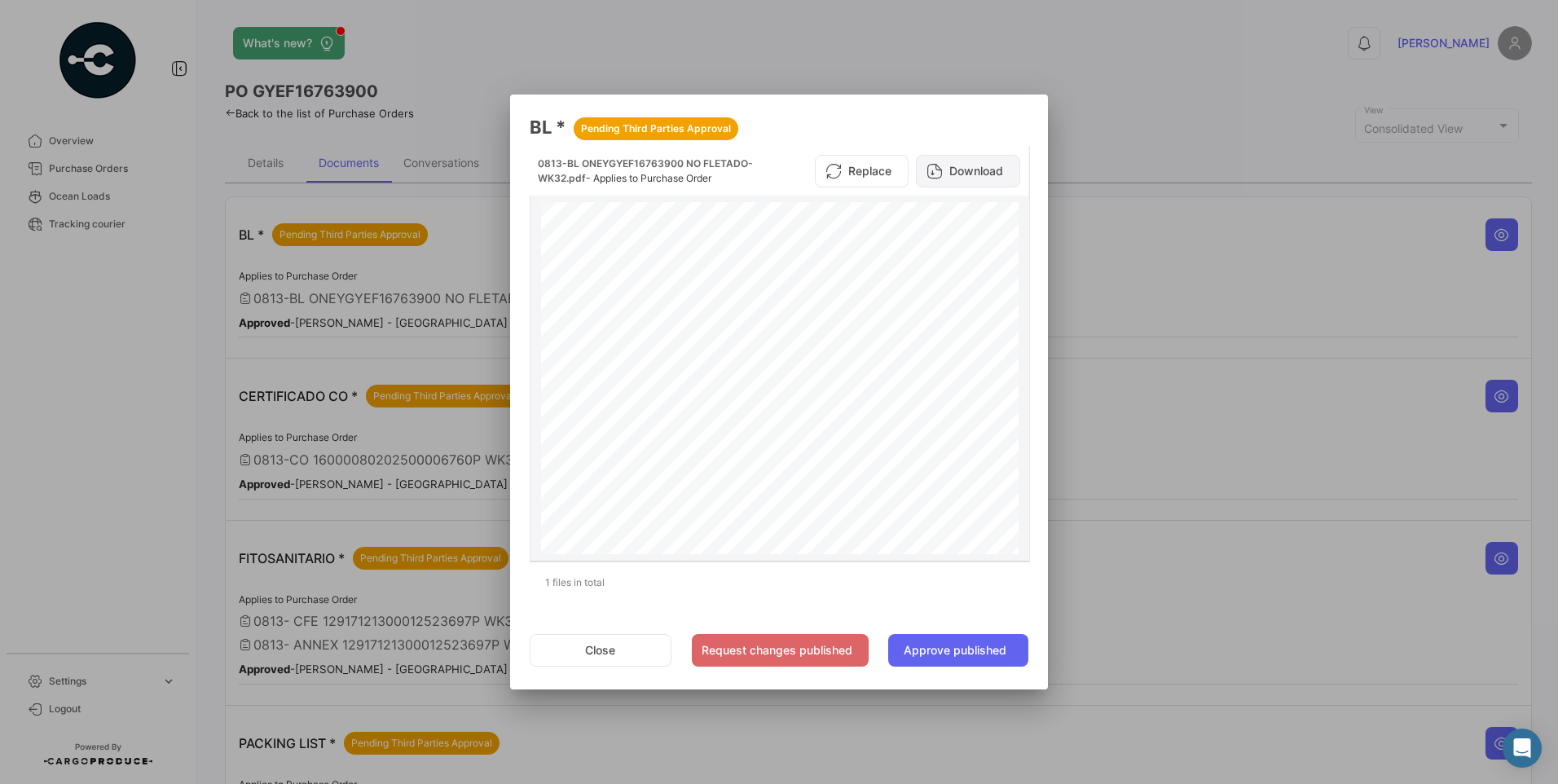
click at [1002, 167] on button "Download" at bounding box center [968, 171] width 105 height 33
click at [615, 645] on button "Close" at bounding box center [600, 650] width 142 height 33
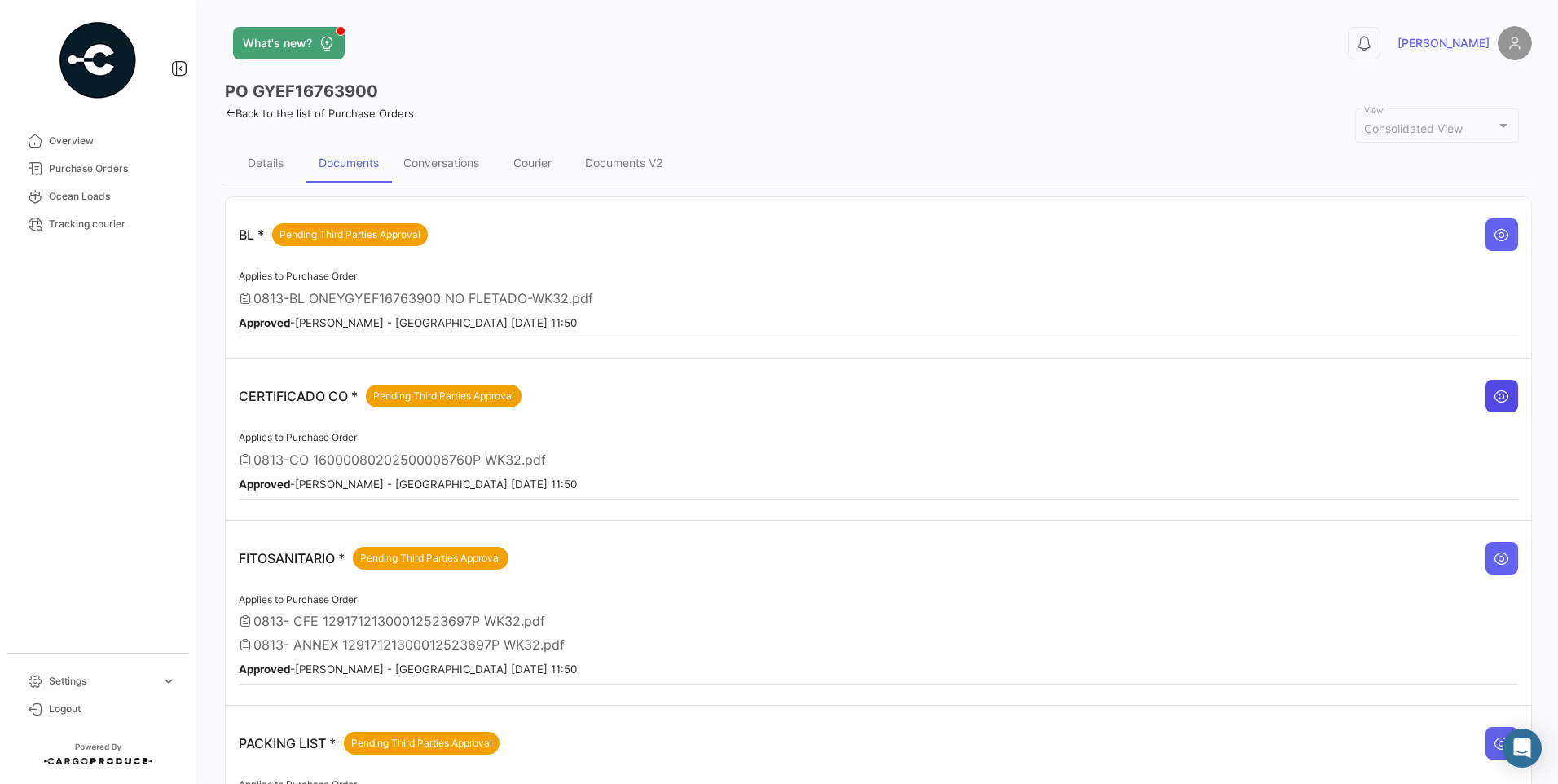
click at [1497, 387] on button at bounding box center [1502, 396] width 33 height 33
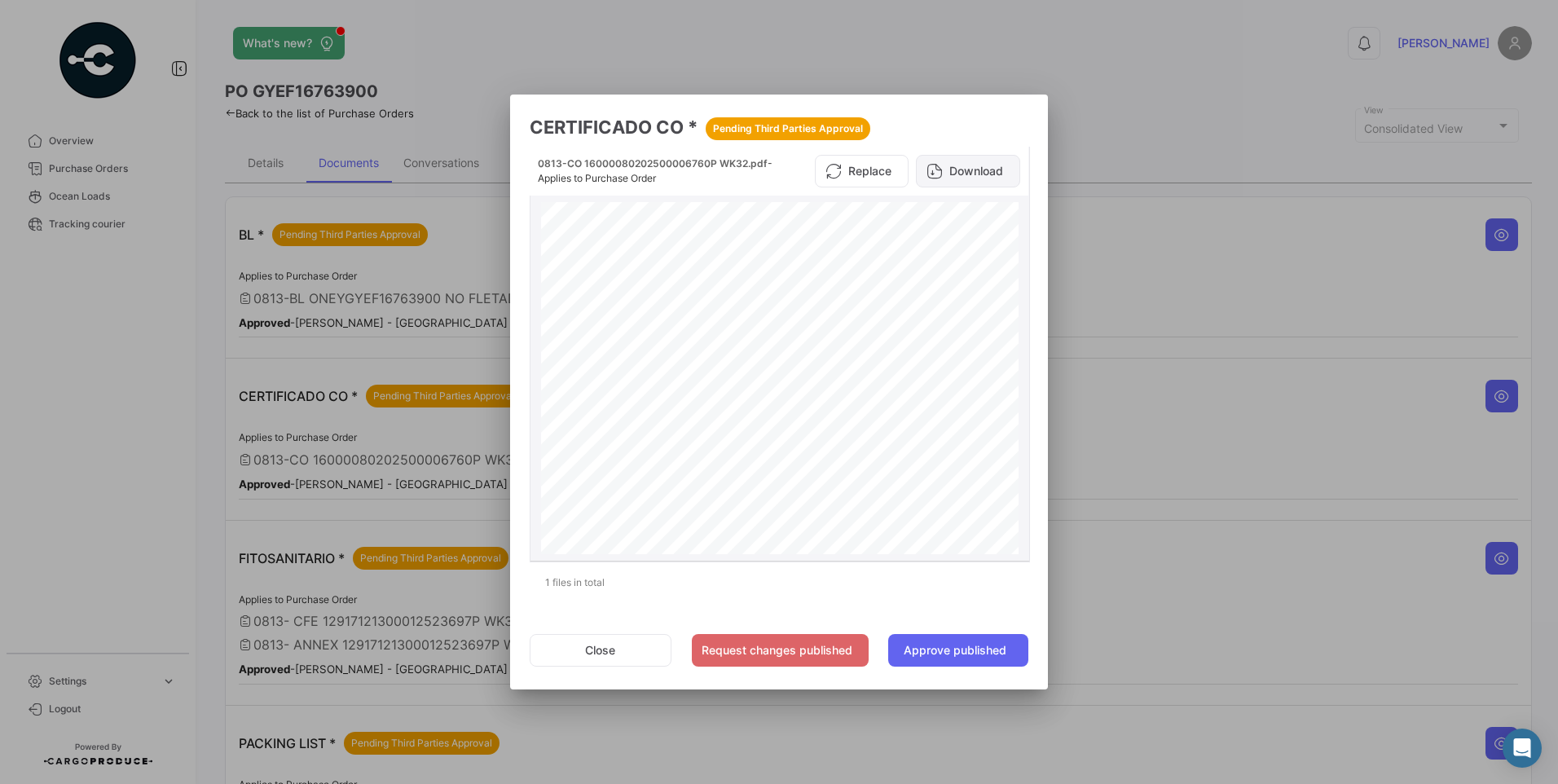
click at [995, 168] on button "Download" at bounding box center [968, 171] width 105 height 33
click at [638, 660] on button "Close" at bounding box center [600, 650] width 142 height 33
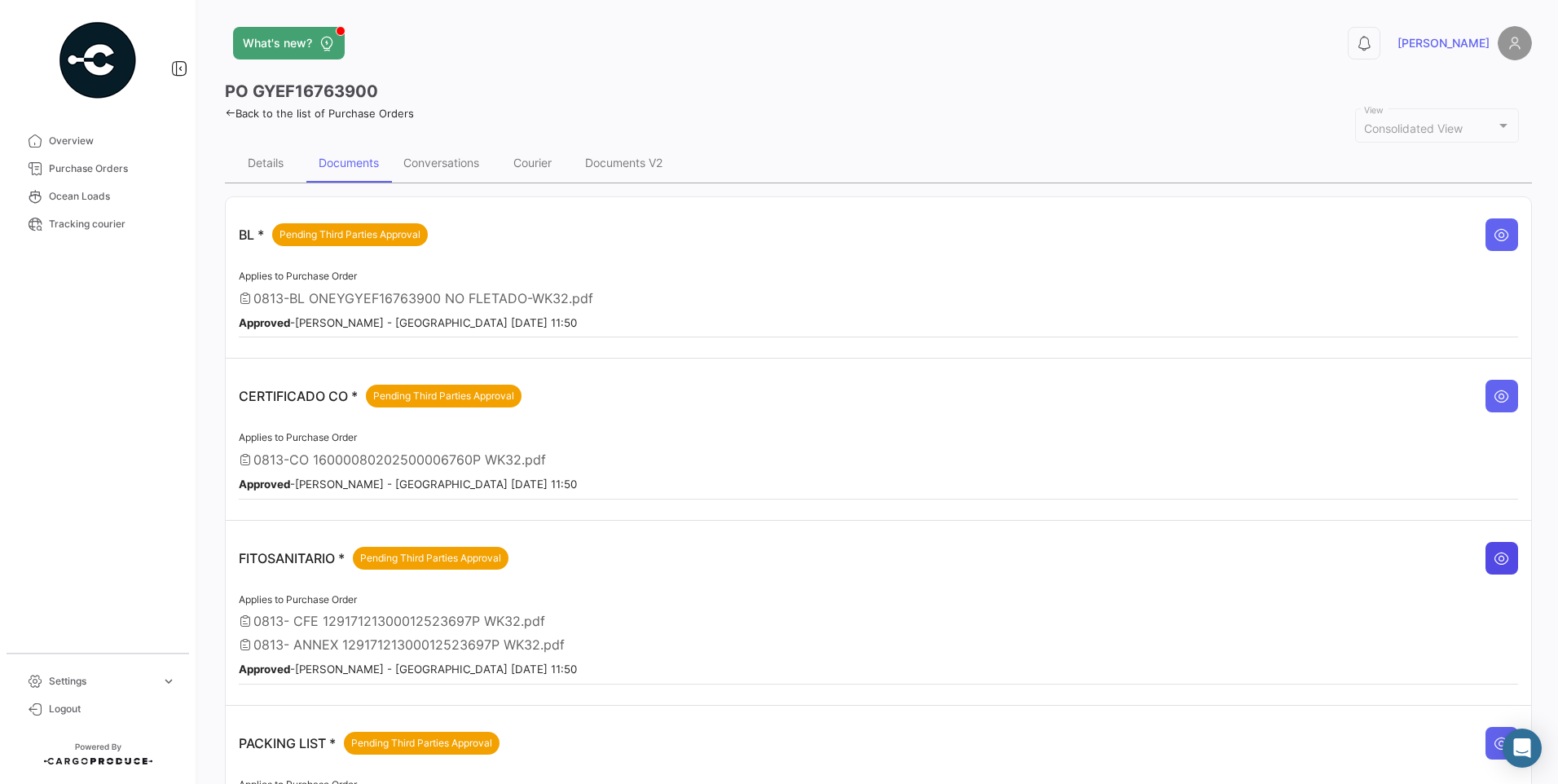
click at [1493, 550] on icon at bounding box center [1502, 558] width 16 height 16
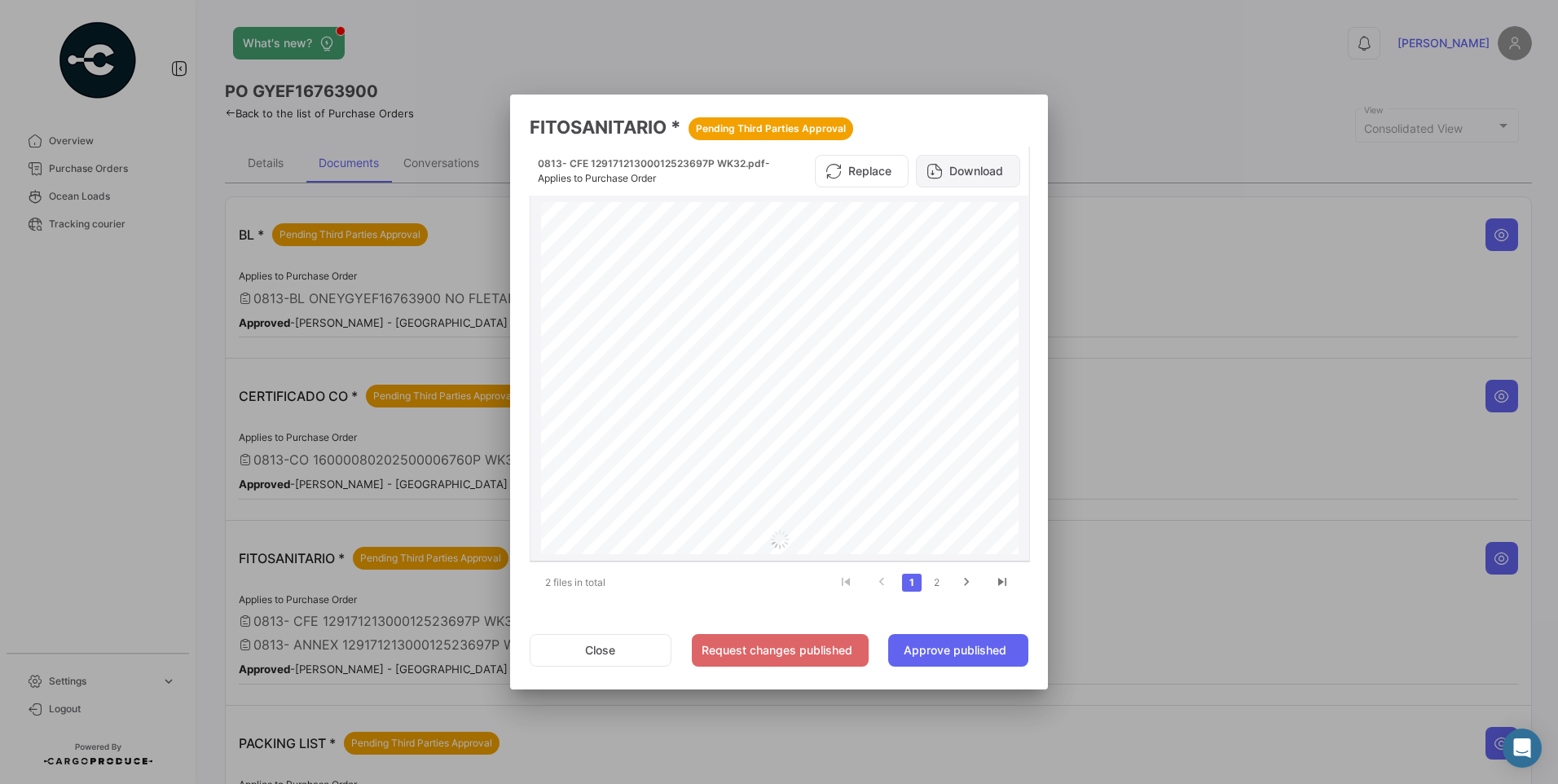
click at [967, 168] on button "Download" at bounding box center [968, 171] width 105 height 33
click at [608, 657] on button "Close" at bounding box center [600, 650] width 142 height 33
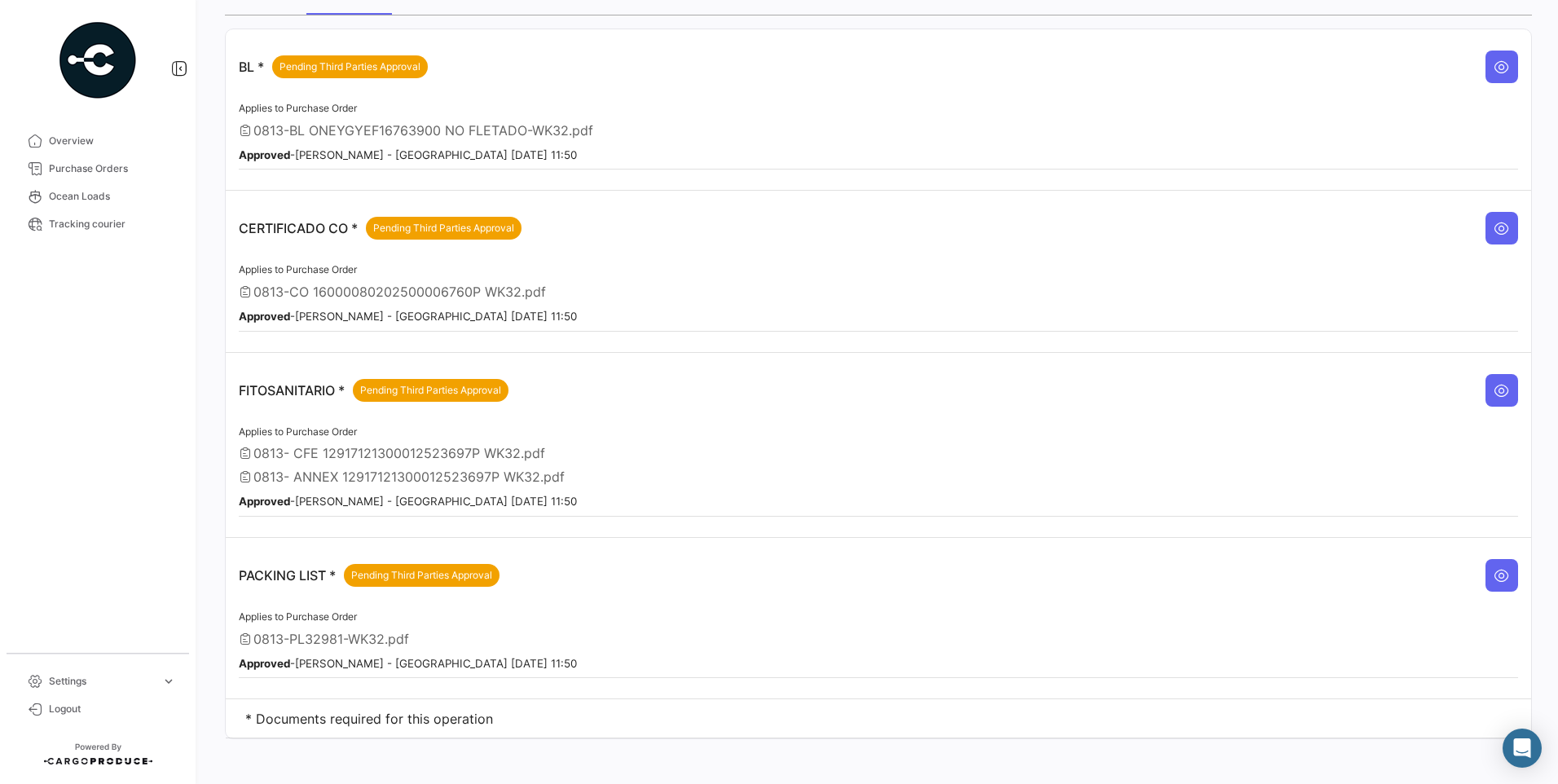
scroll to position [176, 0]
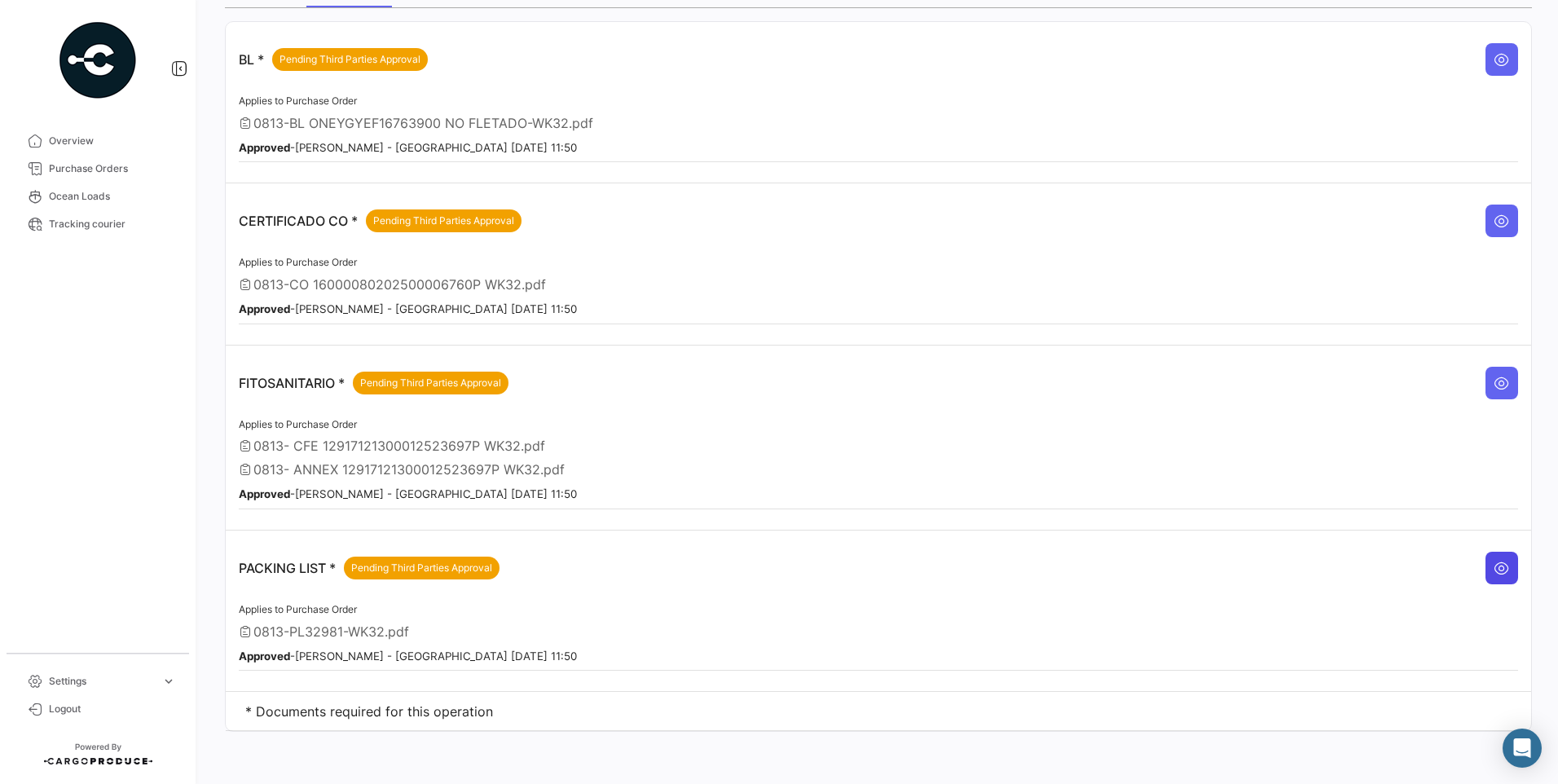
click at [1504, 567] on button at bounding box center [1502, 568] width 33 height 33
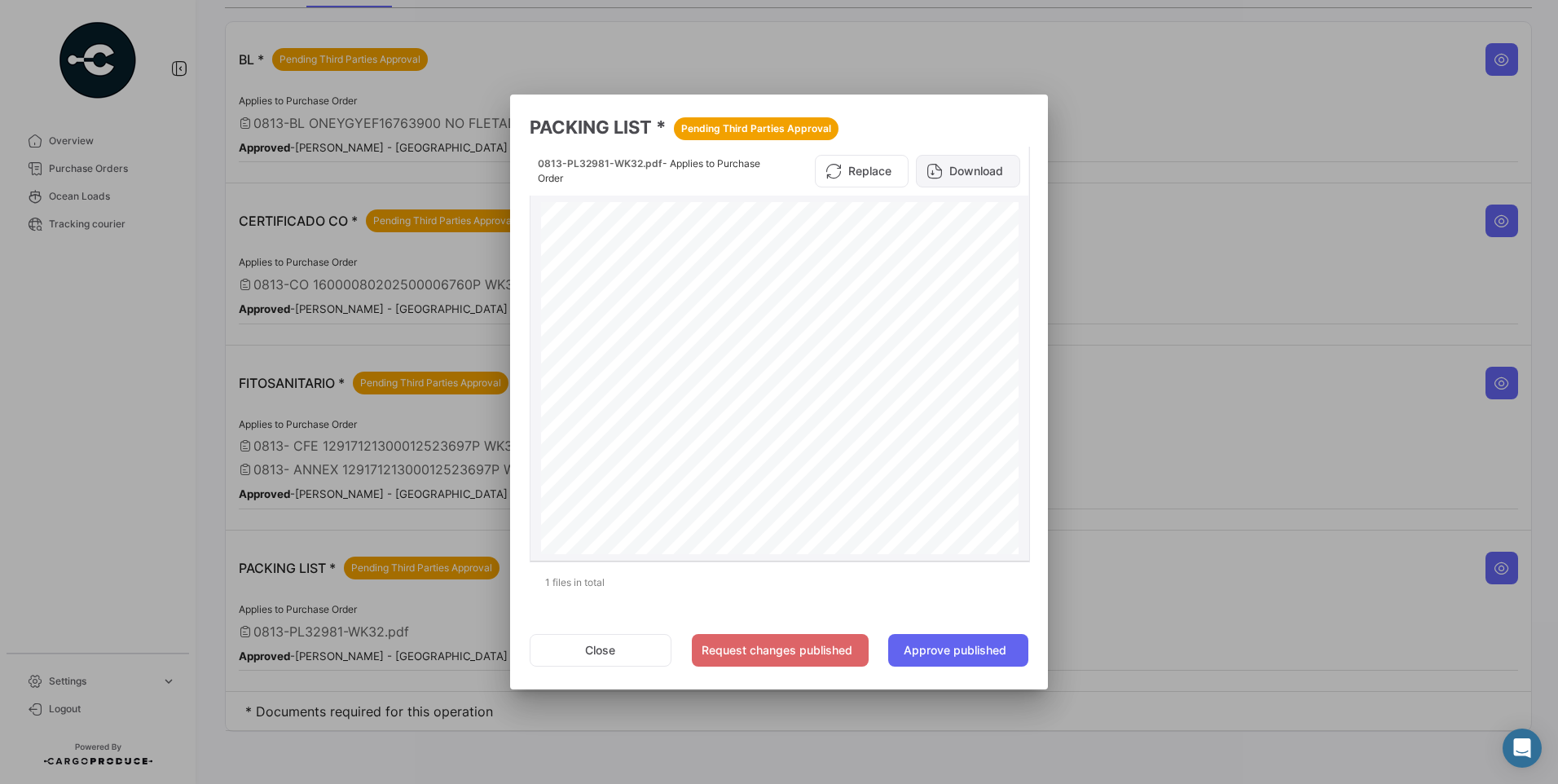
click at [993, 168] on button "Download" at bounding box center [968, 171] width 105 height 33
click at [626, 645] on button "Close" at bounding box center [600, 650] width 142 height 33
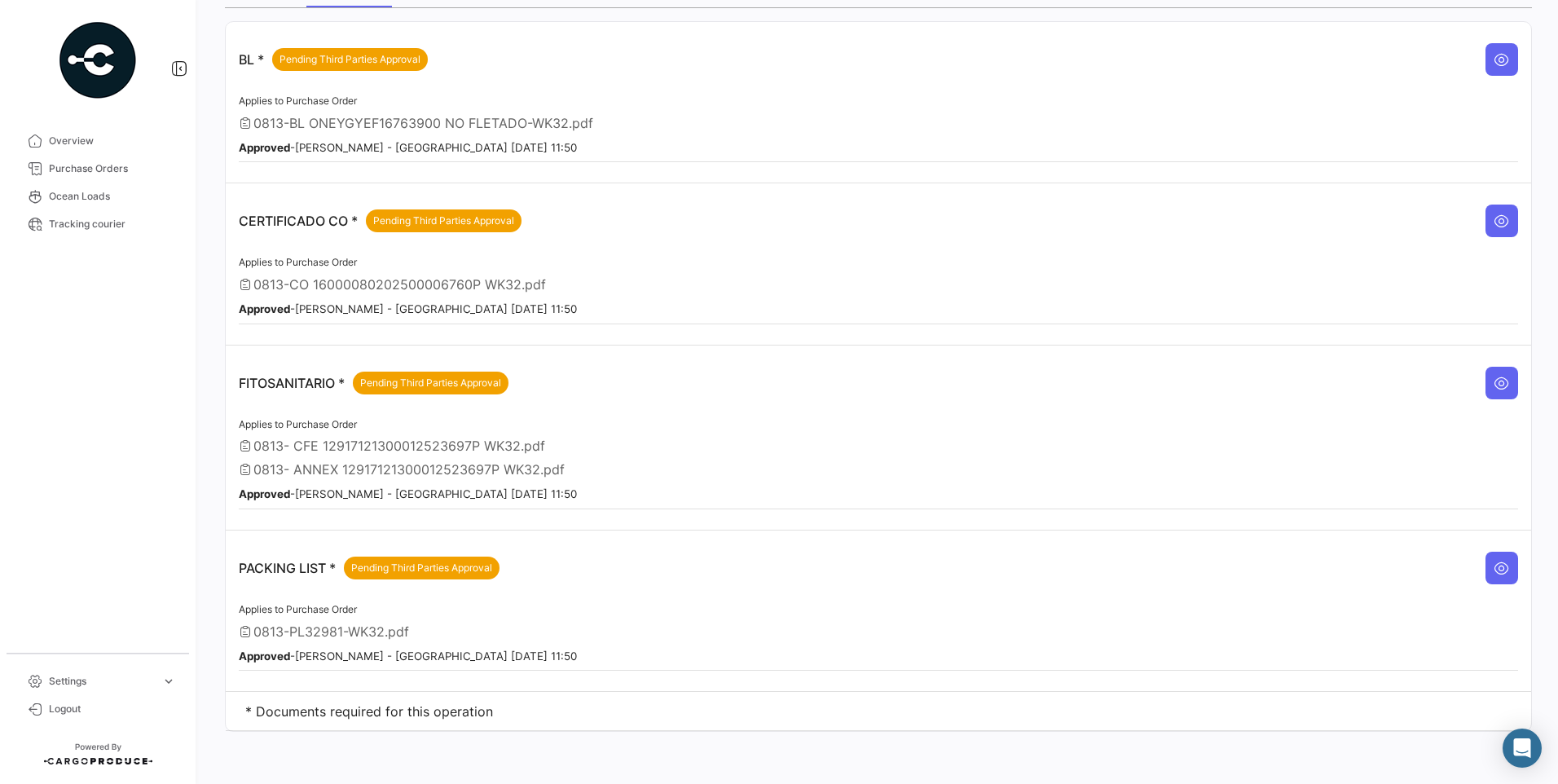
scroll to position [0, 0]
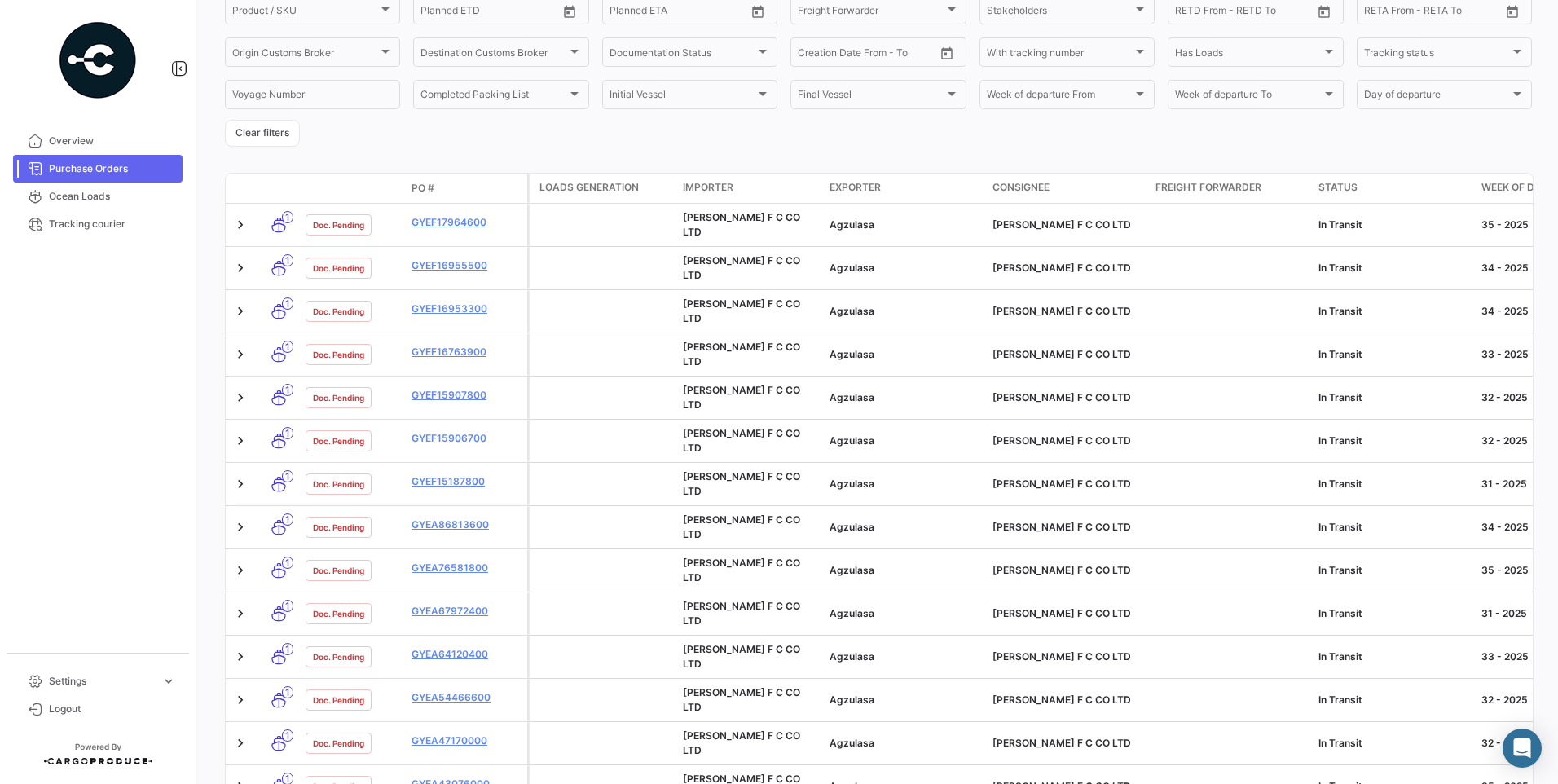
scroll to position [245, 0]
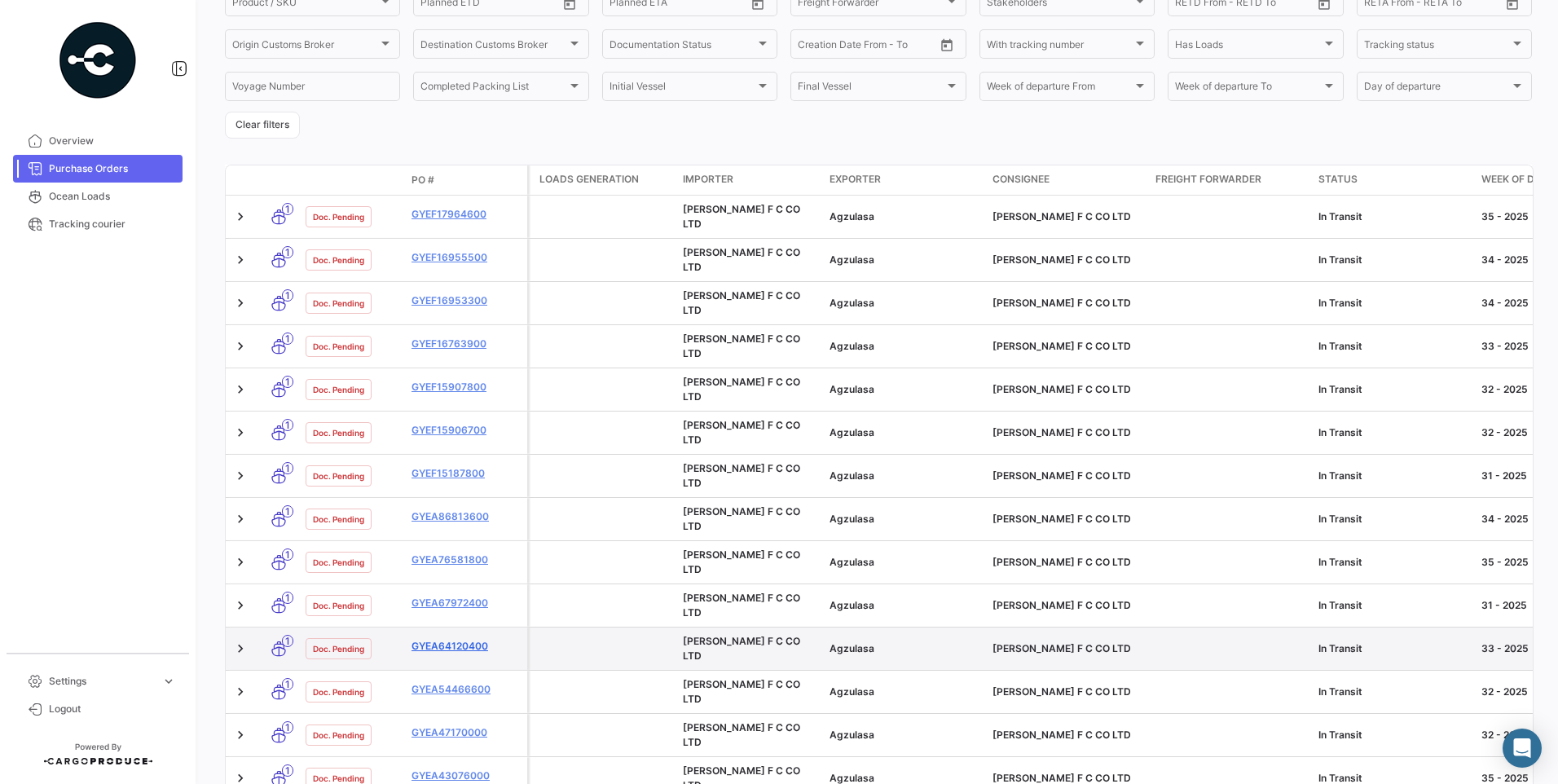
click at [457, 638] on link "GYEA64120400" at bounding box center [466, 646] width 109 height 15
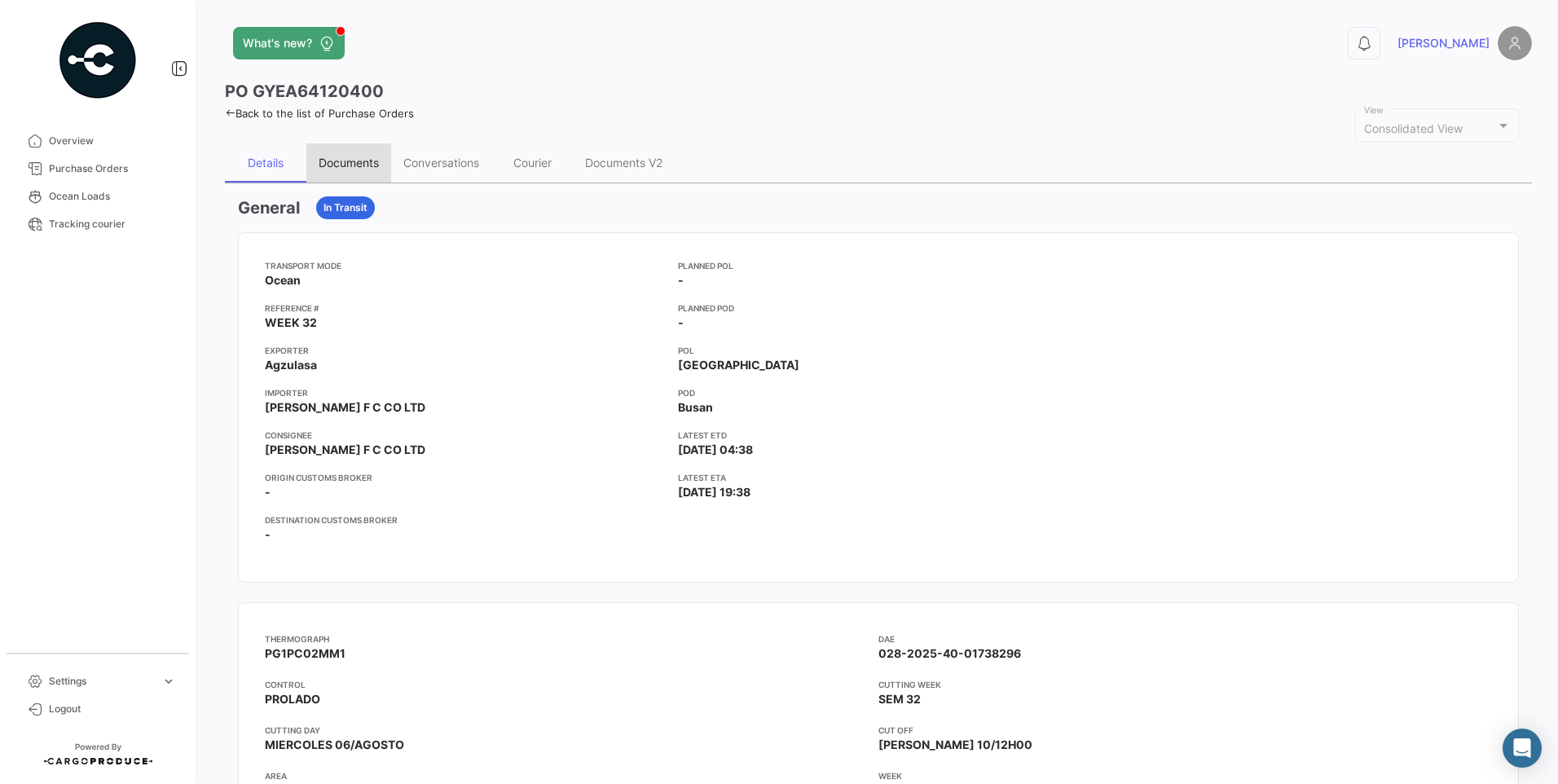
click at [374, 166] on div "Documents" at bounding box center [348, 162] width 60 height 14
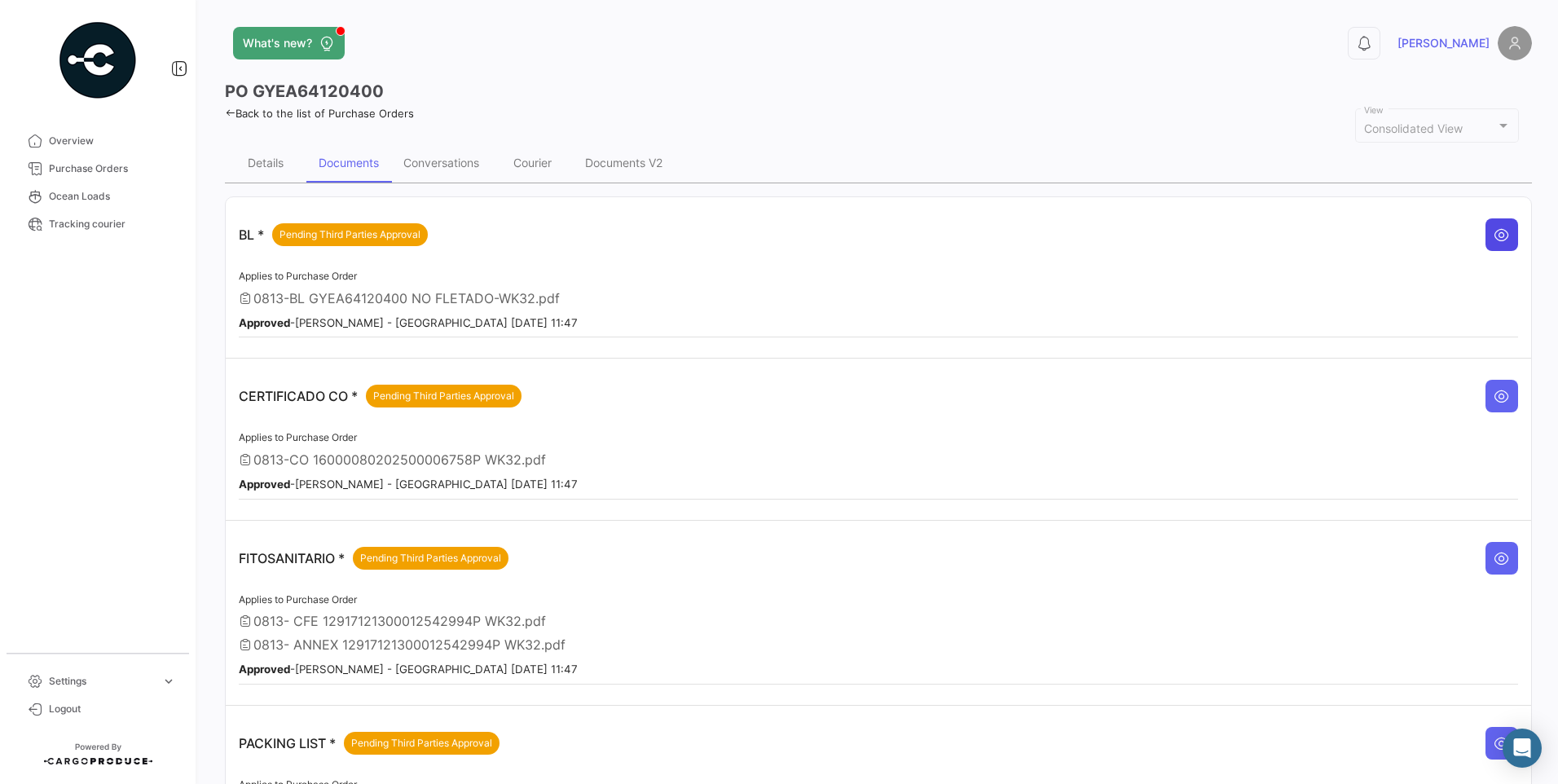
click at [1493, 236] on icon at bounding box center [1502, 235] width 16 height 16
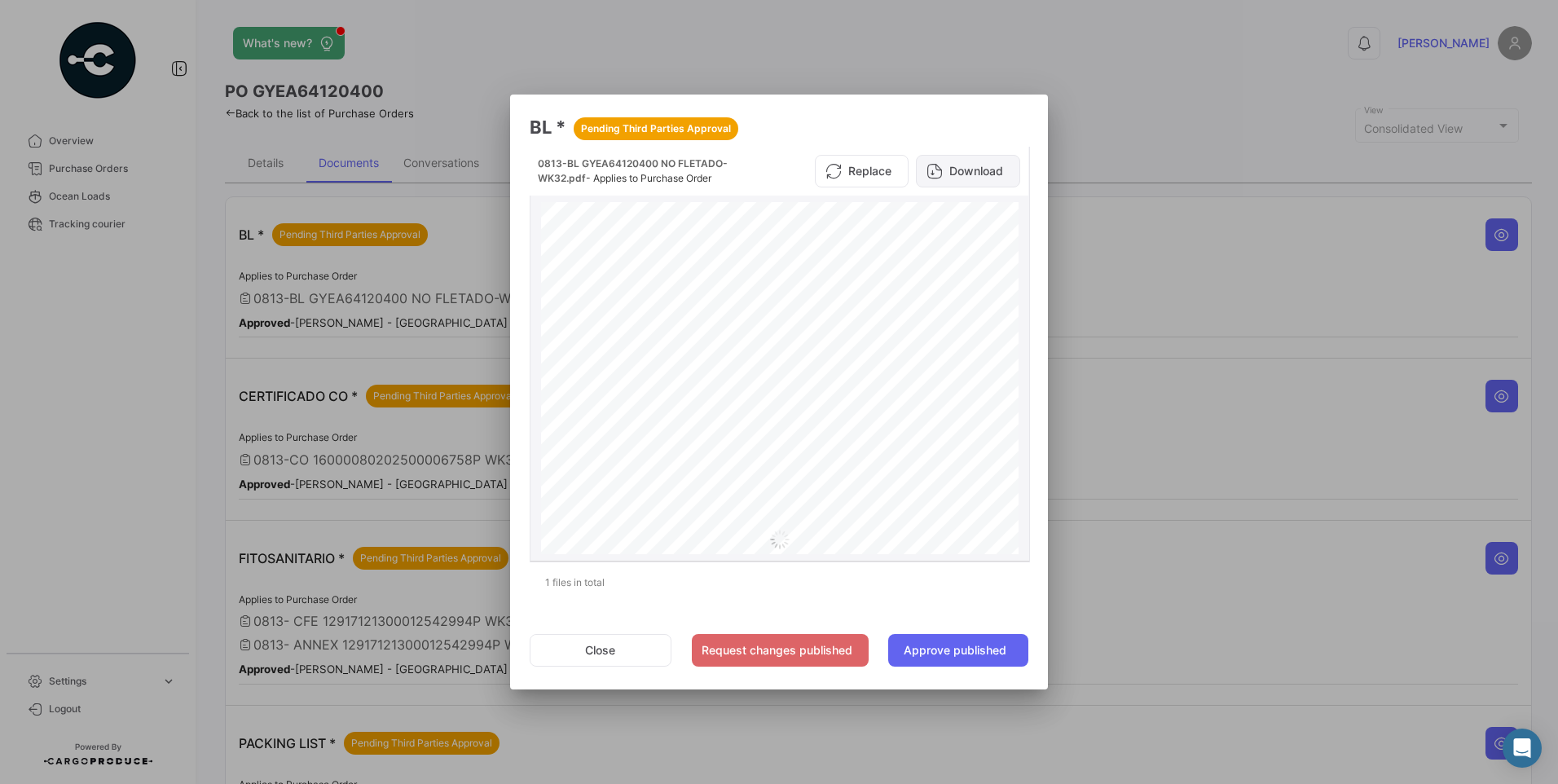
click at [973, 171] on button "Download" at bounding box center [968, 171] width 105 height 33
click at [611, 652] on button "Close" at bounding box center [600, 650] width 142 height 33
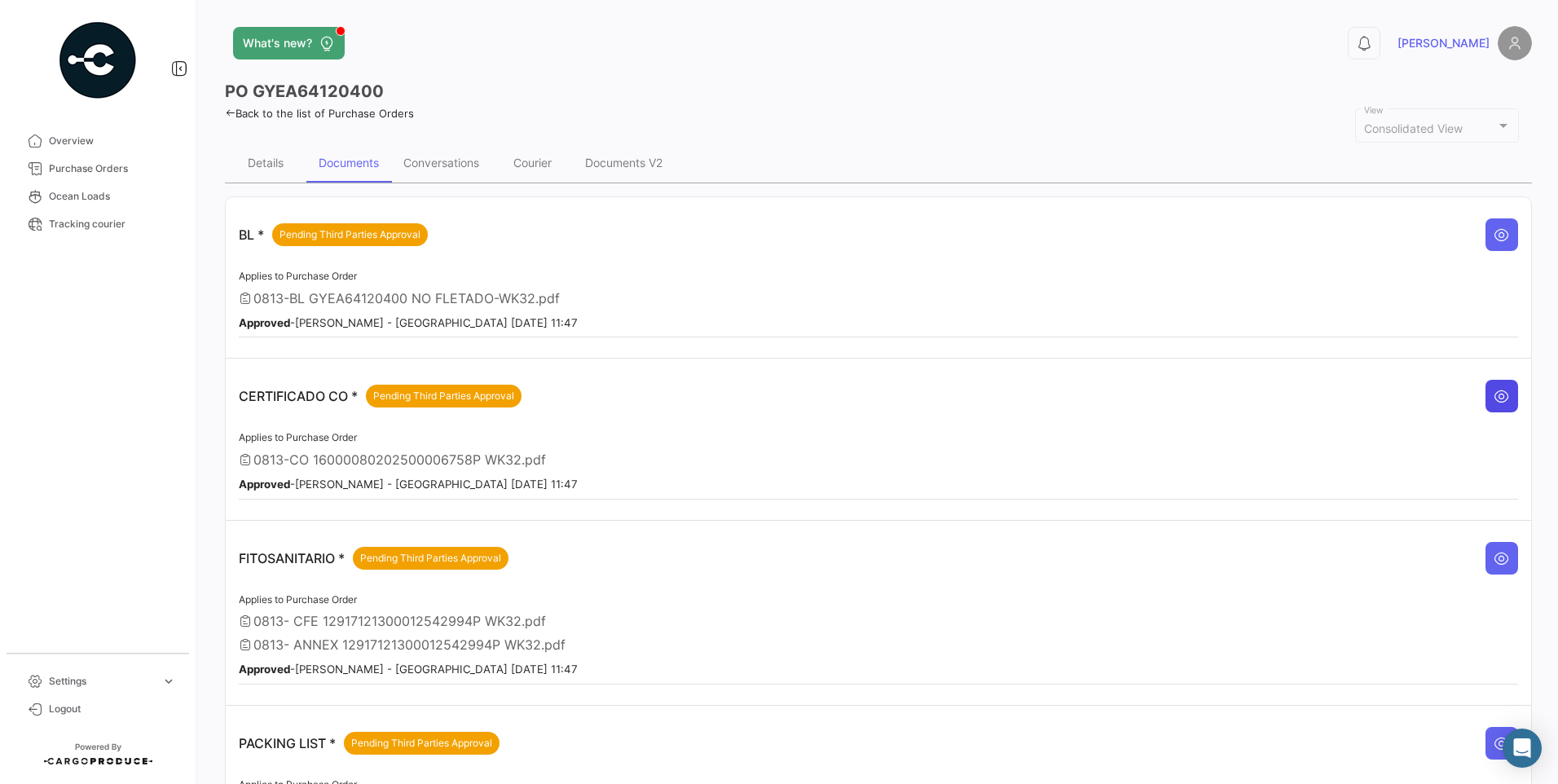
click at [1497, 395] on icon at bounding box center [1502, 396] width 16 height 16
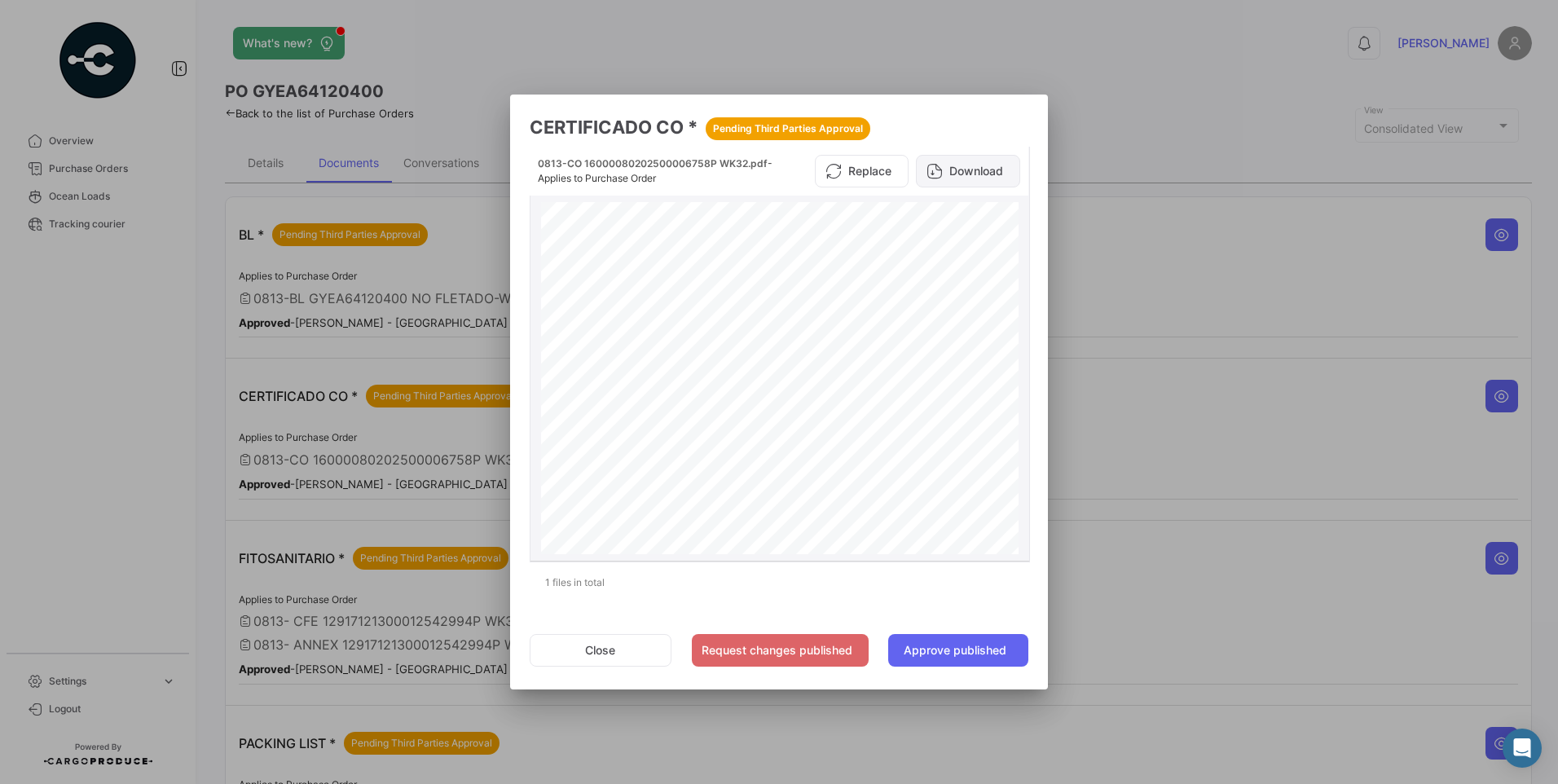
click at [970, 168] on button "Download" at bounding box center [968, 171] width 105 height 33
click at [604, 648] on button "Close" at bounding box center [600, 650] width 142 height 33
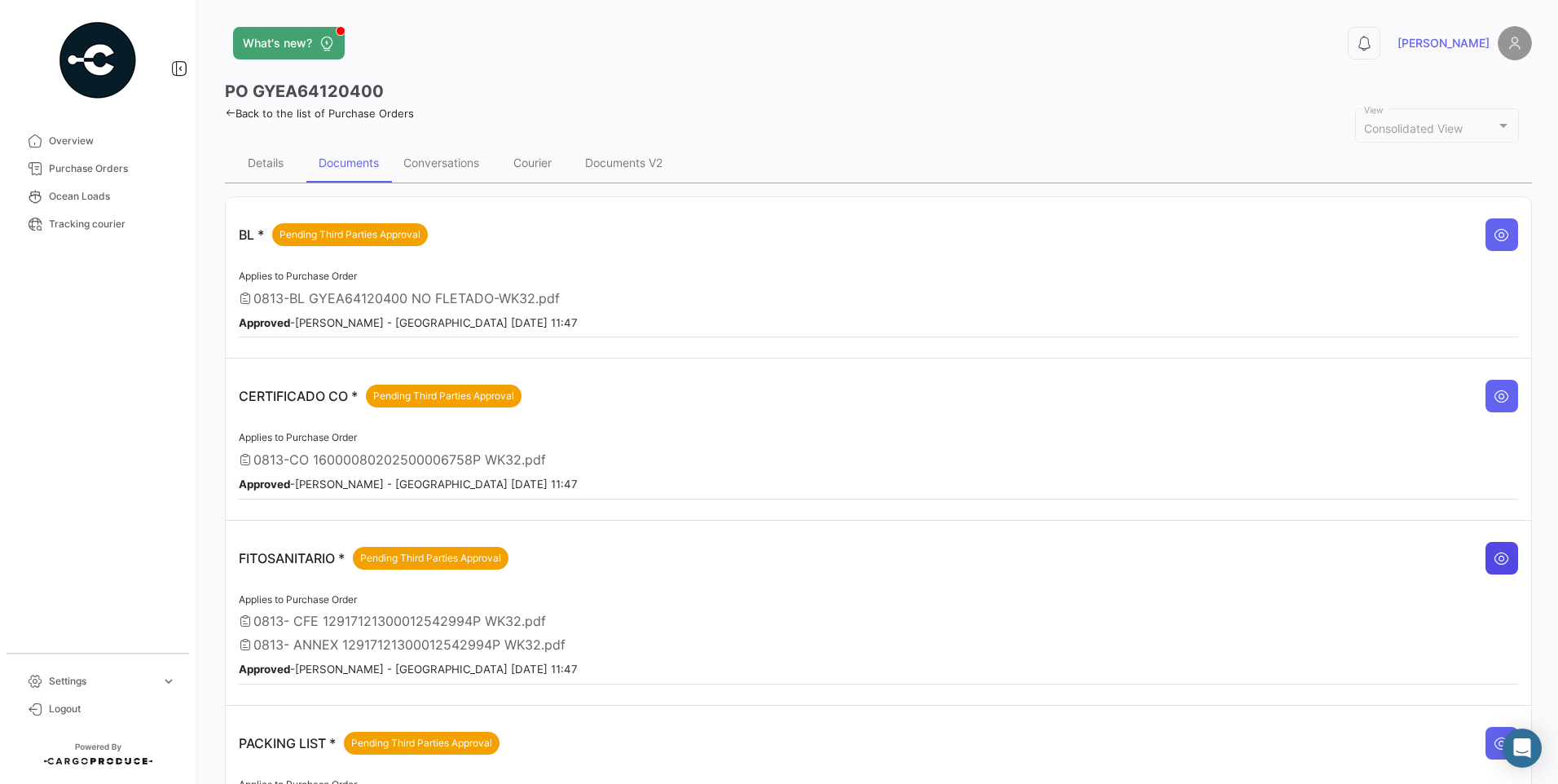
click at [1493, 555] on icon at bounding box center [1502, 558] width 16 height 16
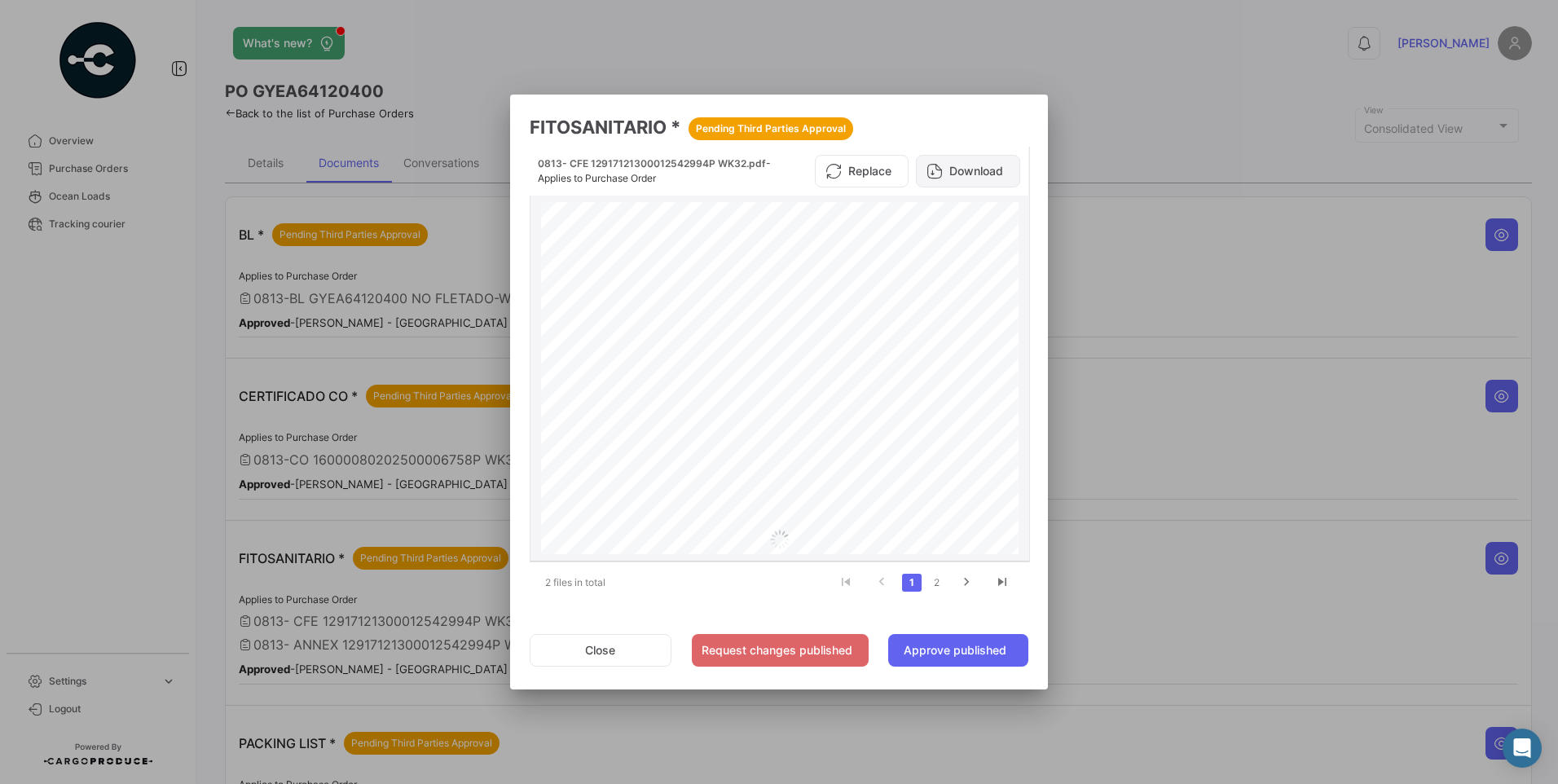
click at [979, 167] on button "Download" at bounding box center [968, 171] width 105 height 33
click at [606, 657] on button "Close" at bounding box center [600, 650] width 142 height 33
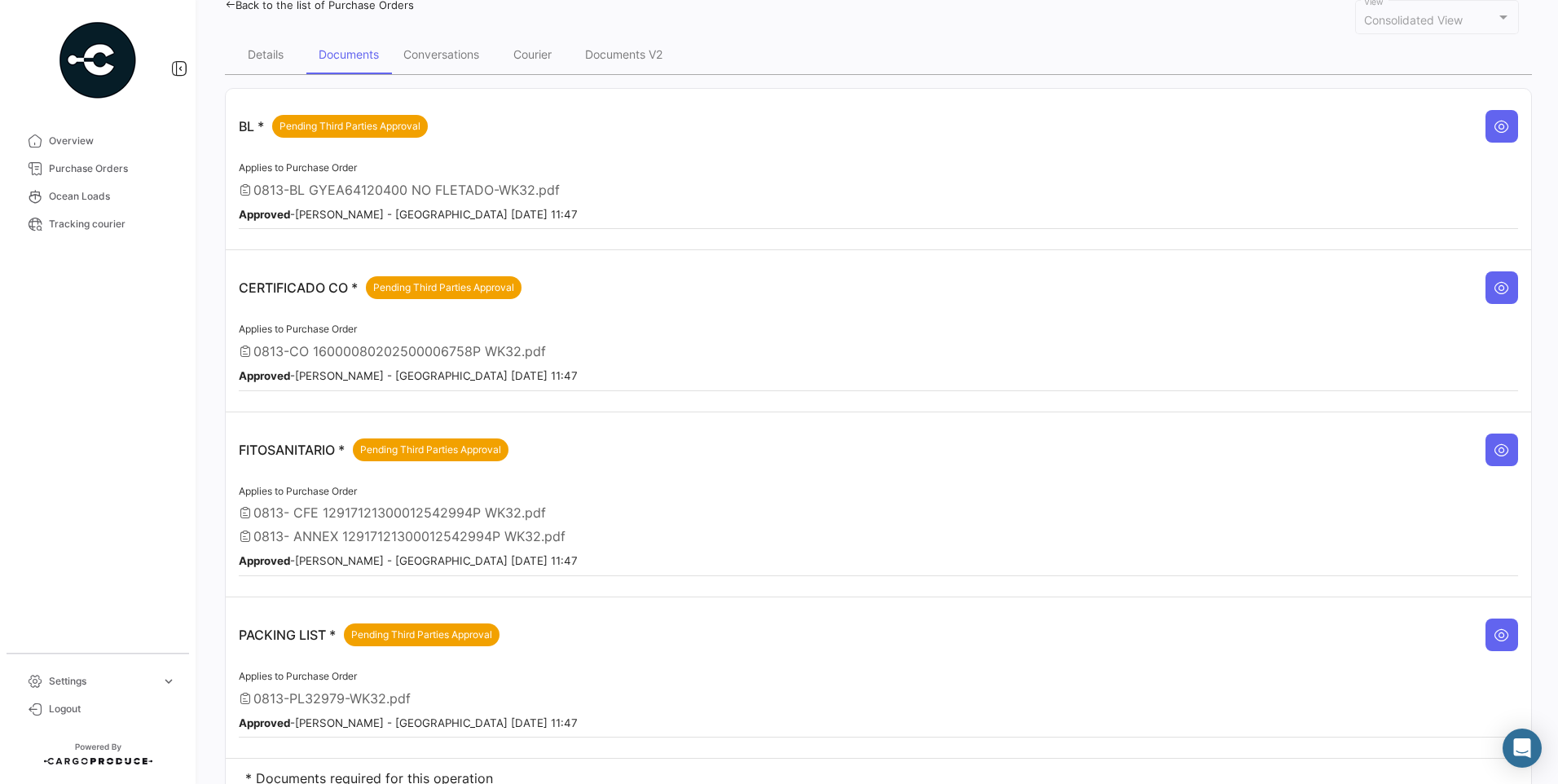
scroll to position [176, 0]
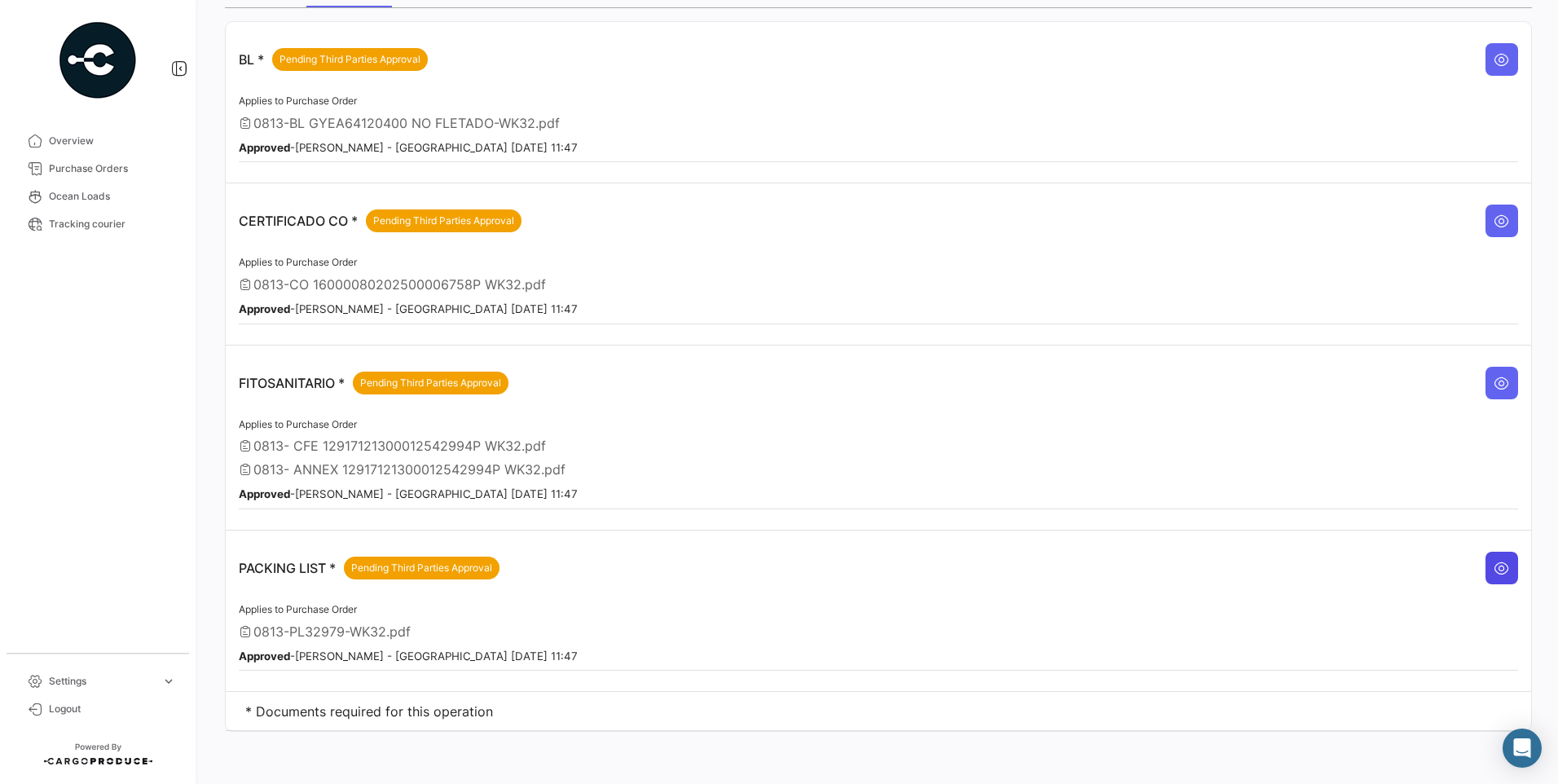
click at [1503, 566] on button at bounding box center [1502, 568] width 33 height 33
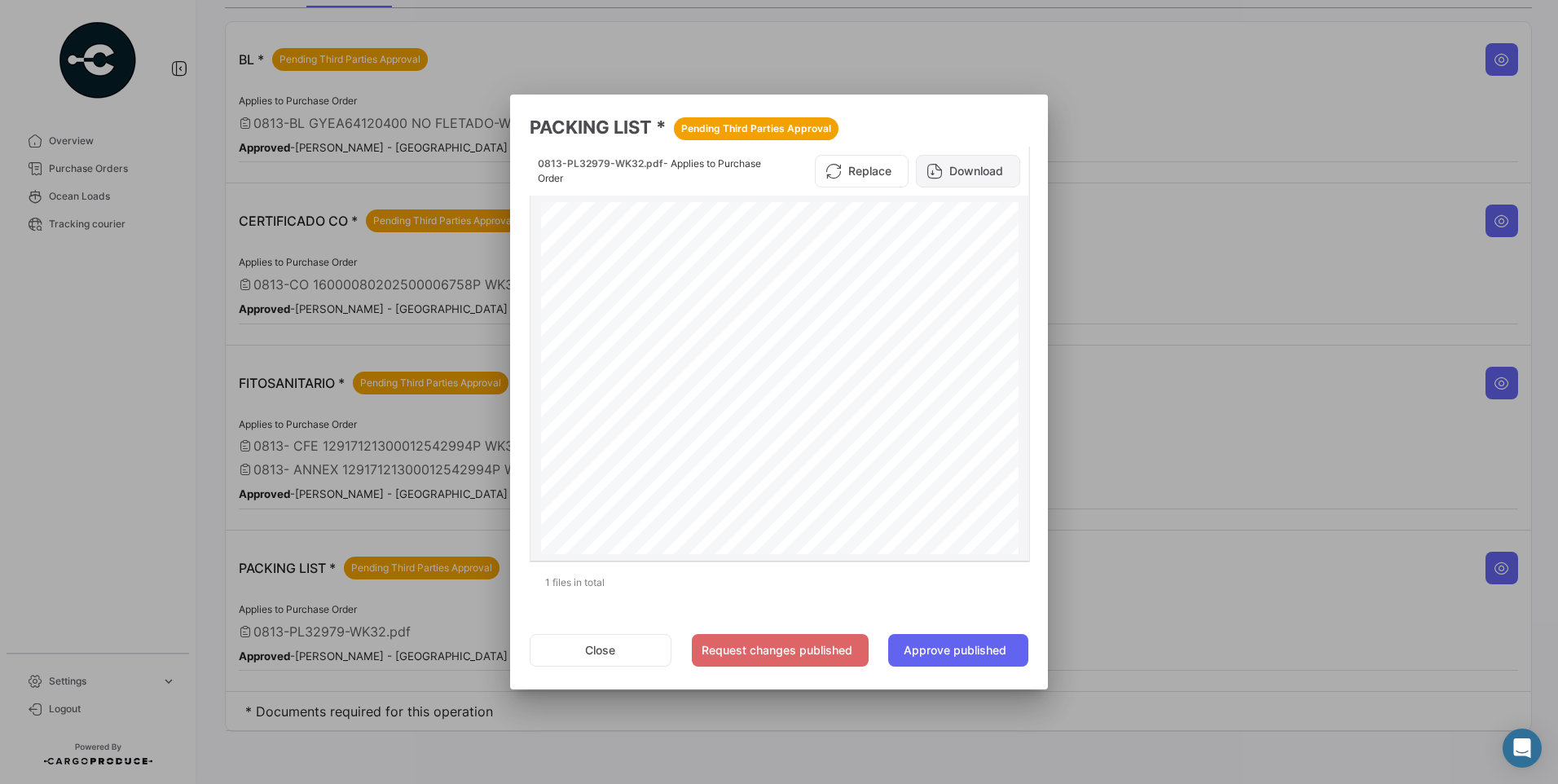
click at [978, 173] on button "Download" at bounding box center [968, 171] width 105 height 33
click at [602, 657] on button "Close" at bounding box center [600, 650] width 142 height 33
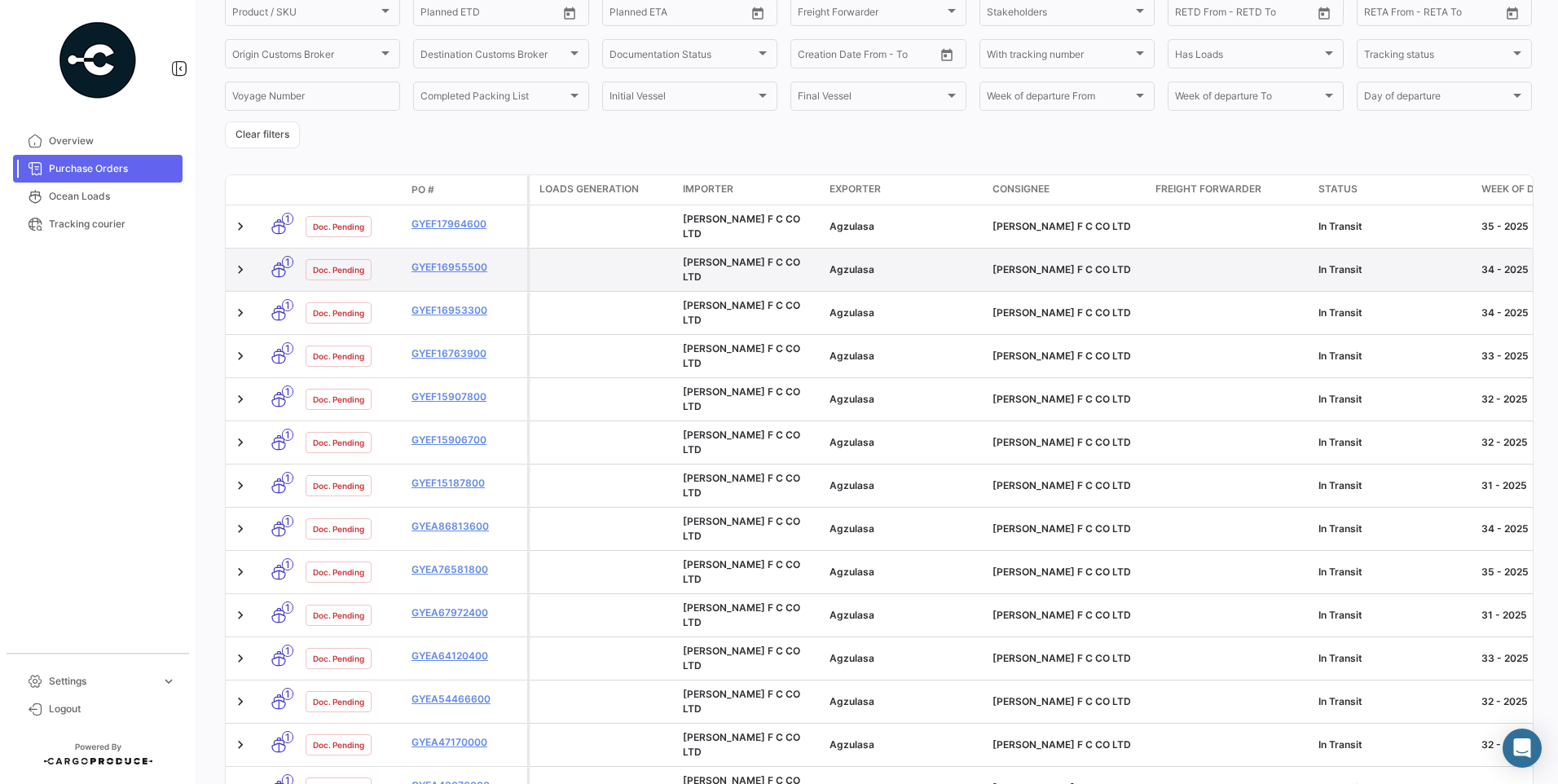
scroll to position [327, 0]
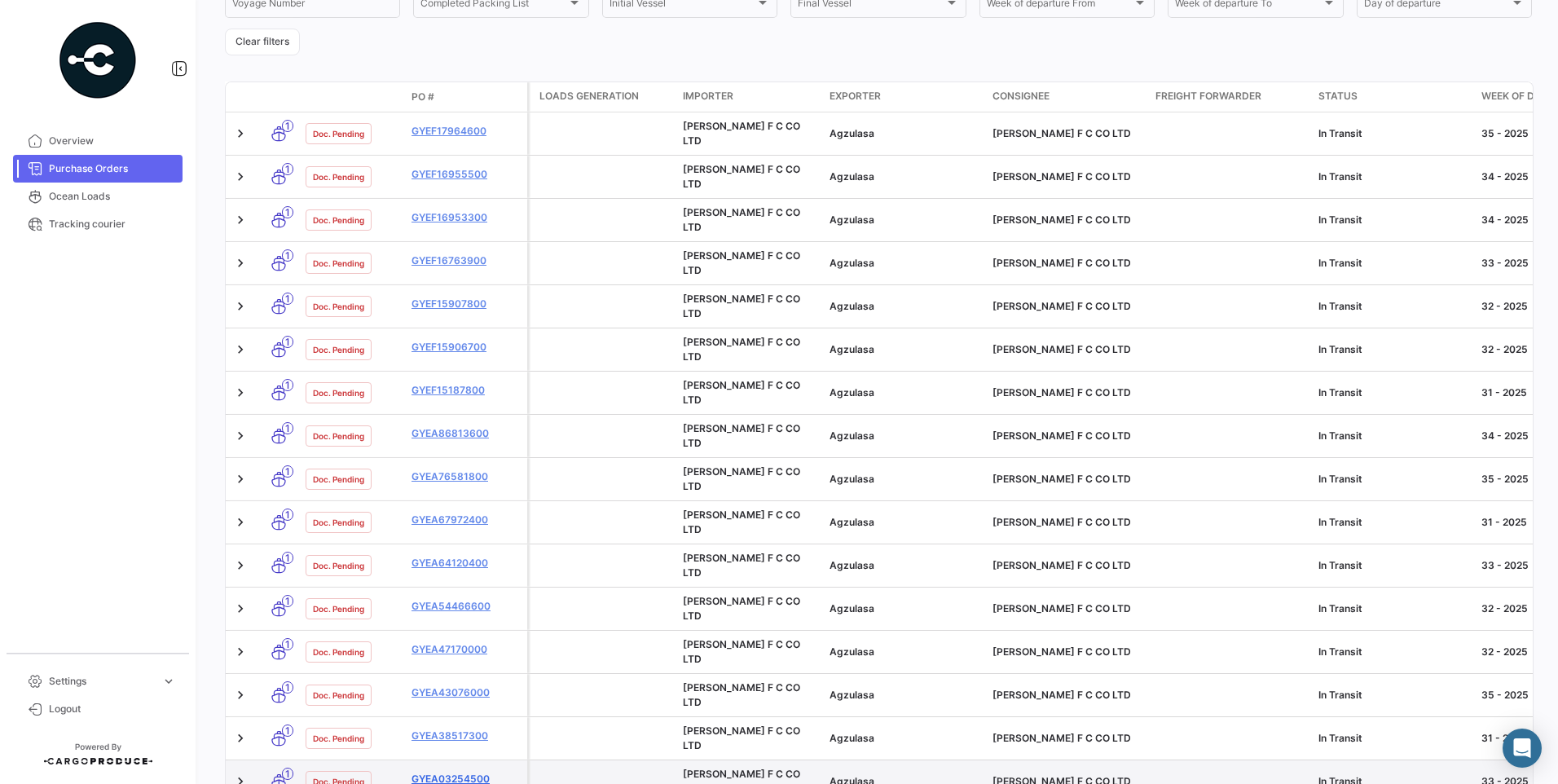
click at [458, 771] on link "GYEA03254500" at bounding box center [466, 779] width 109 height 15
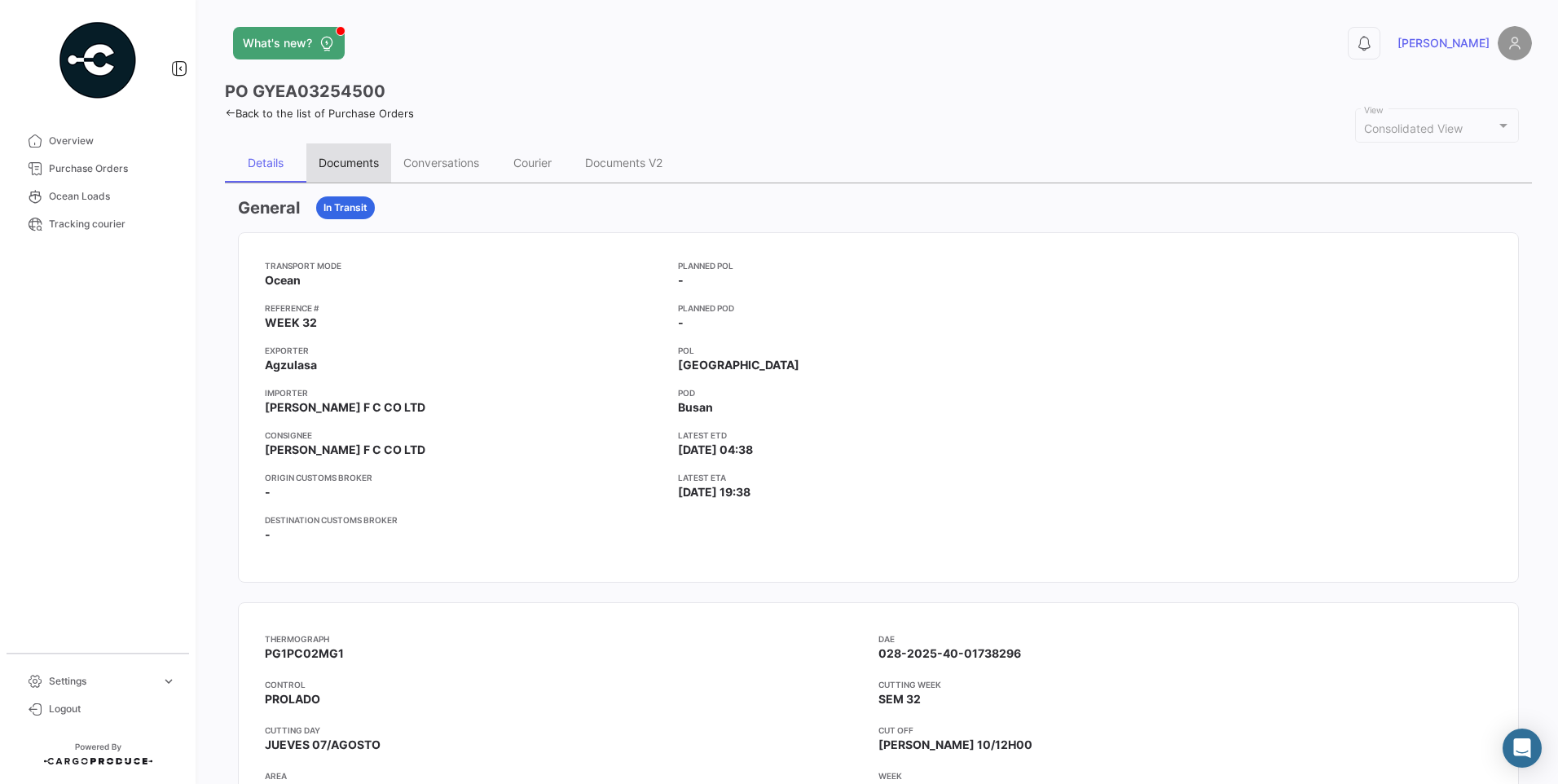
click at [354, 161] on div "Documents" at bounding box center [348, 162] width 60 height 14
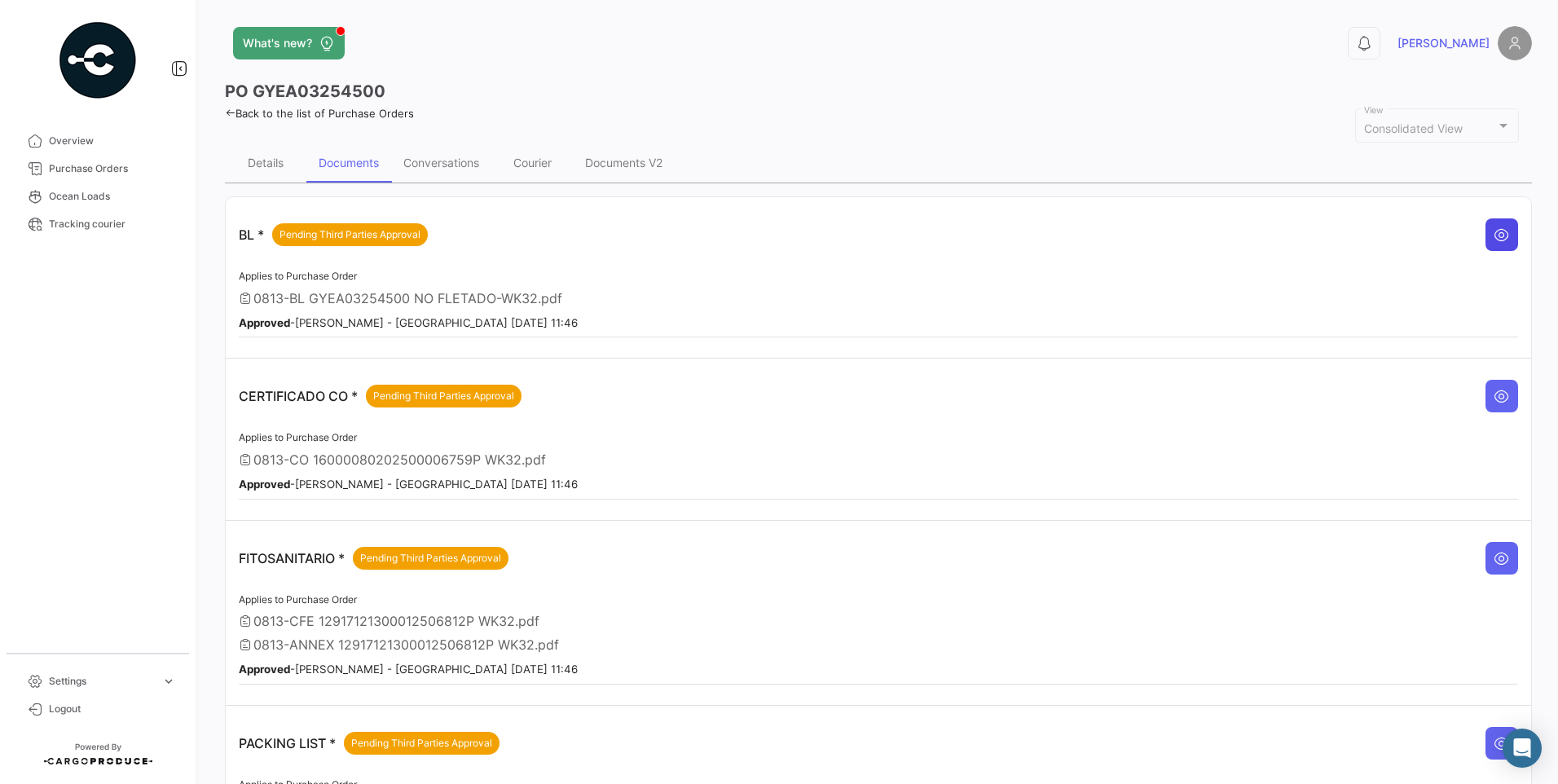
click at [1503, 239] on button at bounding box center [1502, 235] width 33 height 33
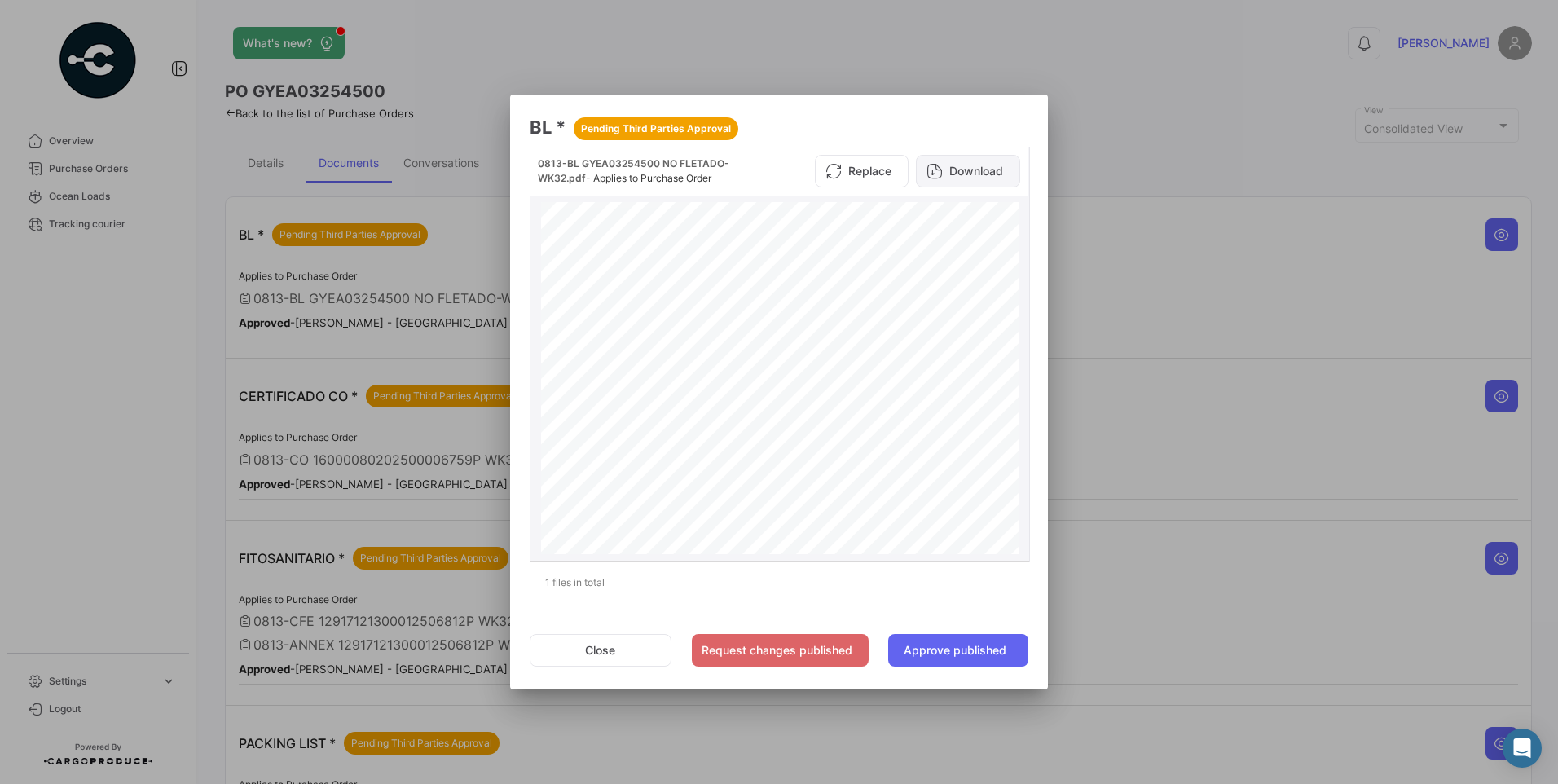
click at [997, 165] on button "Download" at bounding box center [968, 171] width 105 height 33
click at [606, 653] on button "Close" at bounding box center [600, 650] width 142 height 33
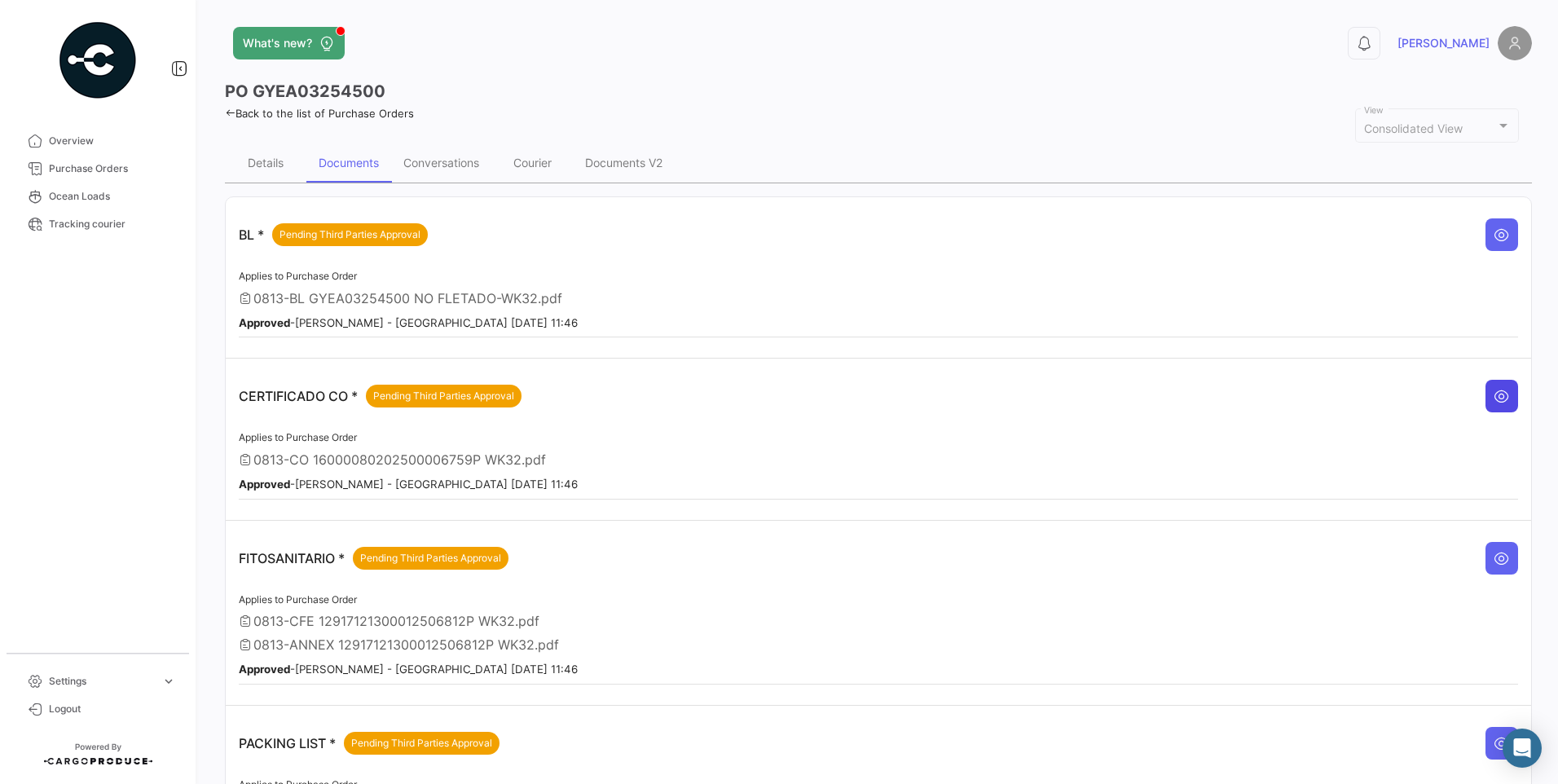
click at [1493, 390] on icon at bounding box center [1502, 396] width 16 height 16
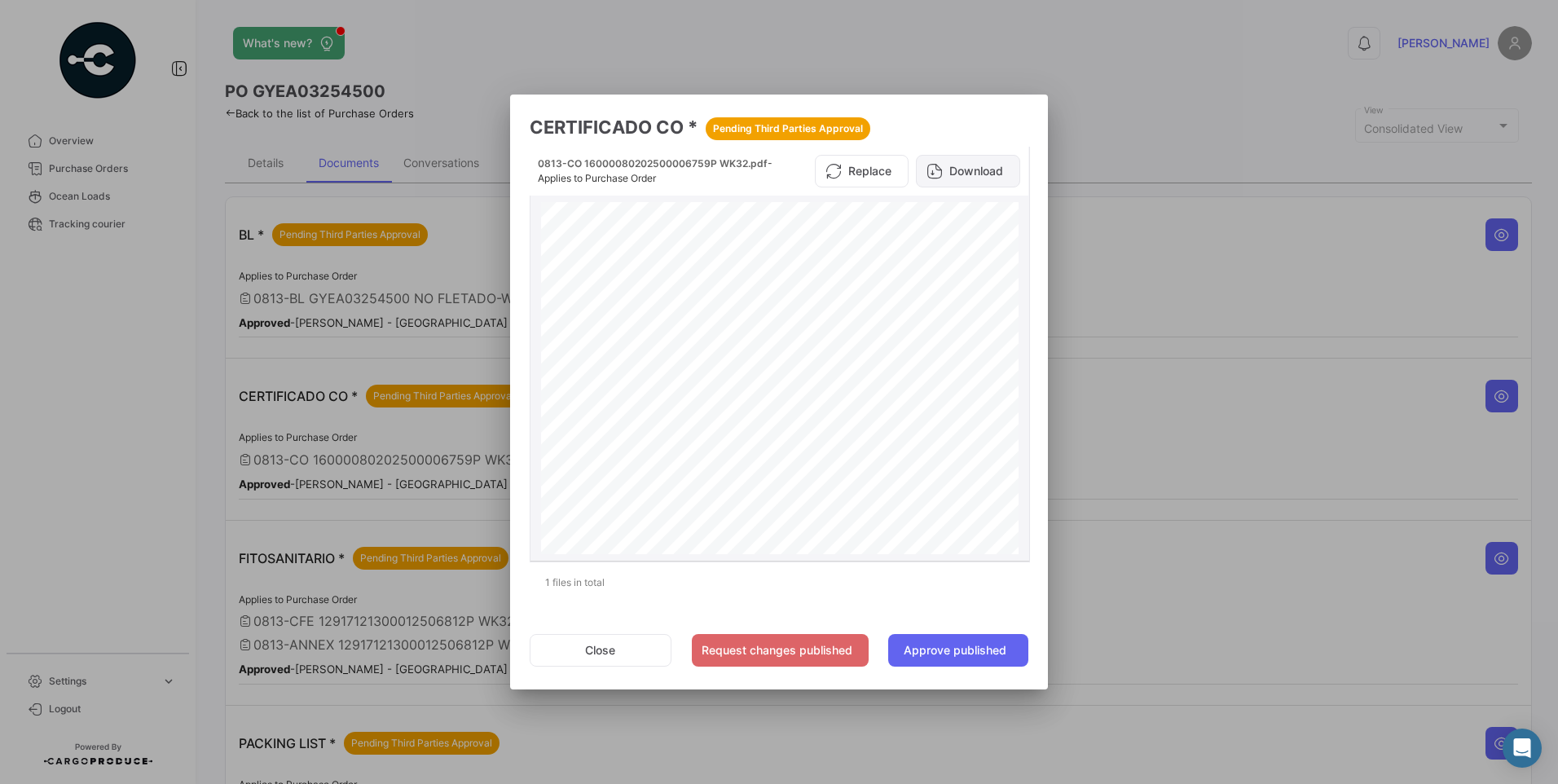
click at [972, 162] on button "Download" at bounding box center [968, 171] width 105 height 33
click at [637, 663] on button "Close" at bounding box center [600, 650] width 142 height 33
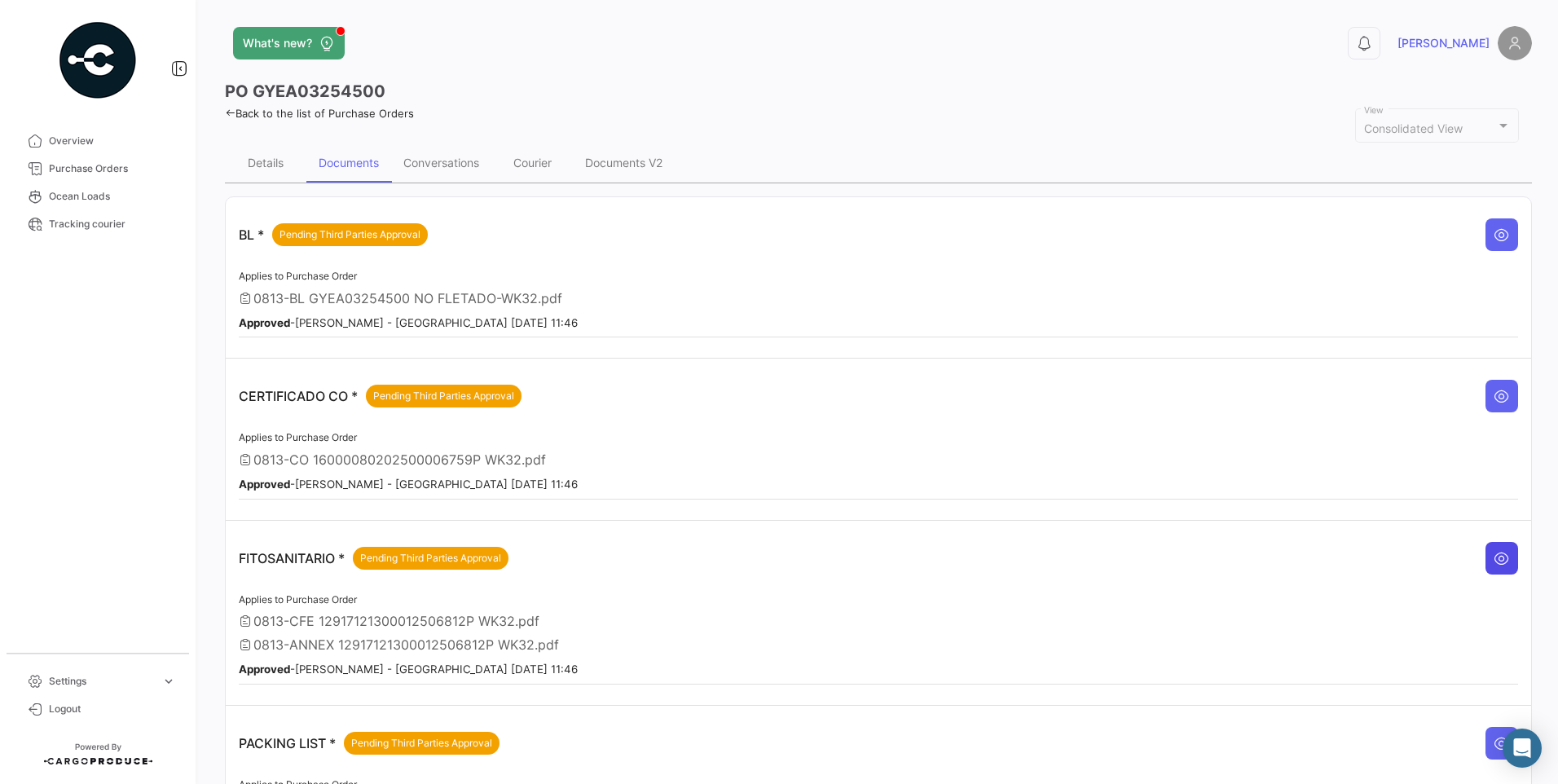
click at [1488, 548] on button at bounding box center [1502, 558] width 33 height 33
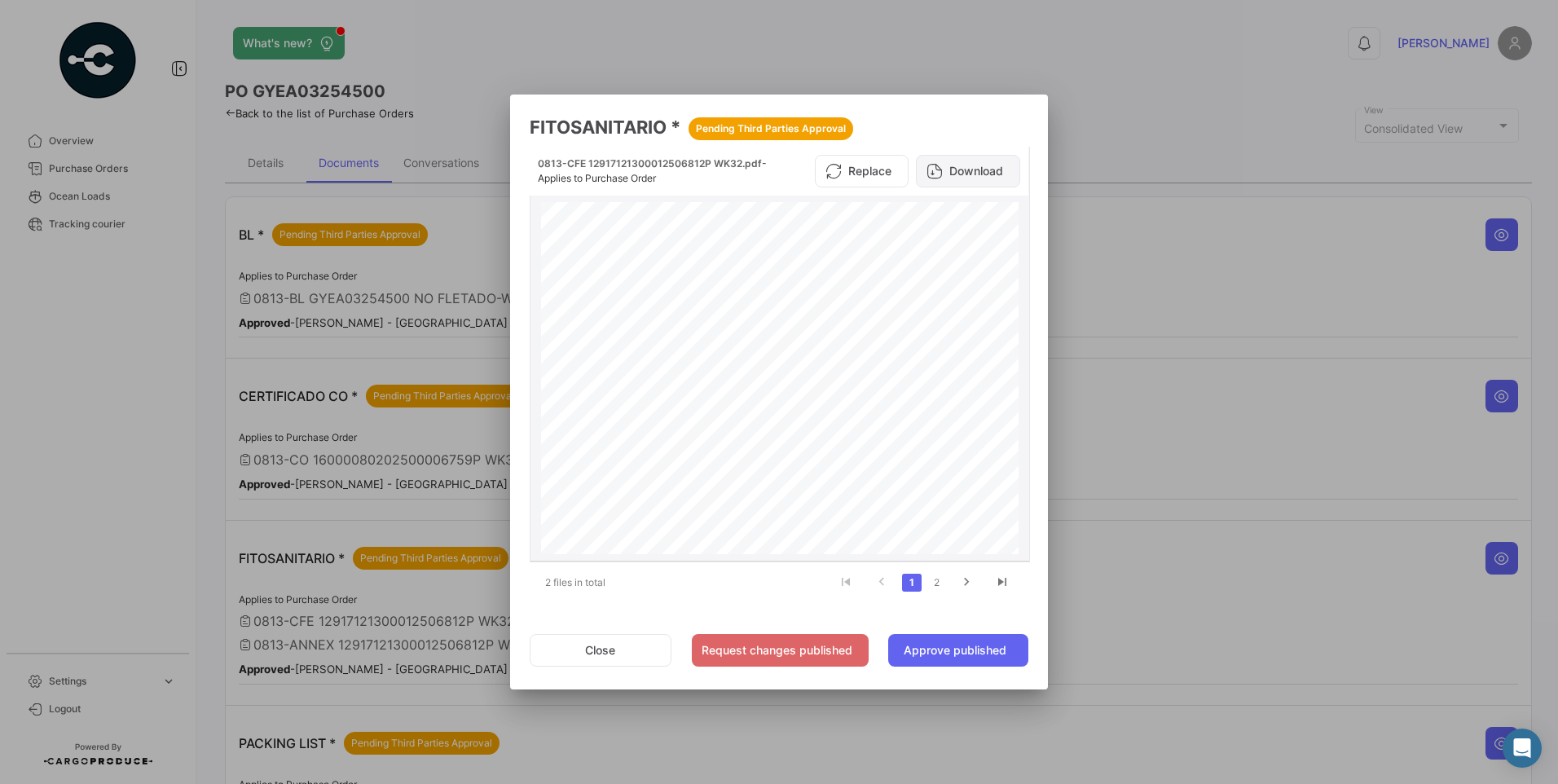
click at [1006, 172] on button "Download" at bounding box center [968, 171] width 105 height 33
click at [633, 648] on button "Close" at bounding box center [600, 650] width 142 height 33
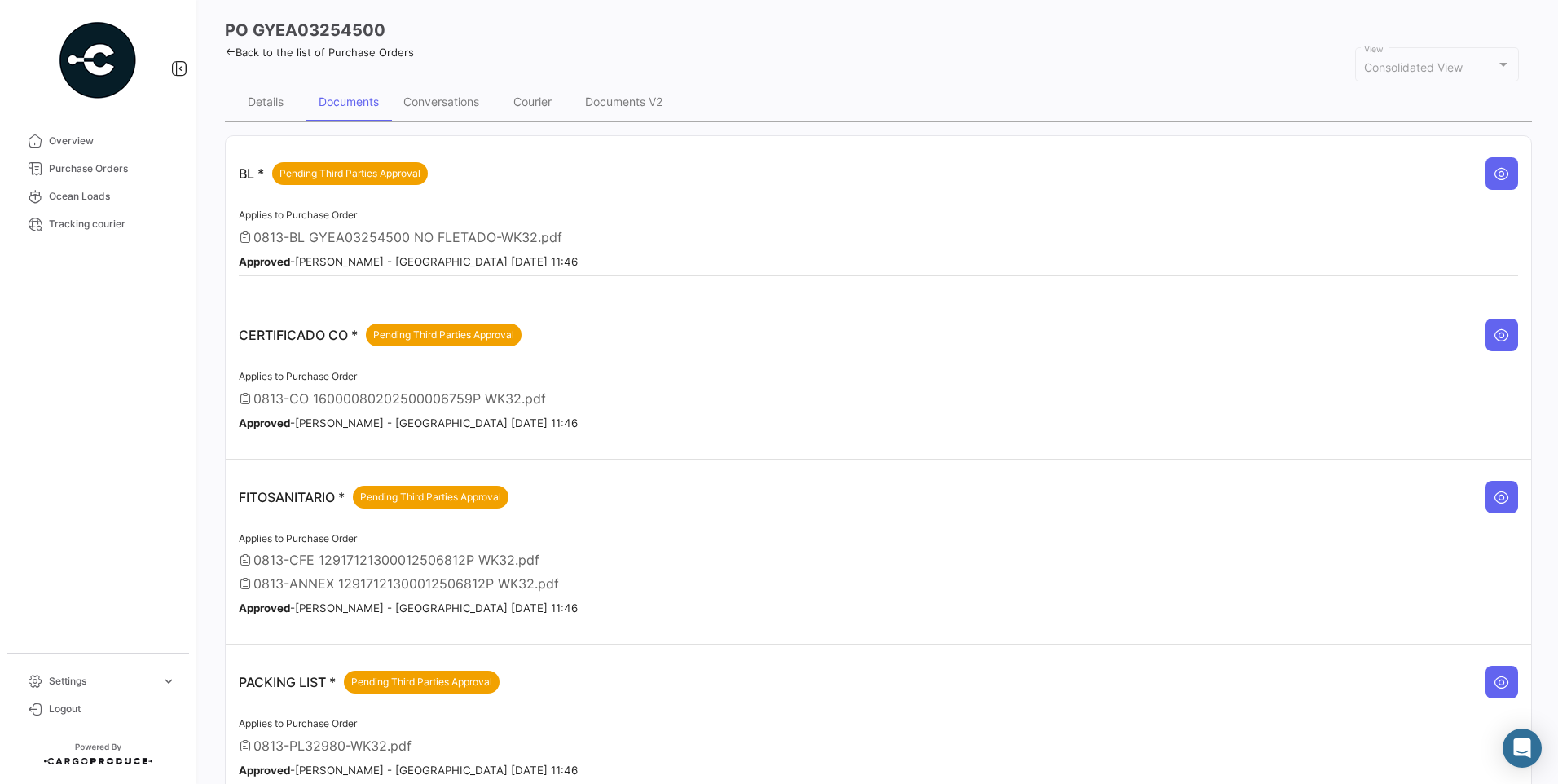
scroll to position [176, 0]
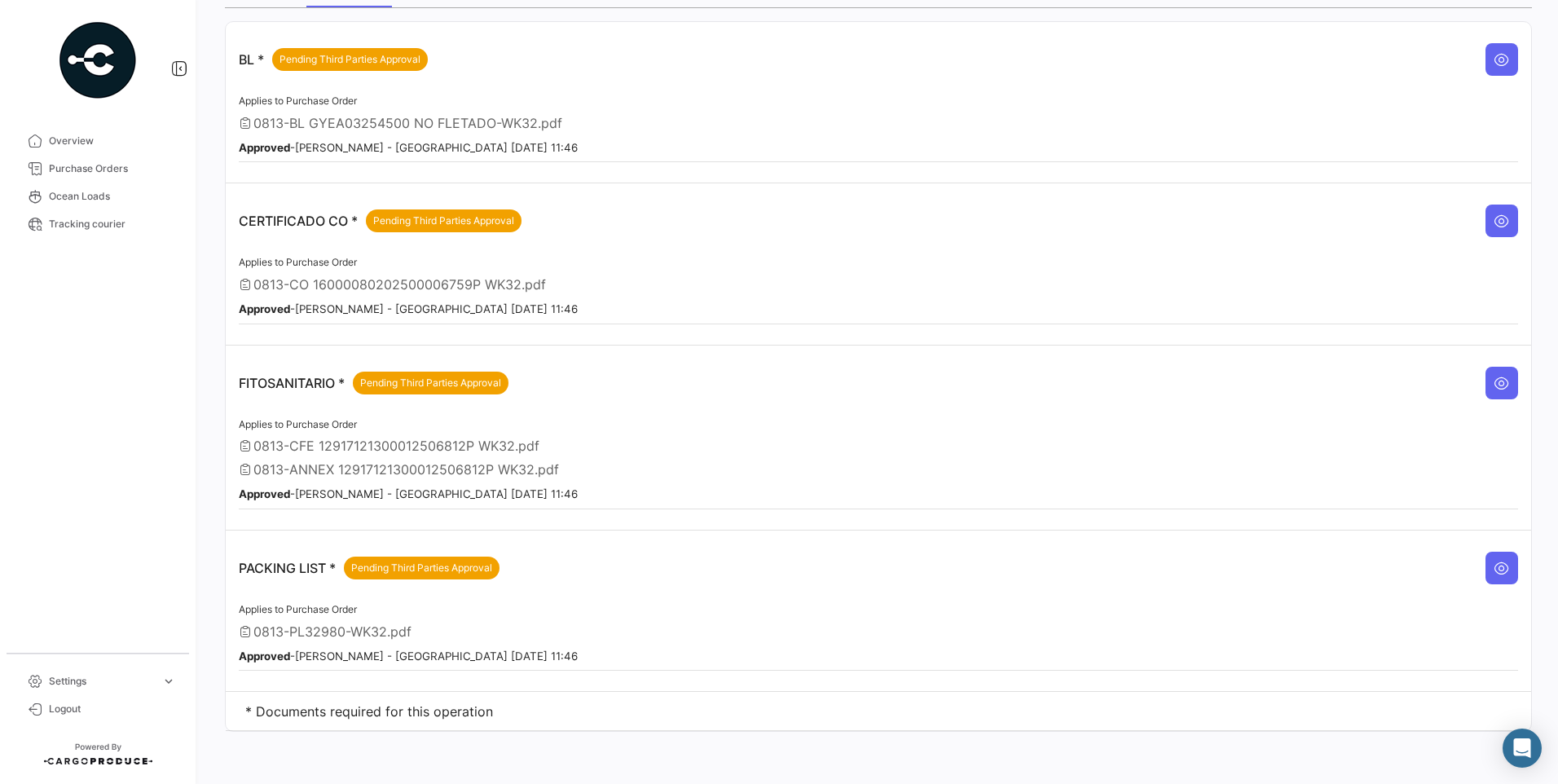
click at [1473, 568] on div "PACKING LIST * Pending Third Parties Approval" at bounding box center [878, 568] width 1279 height 49
click at [1485, 568] on button at bounding box center [1502, 568] width 33 height 33
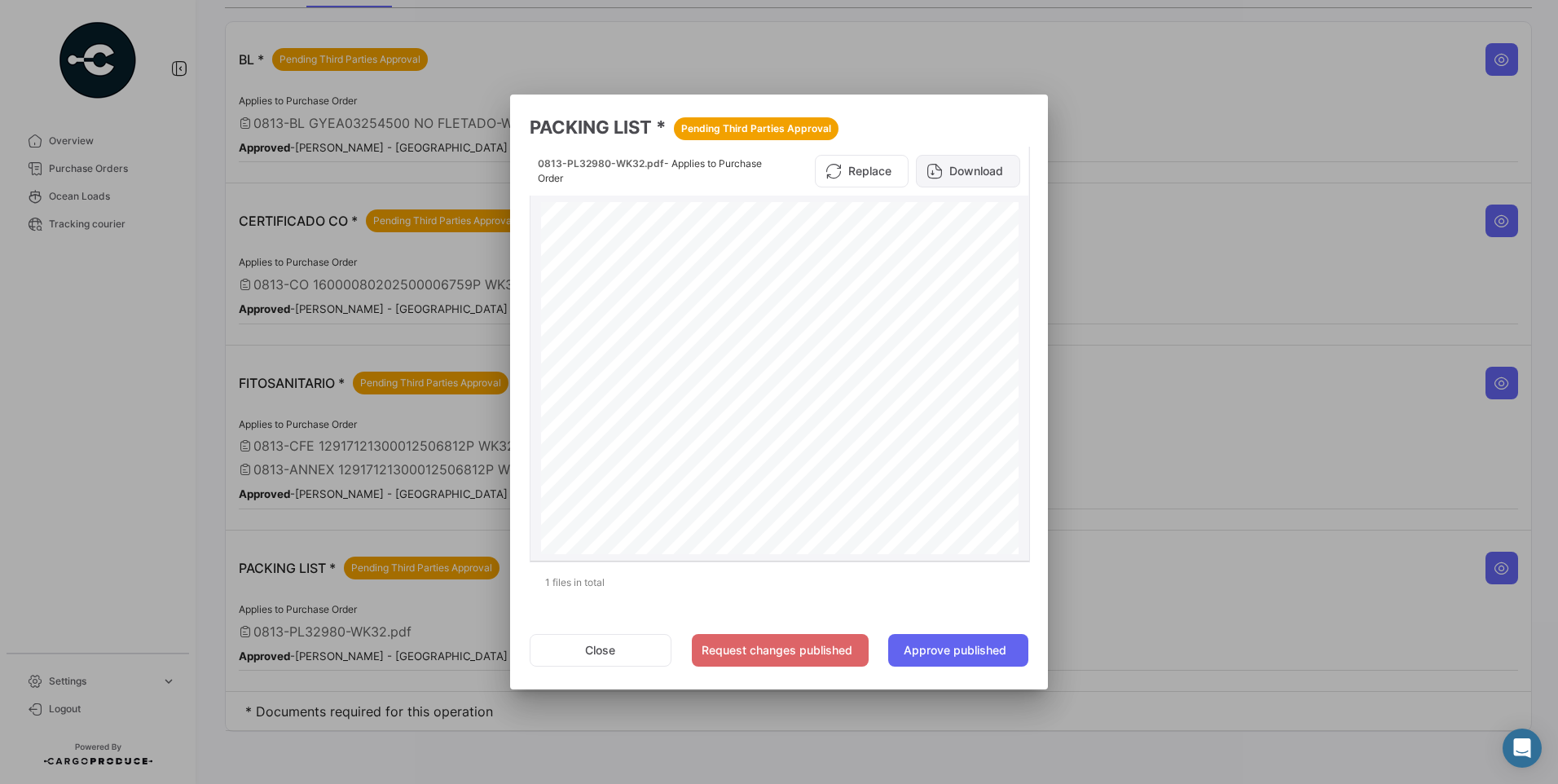
click at [980, 175] on button "Download" at bounding box center [968, 171] width 105 height 33
click at [591, 642] on button "Close" at bounding box center [600, 650] width 142 height 33
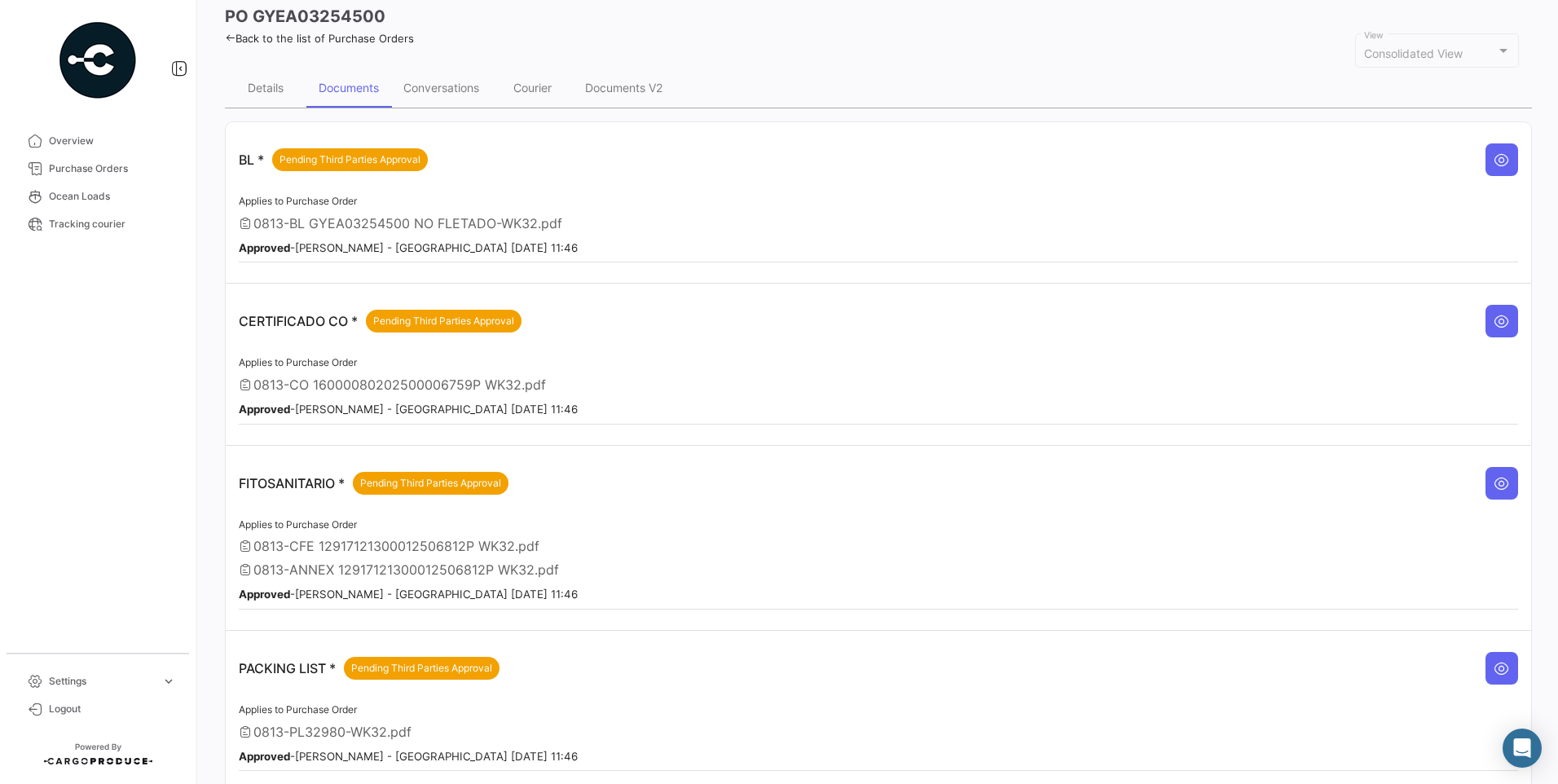
scroll to position [0, 0]
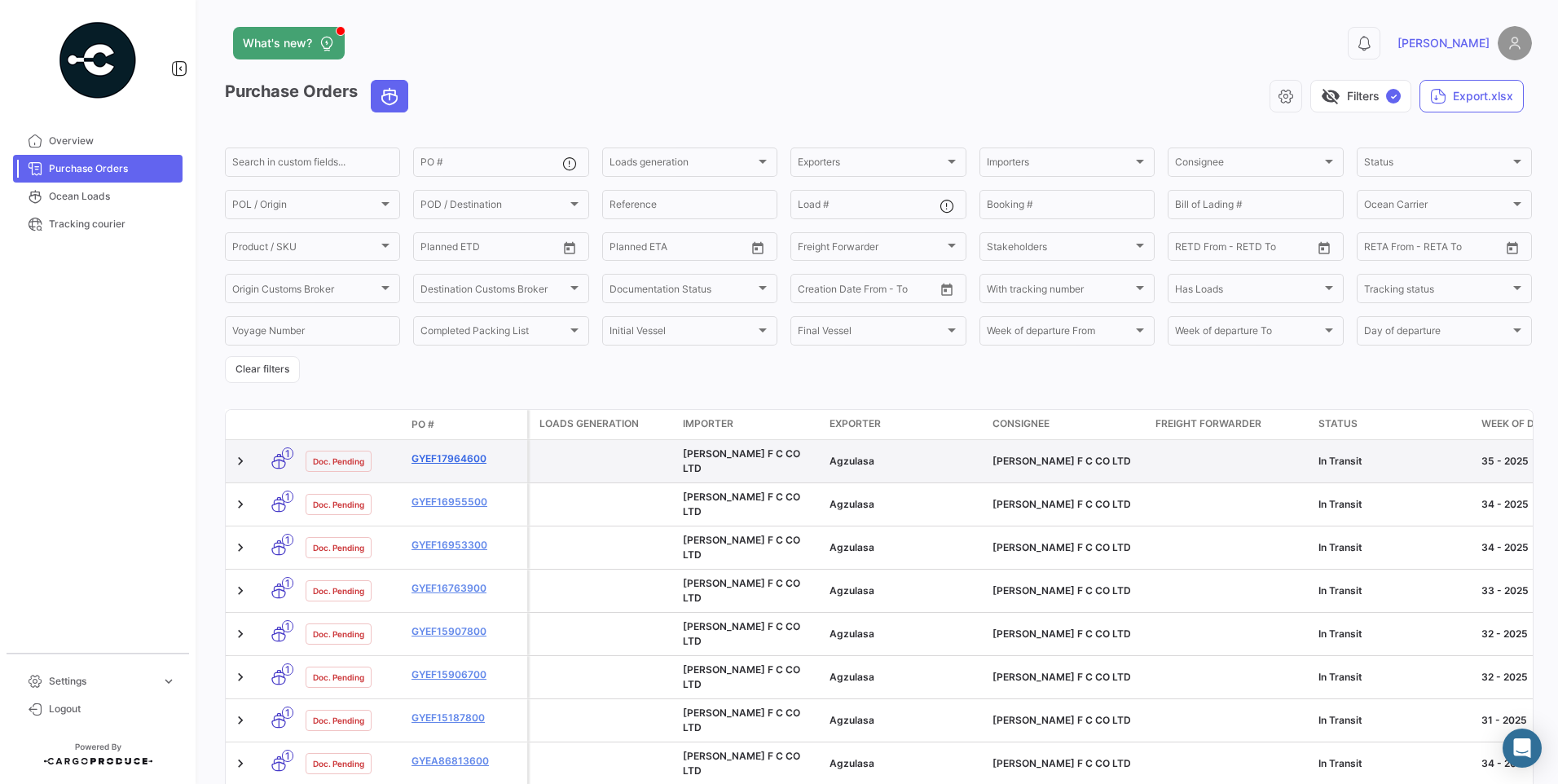
click at [453, 457] on link "GYEF17964600" at bounding box center [466, 458] width 109 height 15
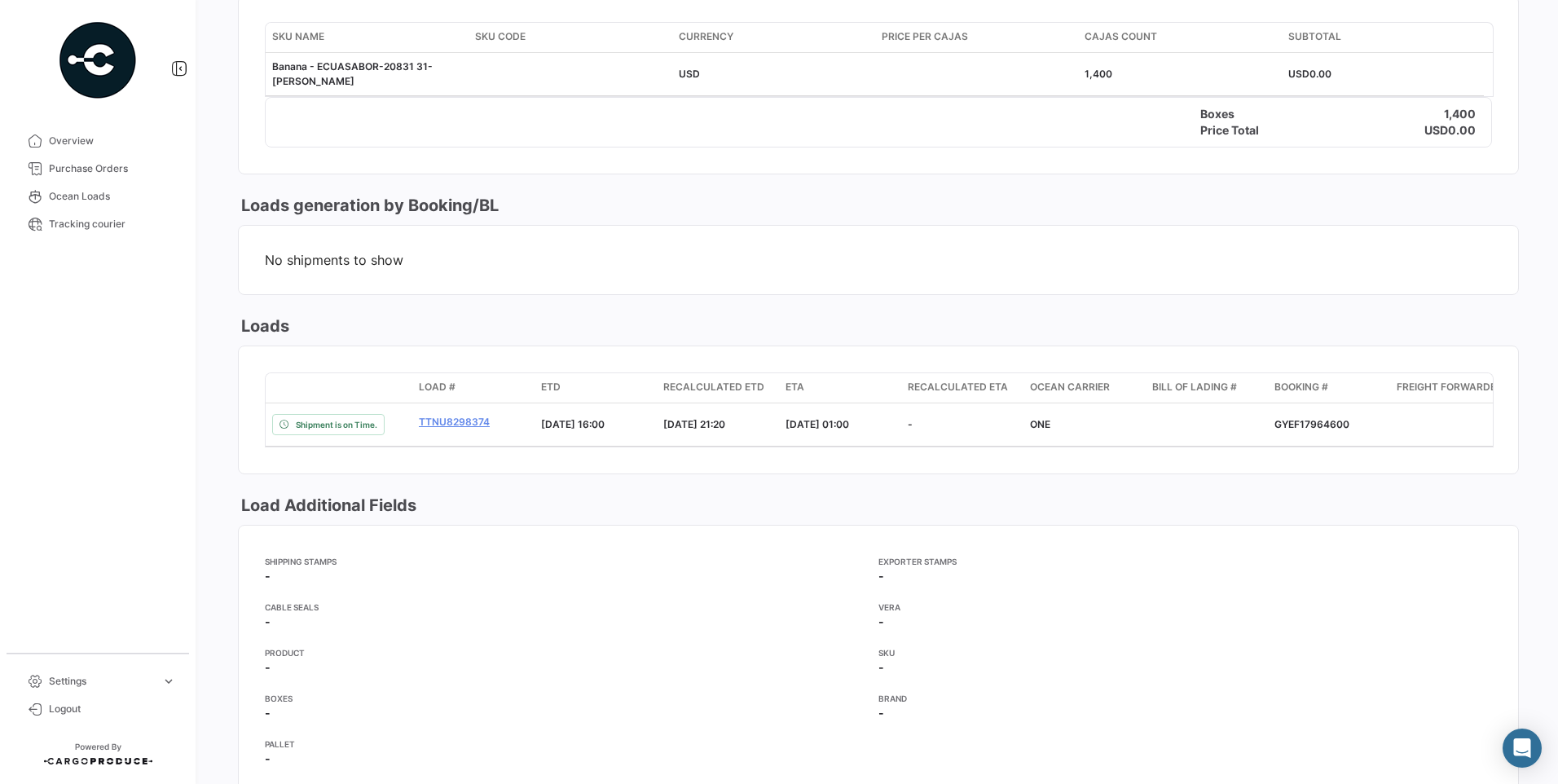
scroll to position [978, 0]
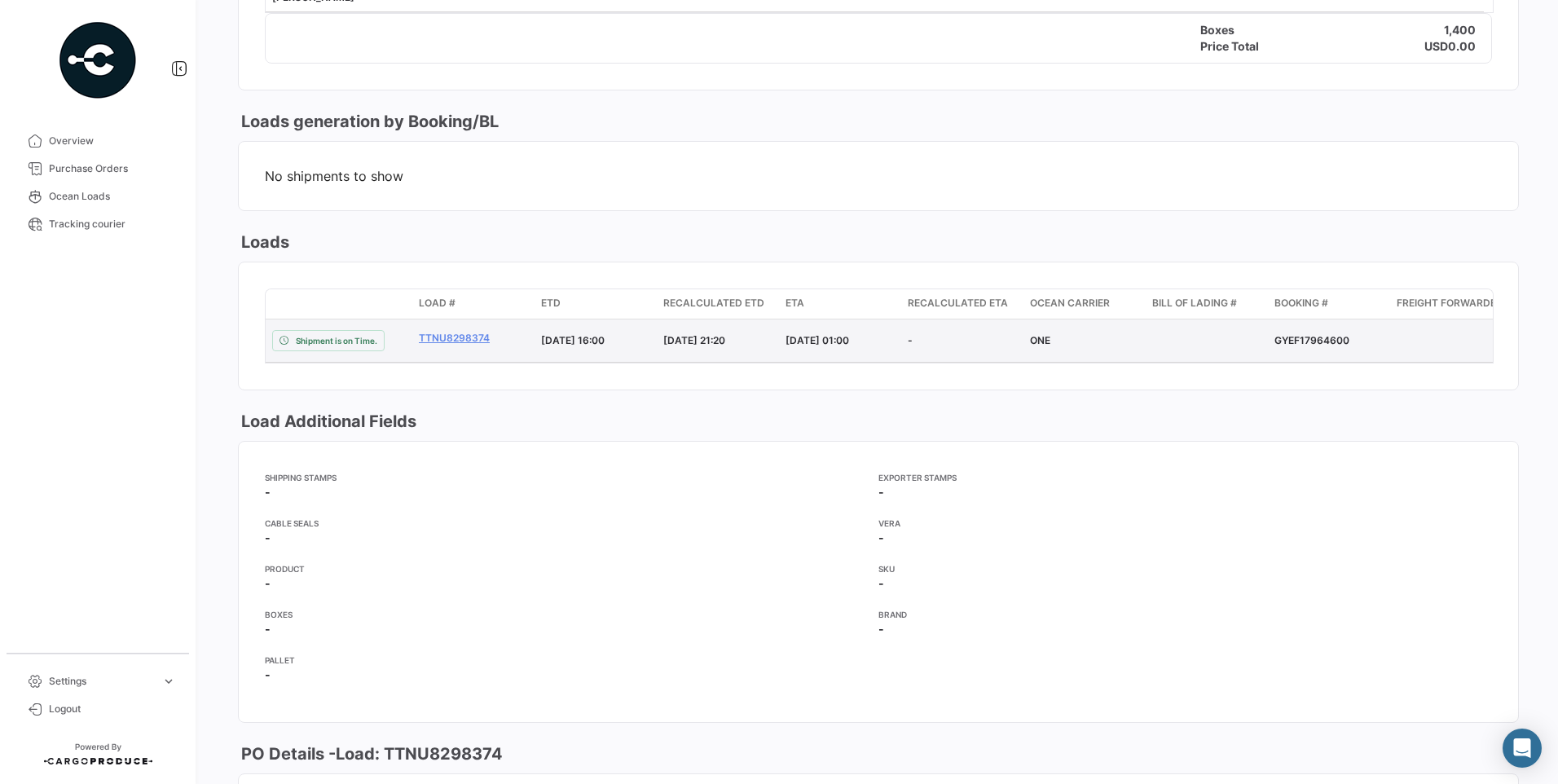
drag, startPoint x: 1271, startPoint y: 340, endPoint x: 1346, endPoint y: 332, distance: 75.4
click at [1346, 332] on datatable-body-cell "GYEF17964600" at bounding box center [1329, 340] width 122 height 43
copy div "GYEF17964600"
drag, startPoint x: 414, startPoint y: 339, endPoint x: 488, endPoint y: 342, distance: 74.1
click at [488, 342] on datatable-body-cell "TTNU8298374" at bounding box center [473, 340] width 122 height 43
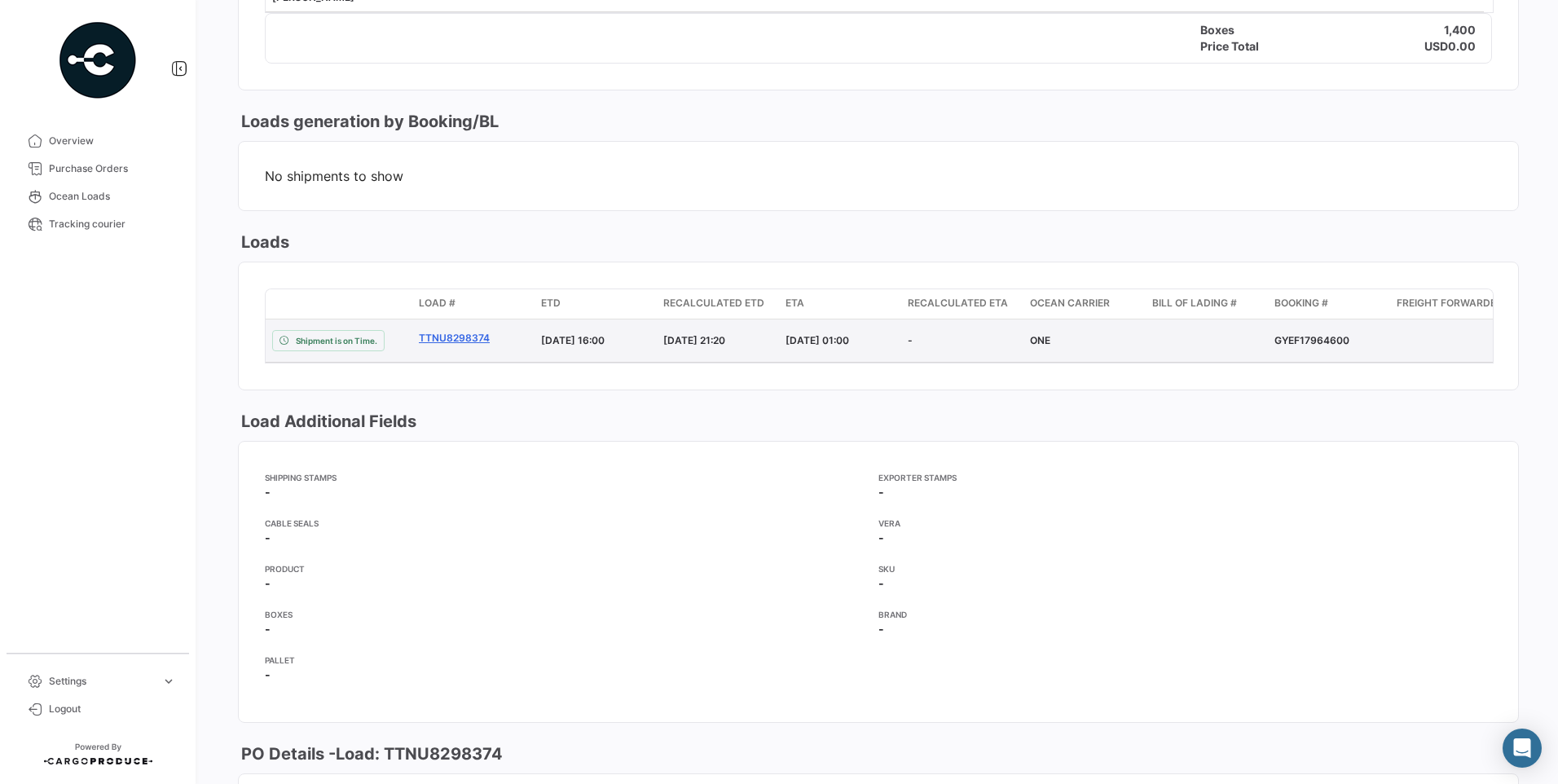
copy link "TTNU8298374"
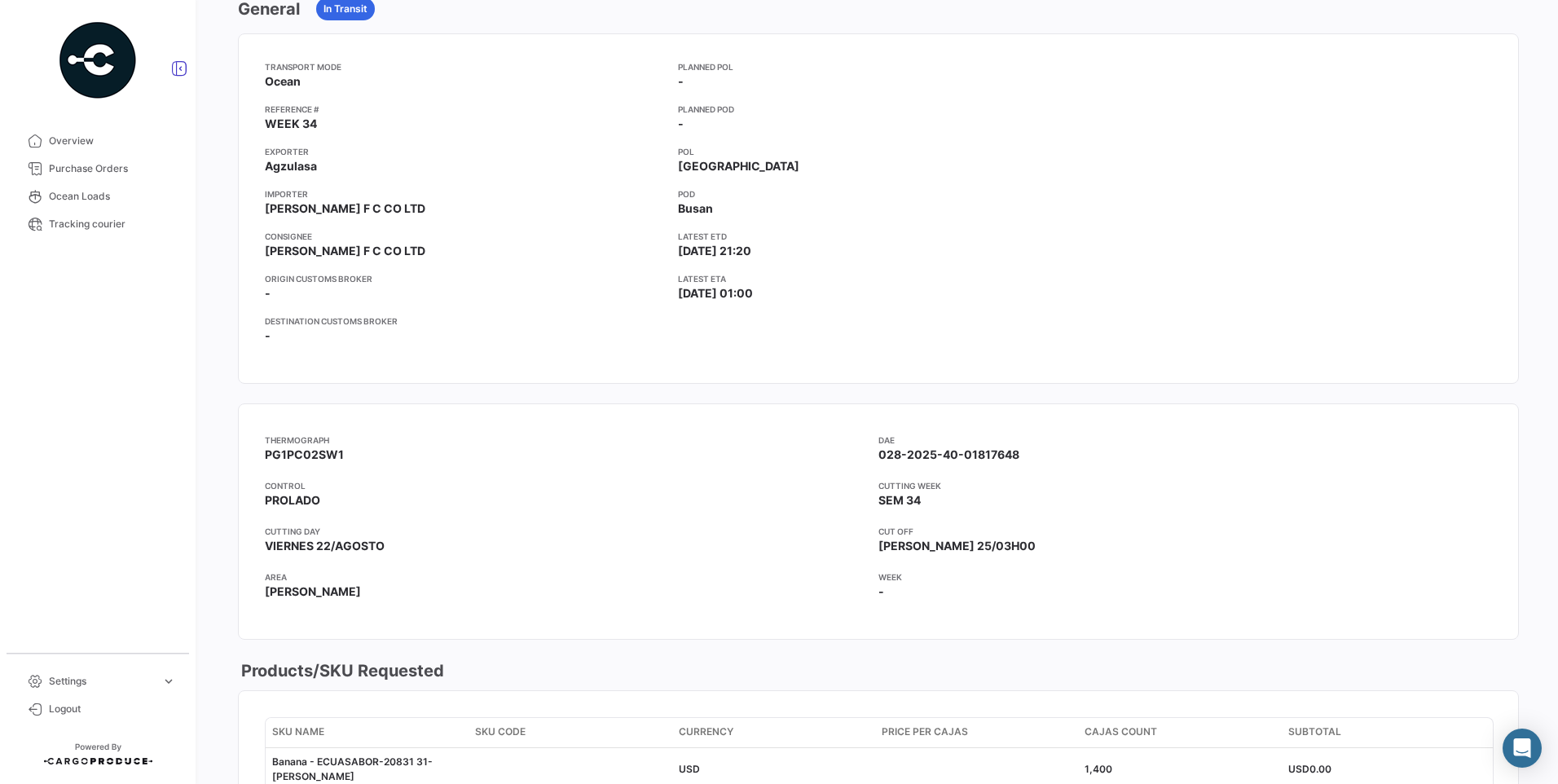
scroll to position [163, 0]
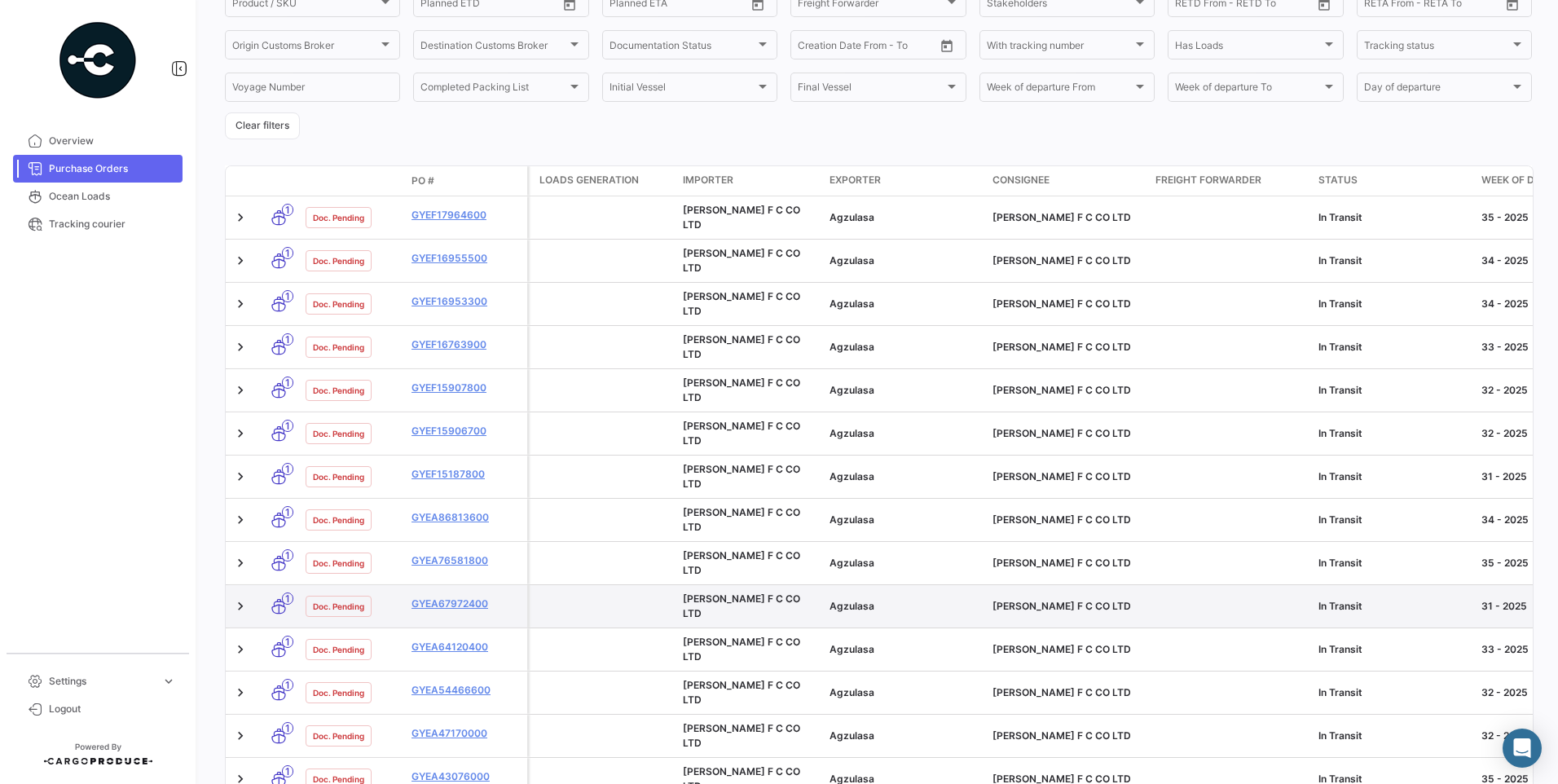
scroll to position [326, 0]
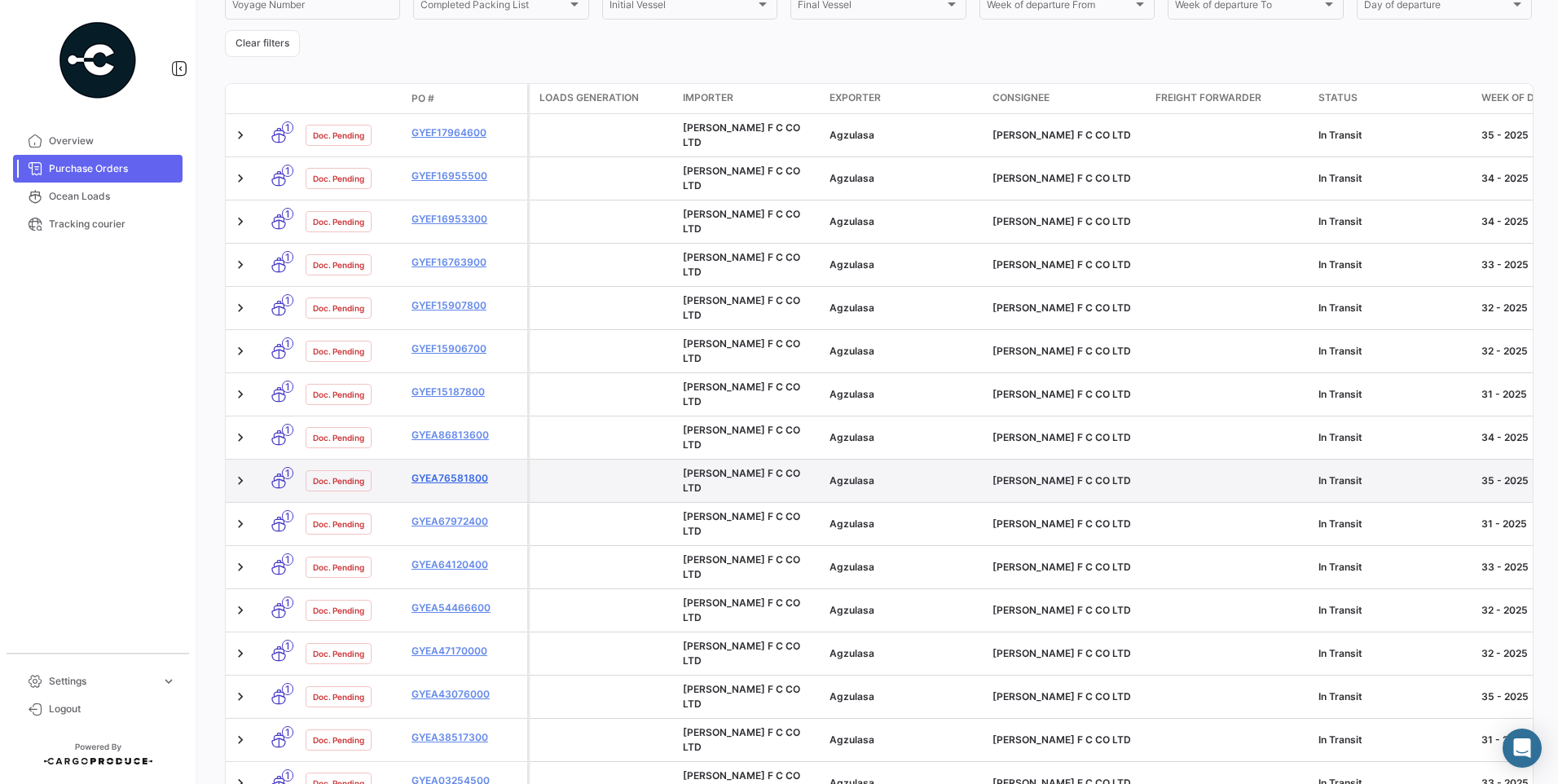
click at [431, 471] on link "GYEA76581800" at bounding box center [466, 478] width 109 height 15
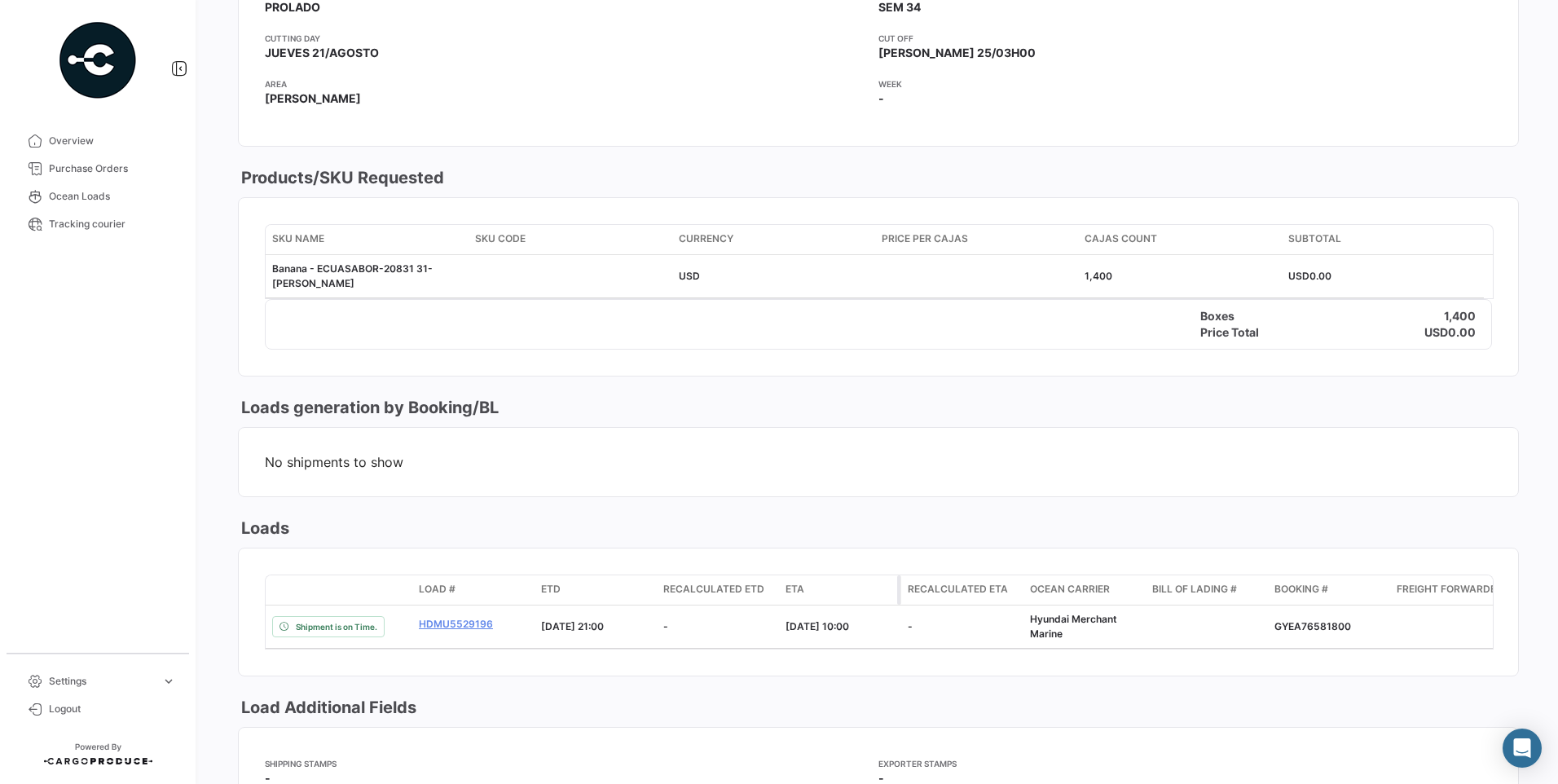
scroll to position [896, 0]
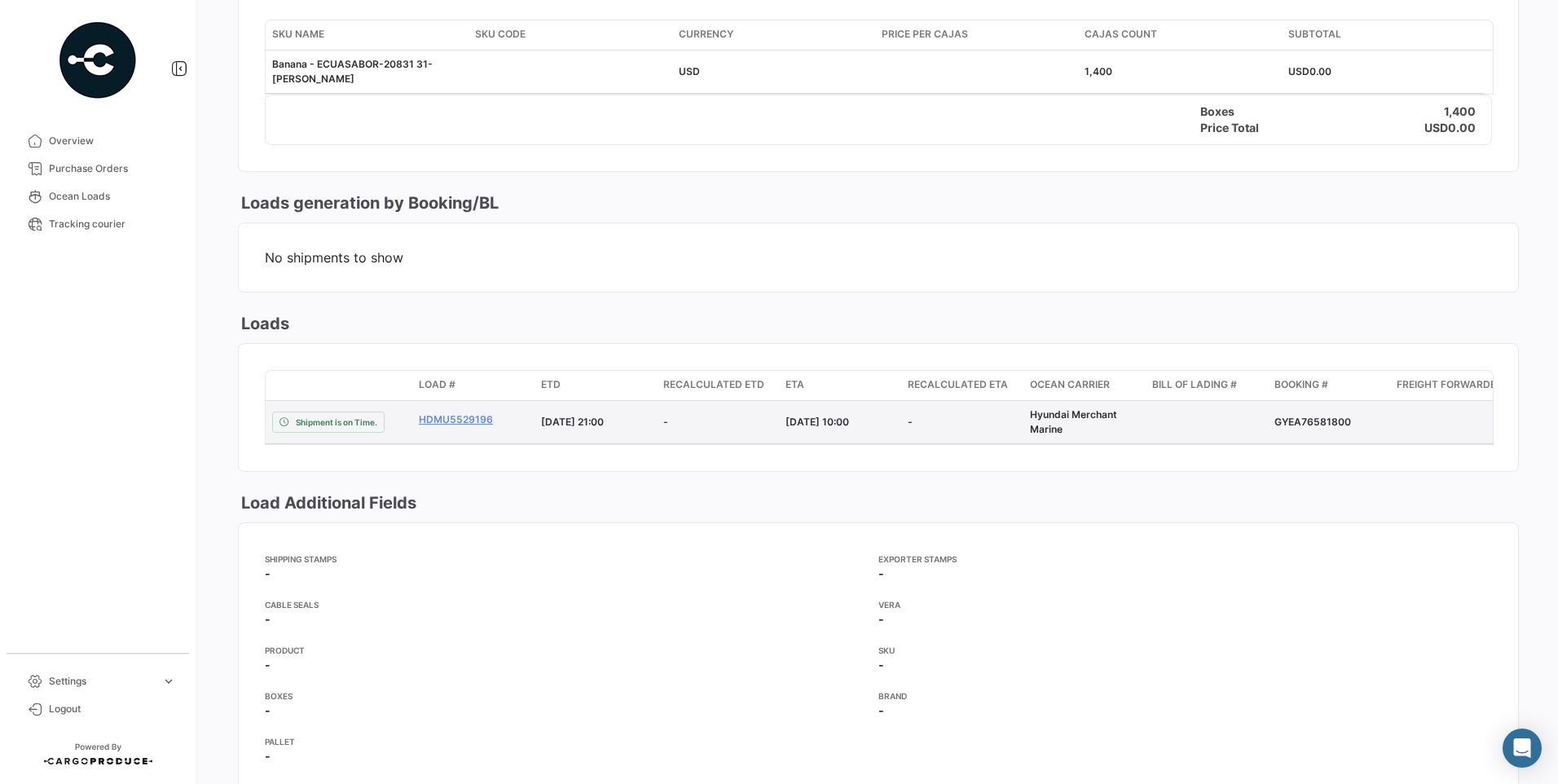
drag, startPoint x: 1275, startPoint y: 417, endPoint x: 1349, endPoint y: 418, distance: 74.0
click at [1349, 418] on div "GYEA76581800" at bounding box center [1329, 422] width 109 height 15
copy div "GYEA76581800"
drag, startPoint x: 410, startPoint y: 422, endPoint x: 489, endPoint y: 414, distance: 79.4
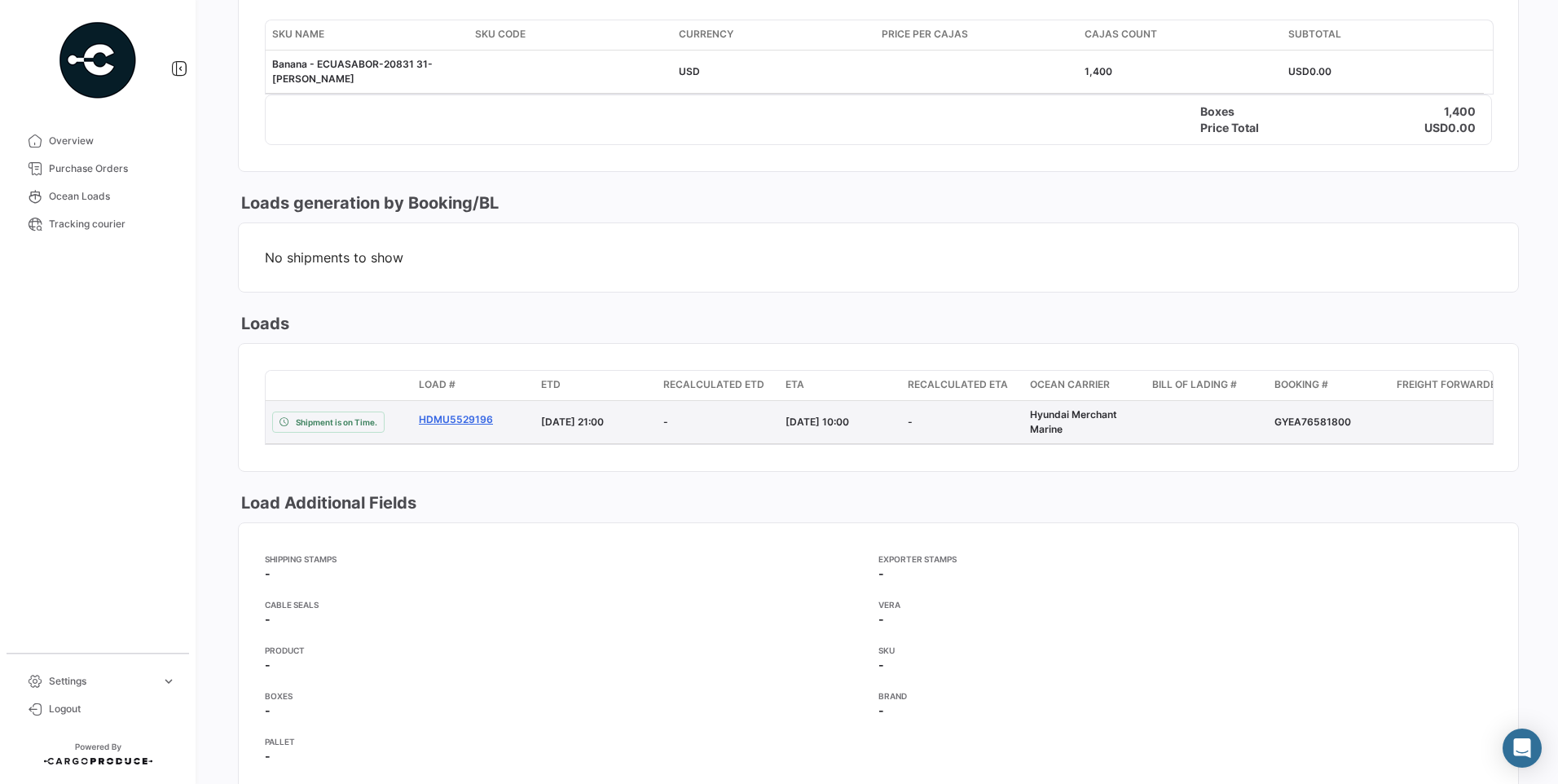
copy div "HDMU5529196"
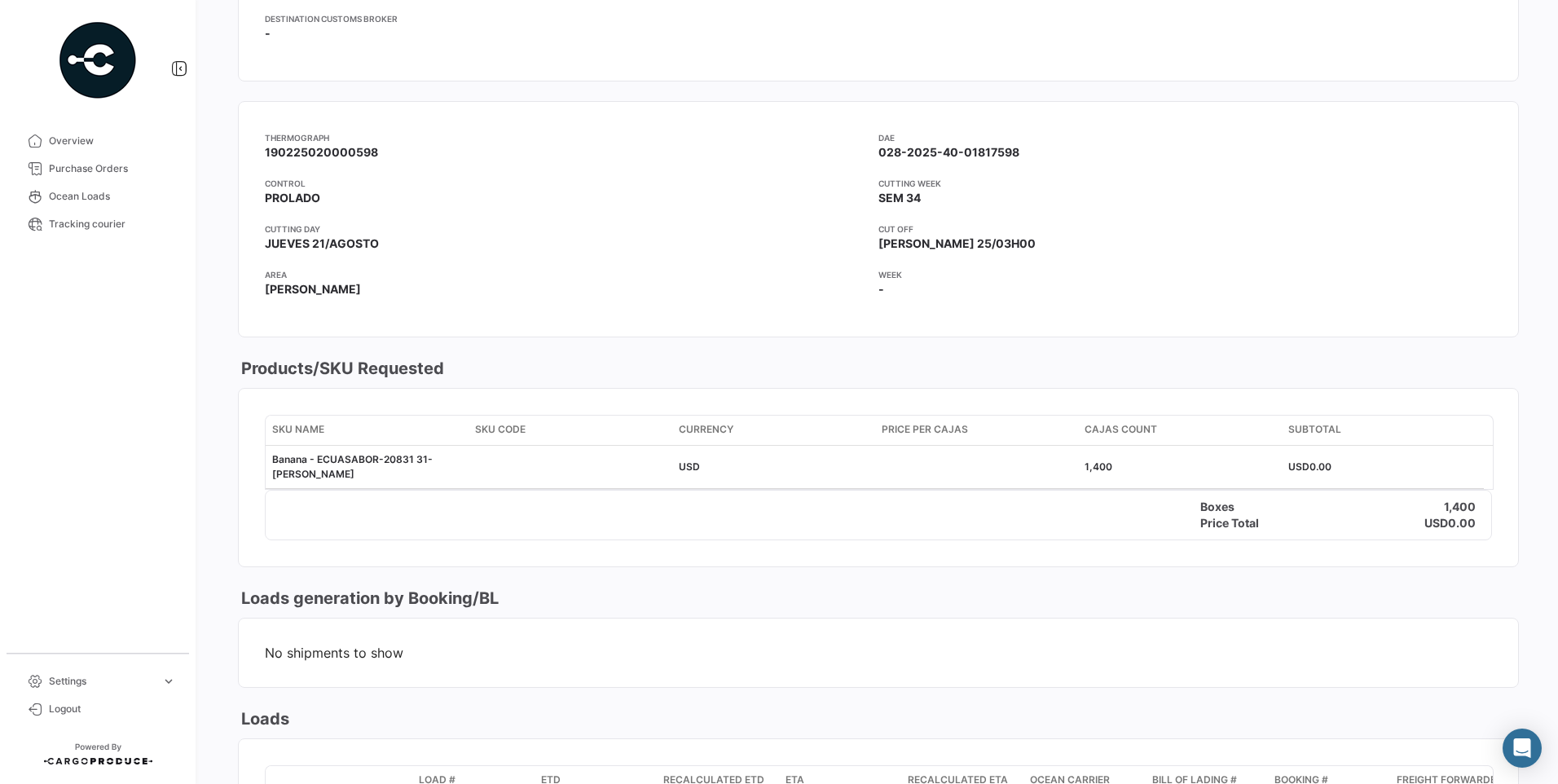
scroll to position [463, 0]
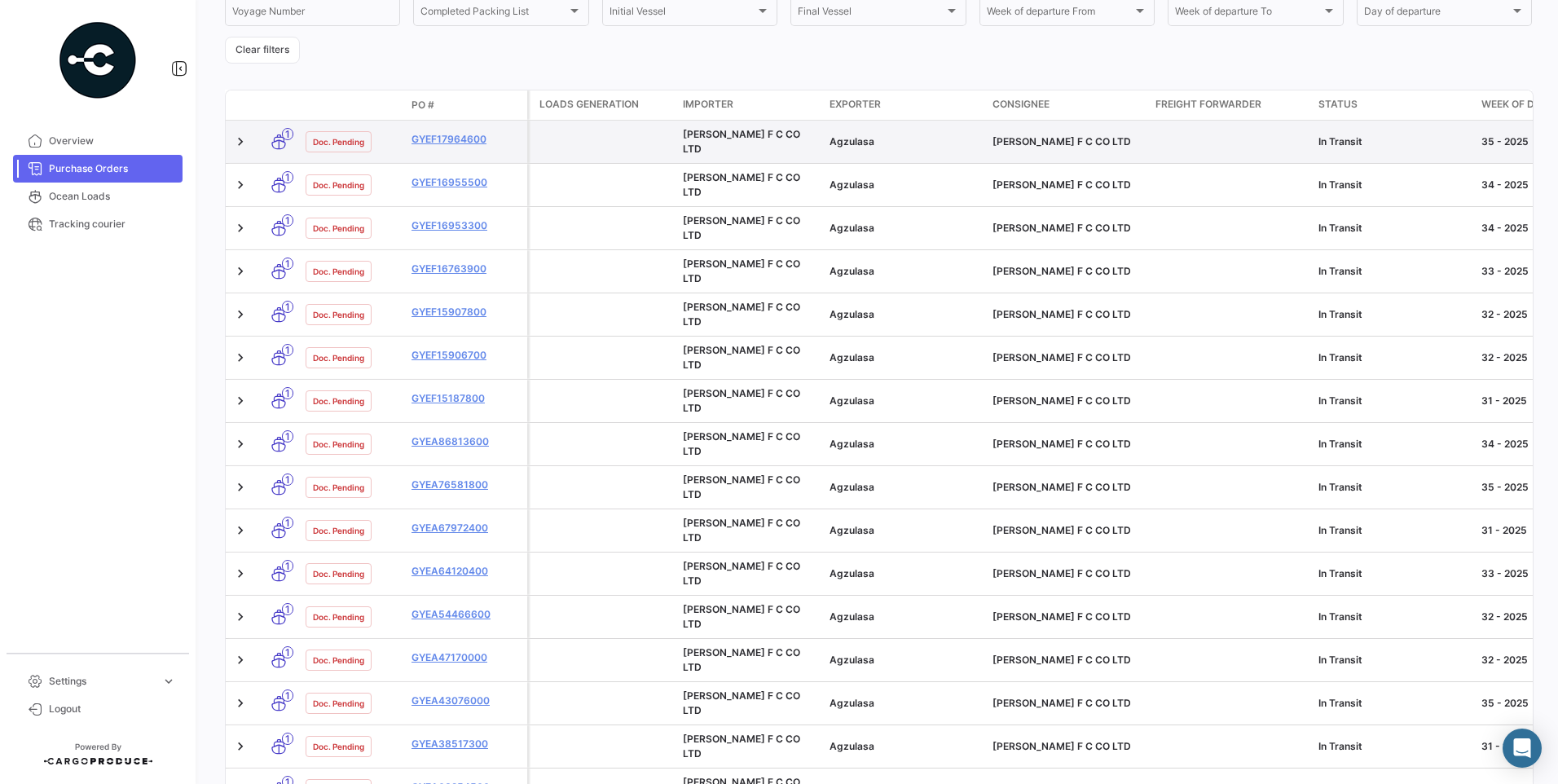
scroll to position [327, 0]
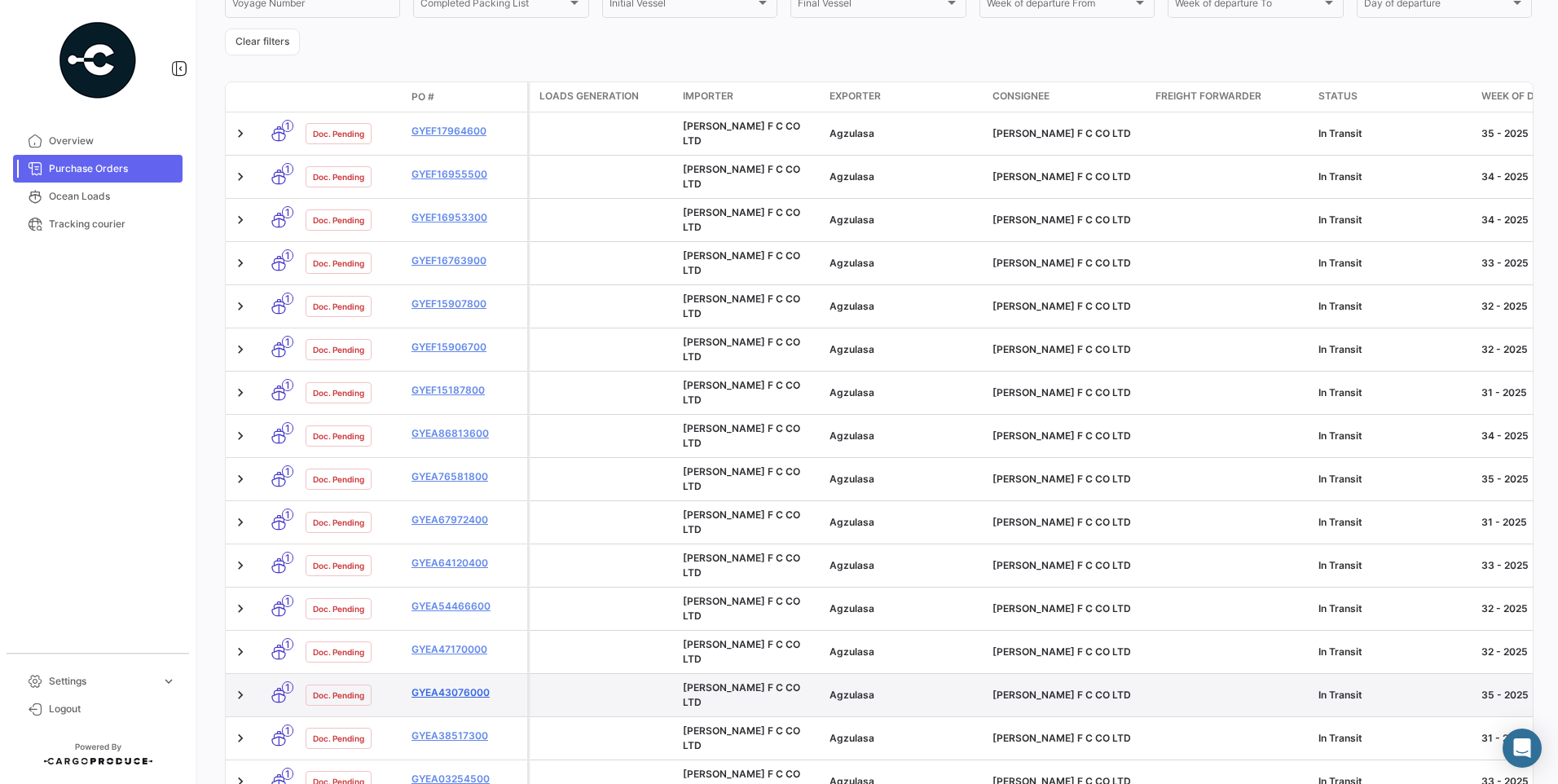
click at [465, 685] on link "GYEA43076000" at bounding box center [466, 692] width 109 height 15
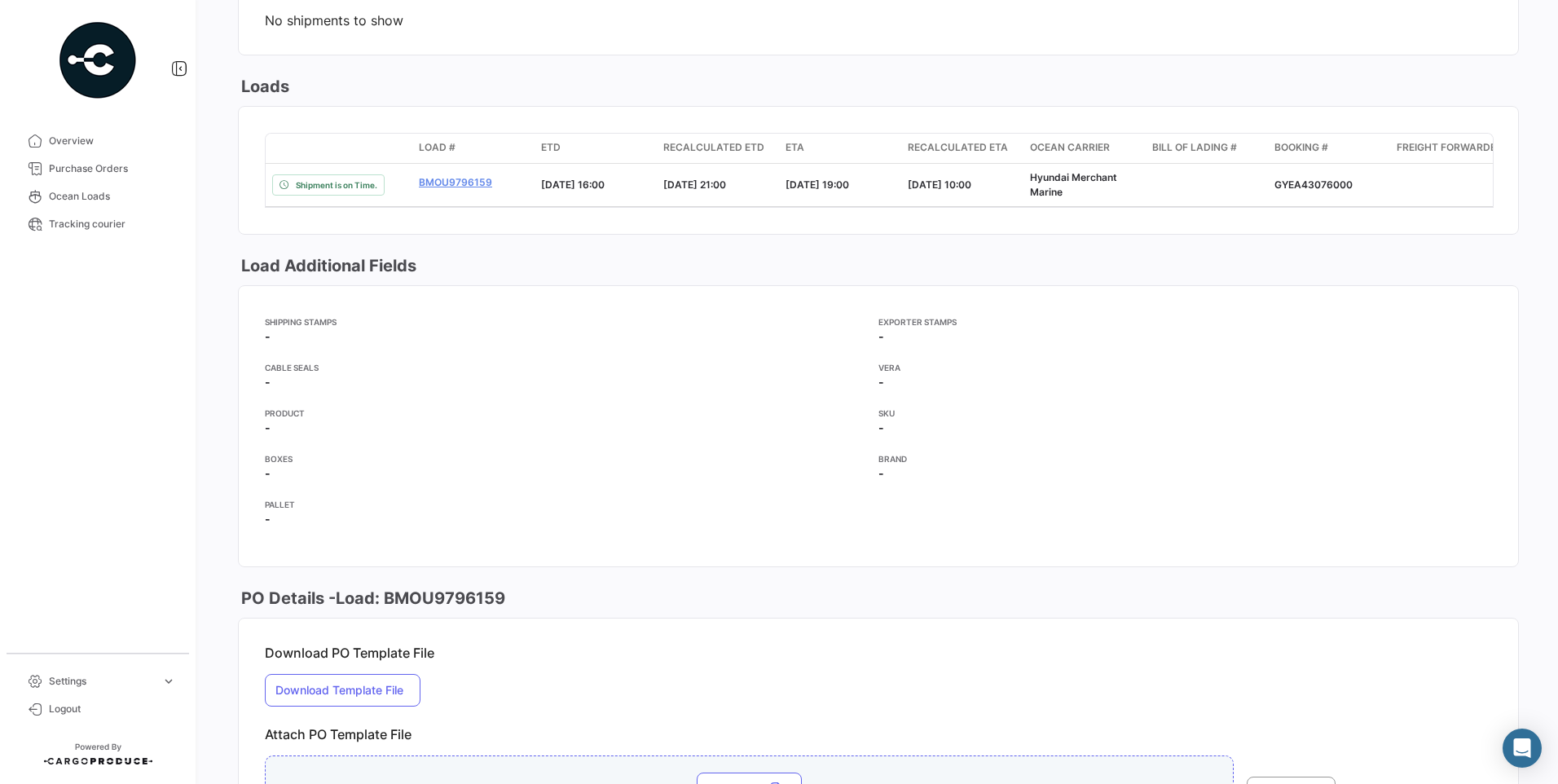
scroll to position [1278, 0]
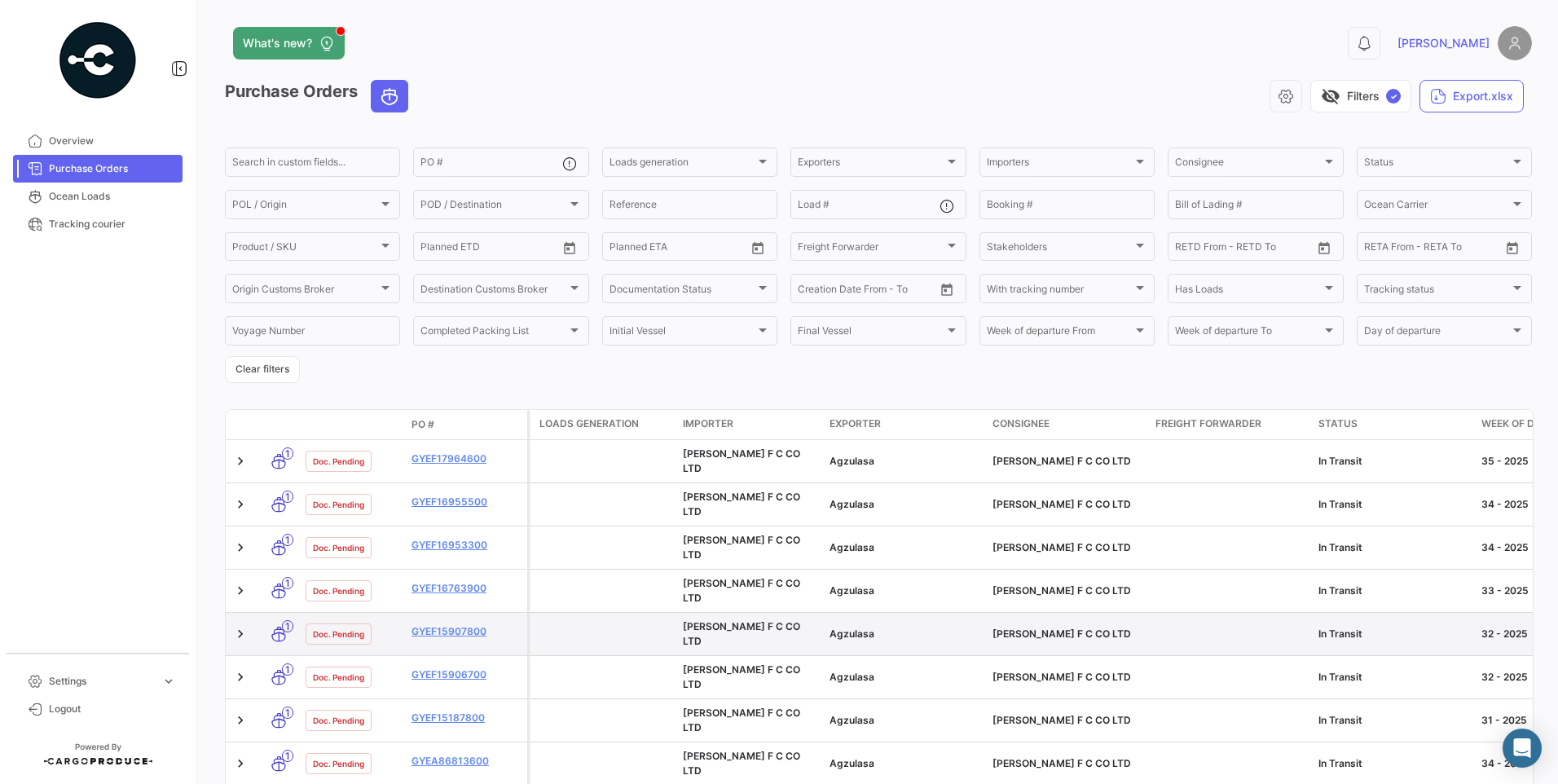
scroll to position [326, 0]
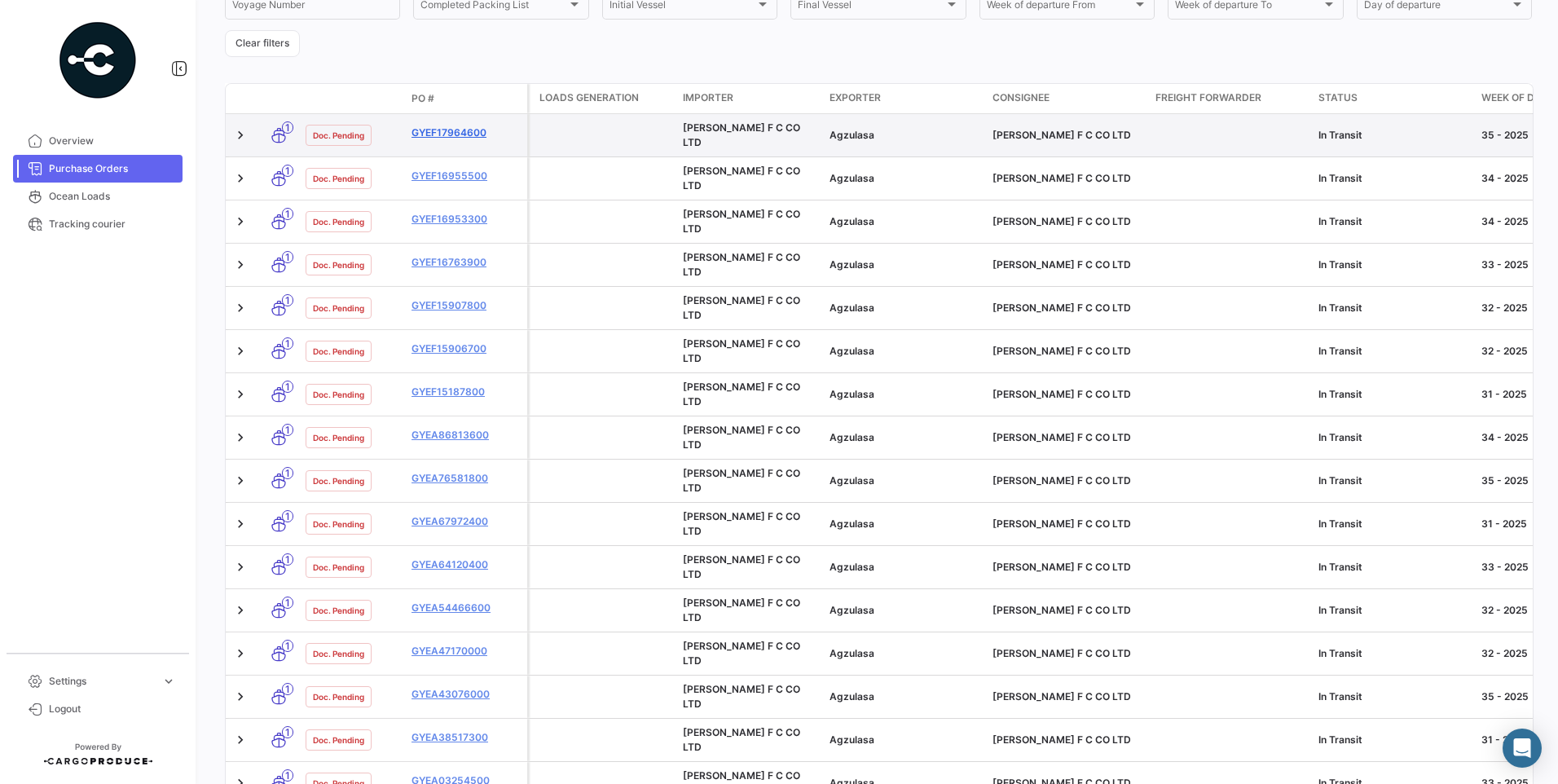
click at [458, 131] on link "GYEF17964600" at bounding box center [466, 133] width 109 height 15
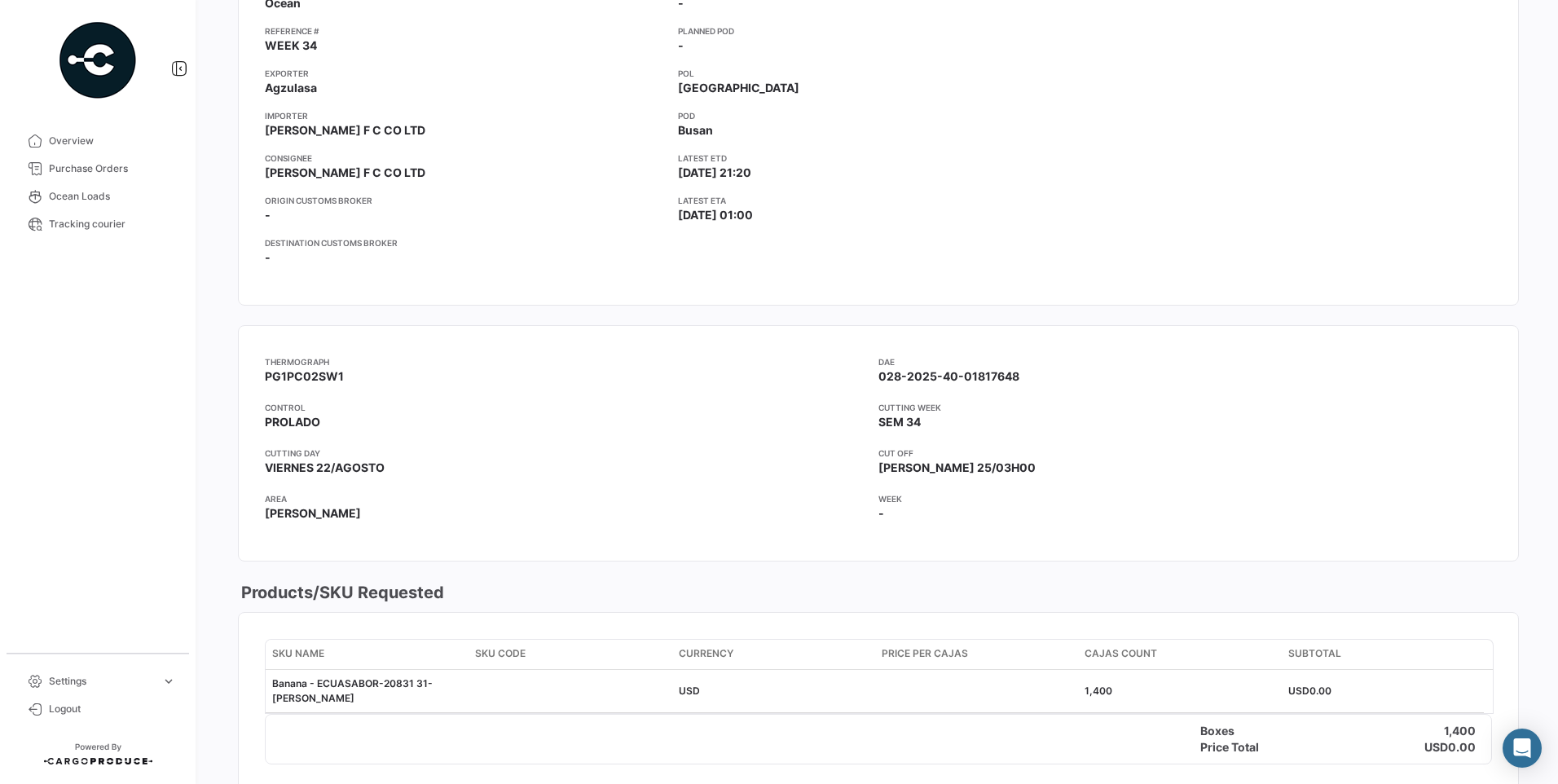
scroll to position [163, 0]
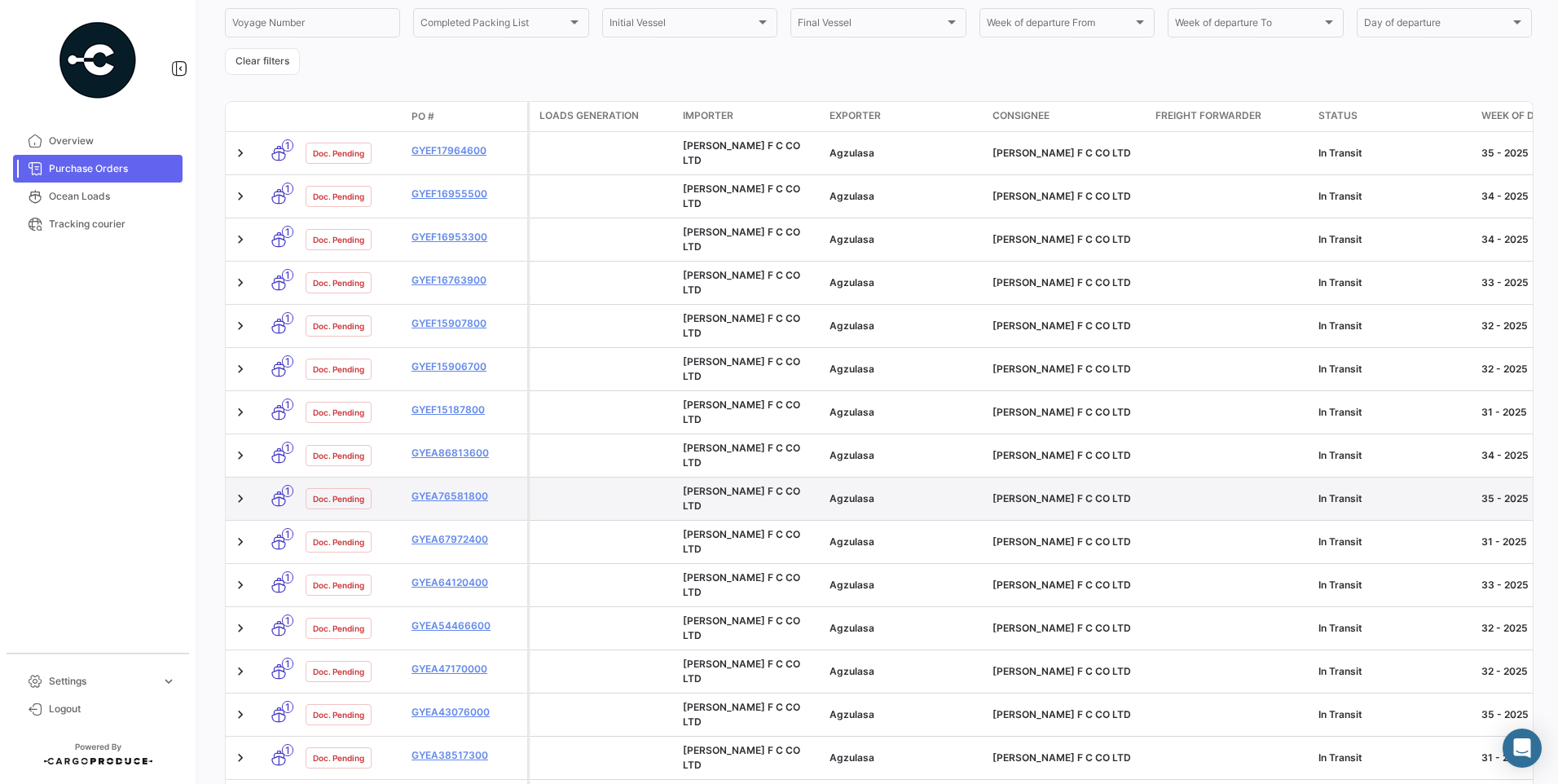
scroll to position [327, 0]
